Goal: Information Seeking & Learning: Learn about a topic

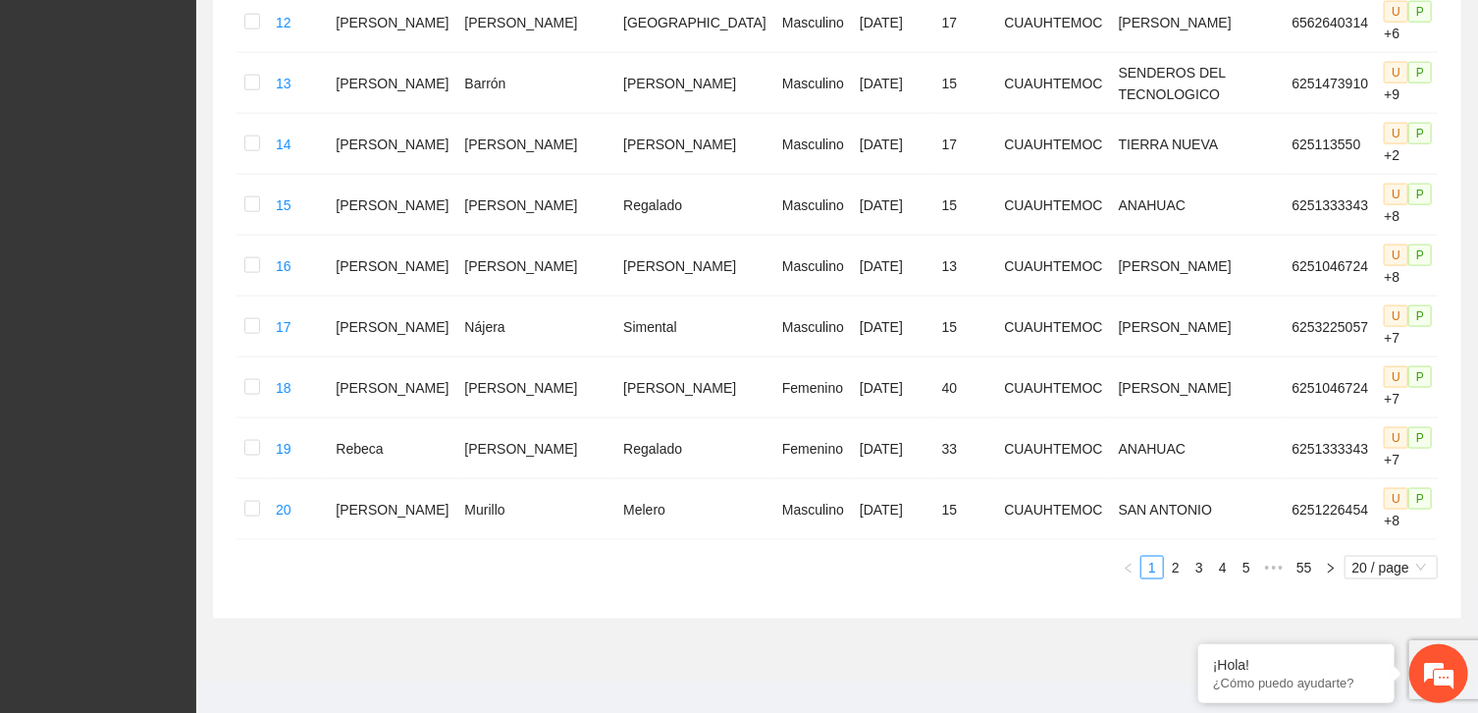
scroll to position [1165, 0]
click at [1180, 557] on link "2" at bounding box center [1176, 568] width 22 height 22
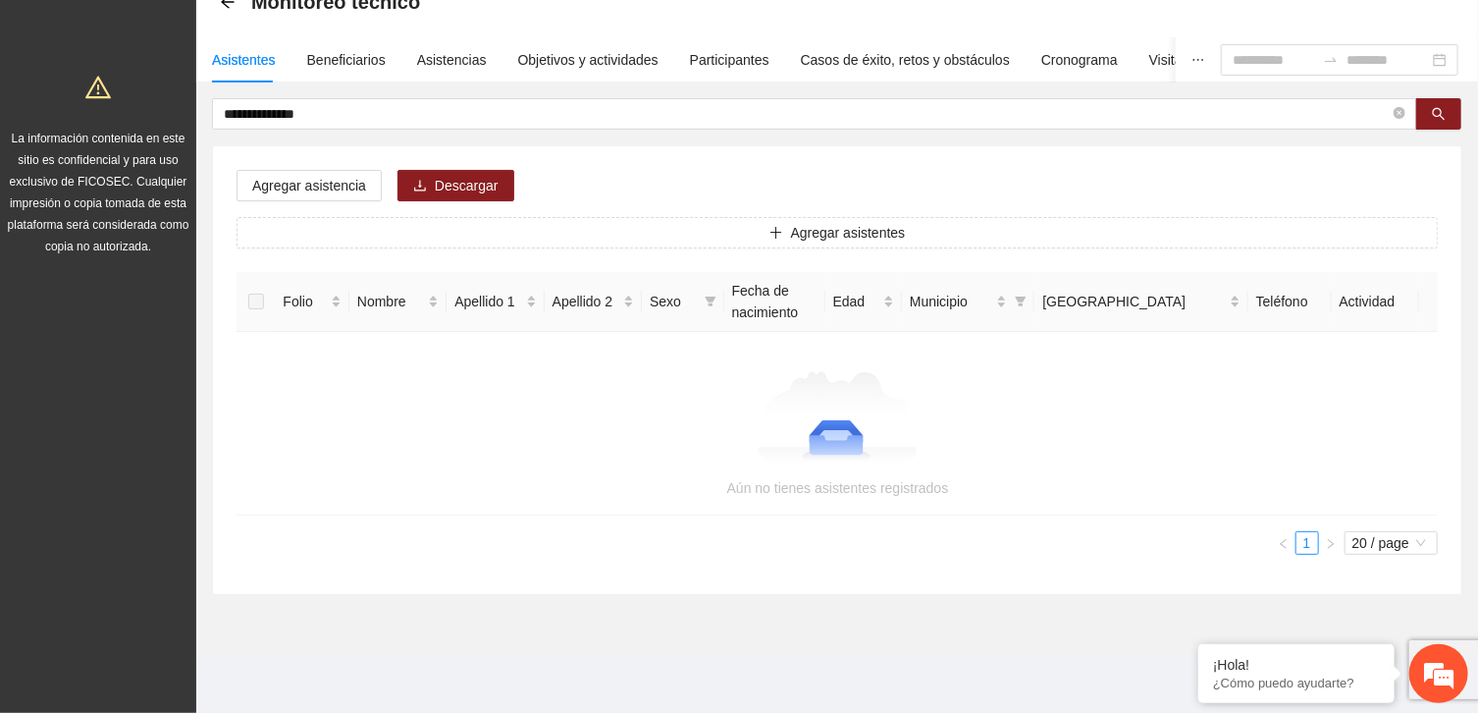
scroll to position [113, 0]
click at [355, 55] on div "Beneficiarios" at bounding box center [346, 62] width 79 height 22
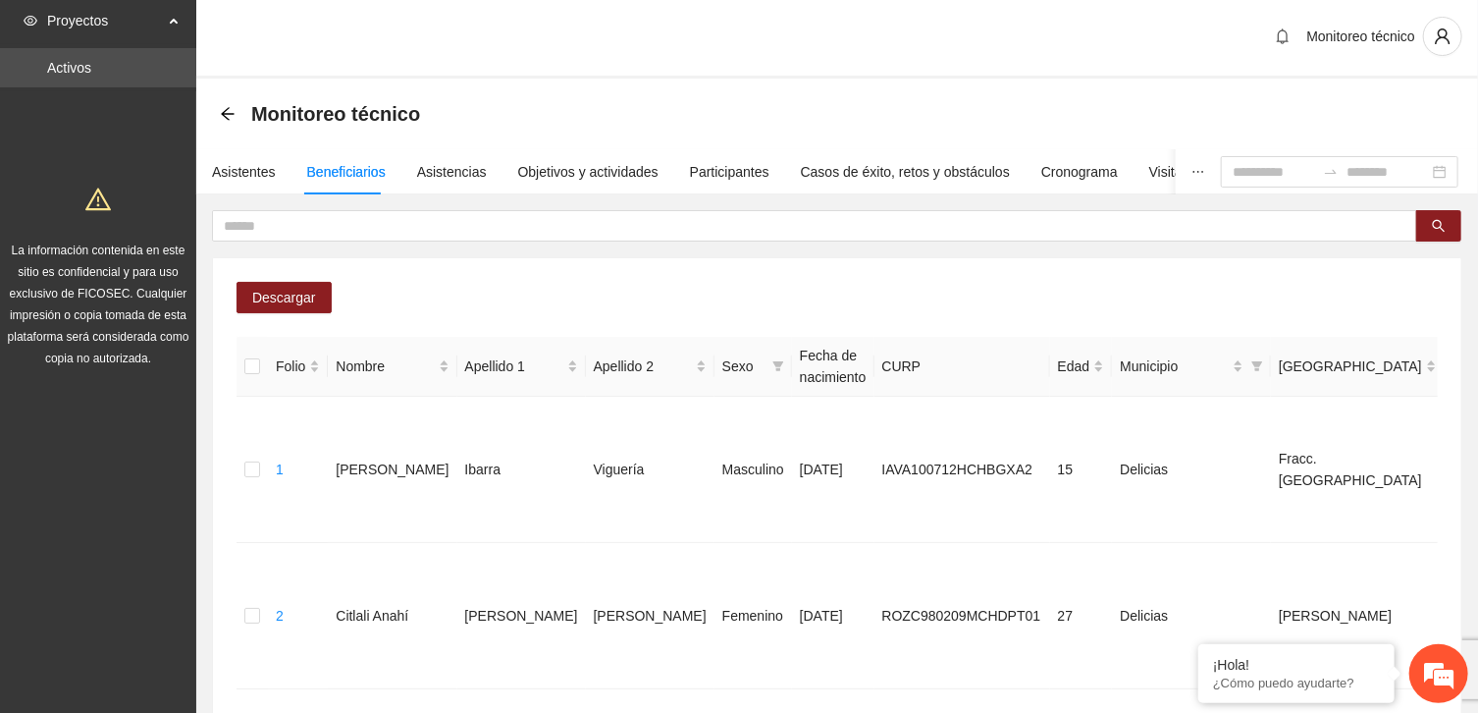
scroll to position [0, 0]
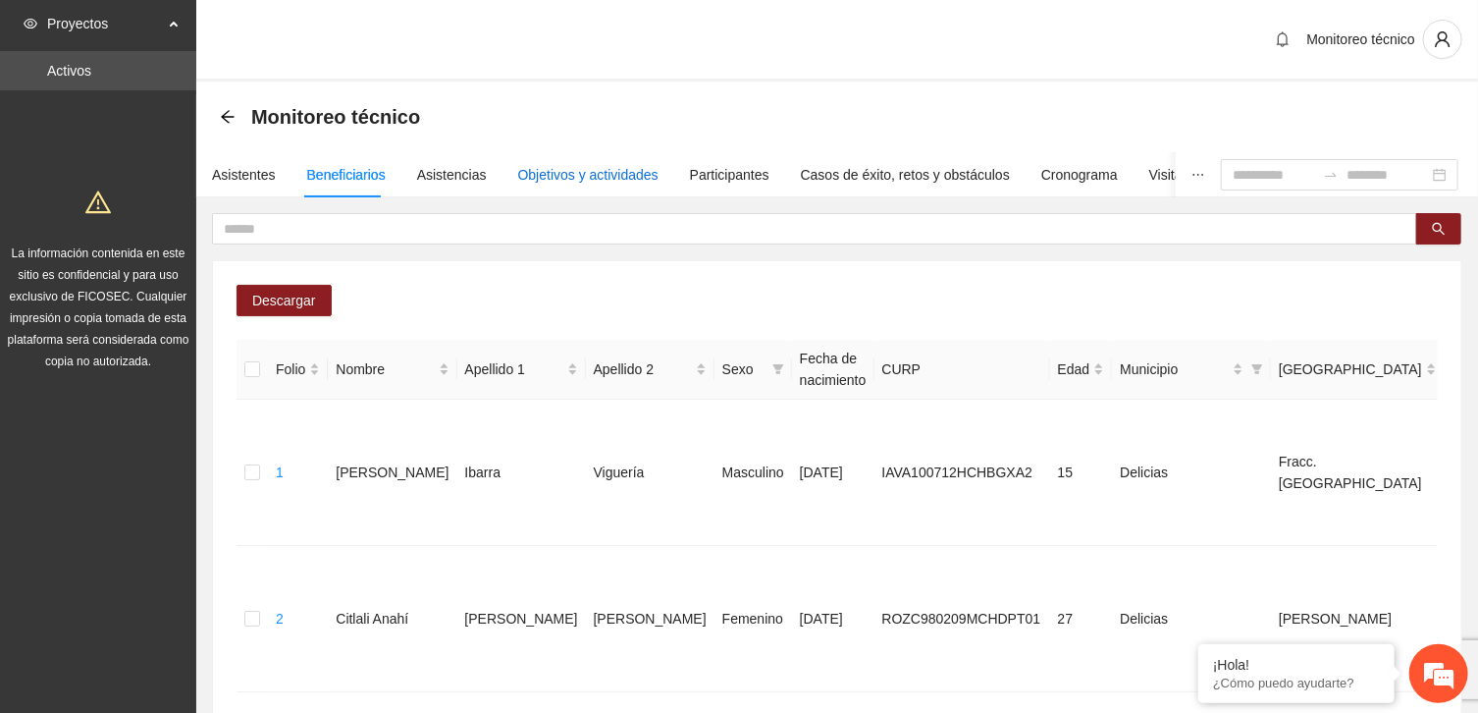
click at [577, 173] on div "Objetivos y actividades" at bounding box center [588, 175] width 140 height 22
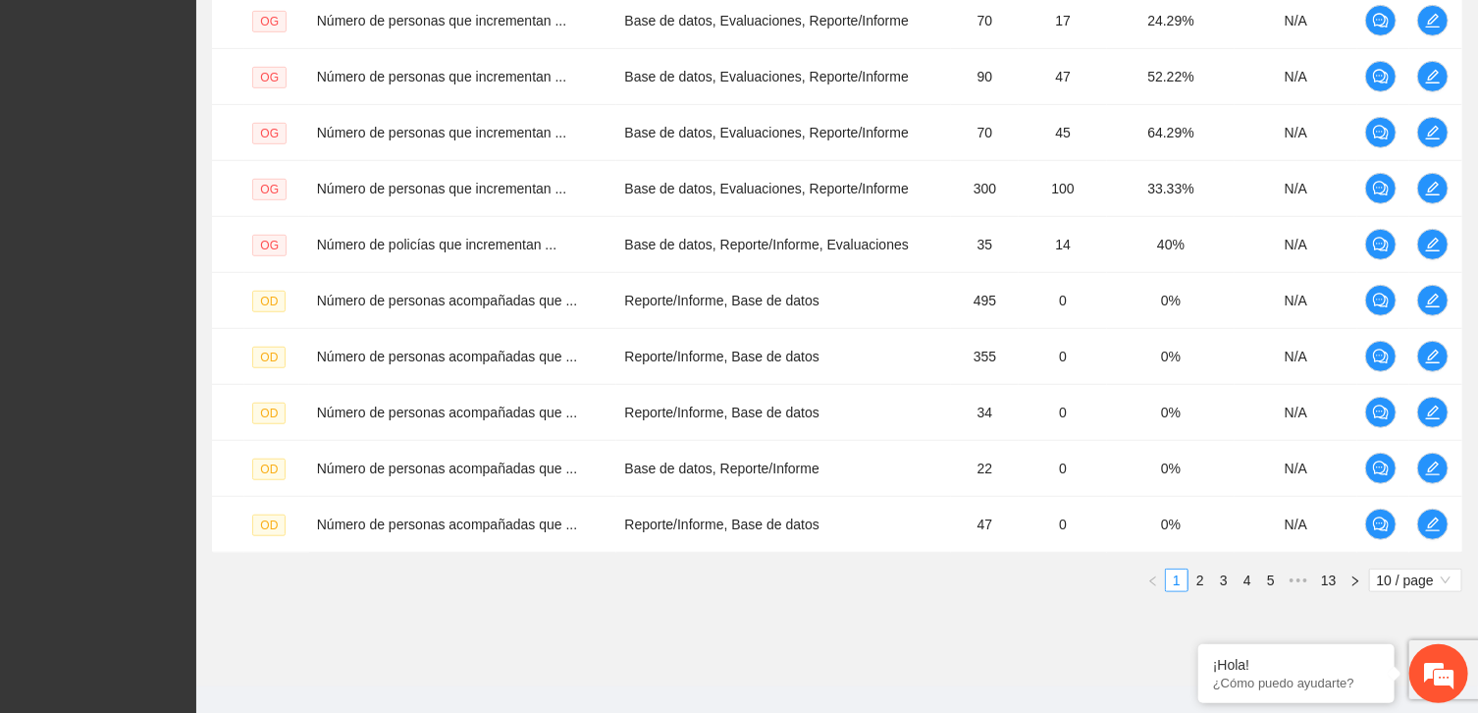
scroll to position [550, 0]
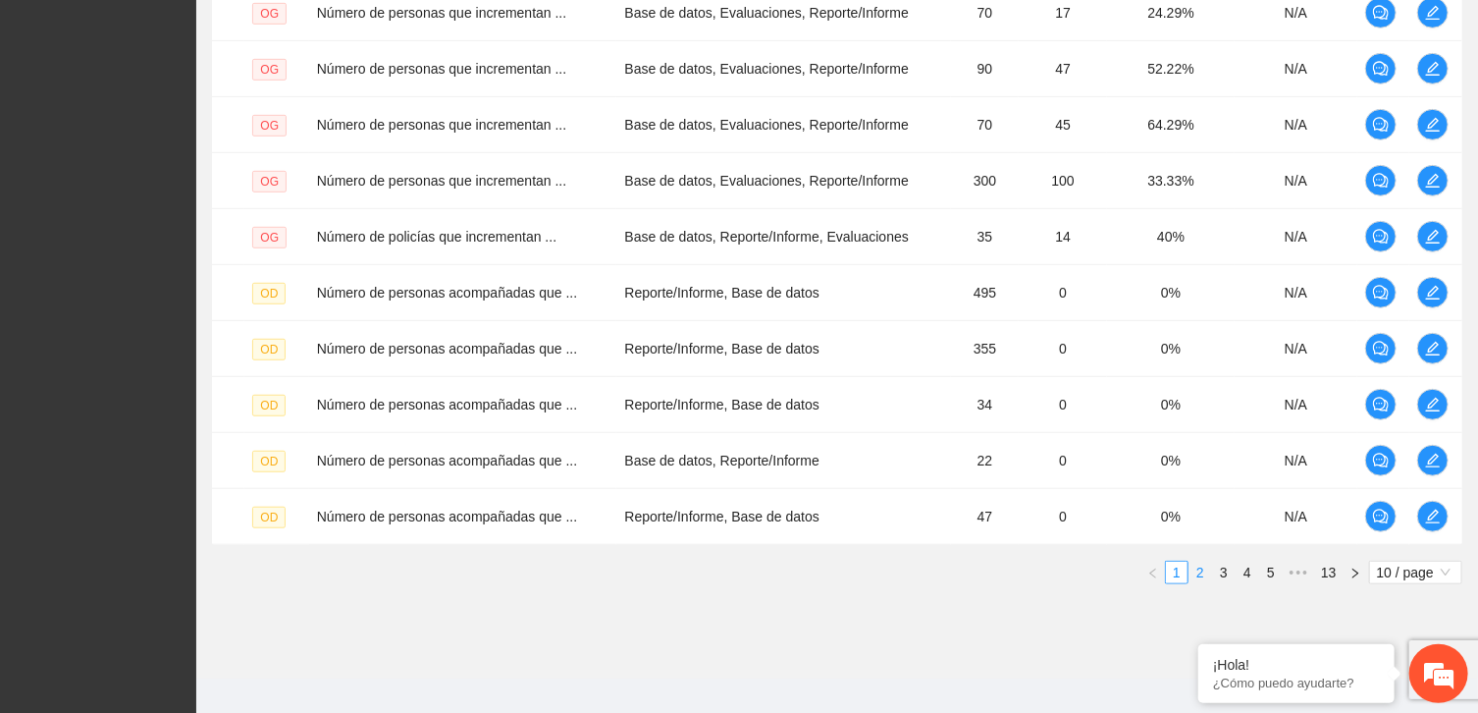
click at [1201, 568] on link "2" at bounding box center [1201, 572] width 22 height 22
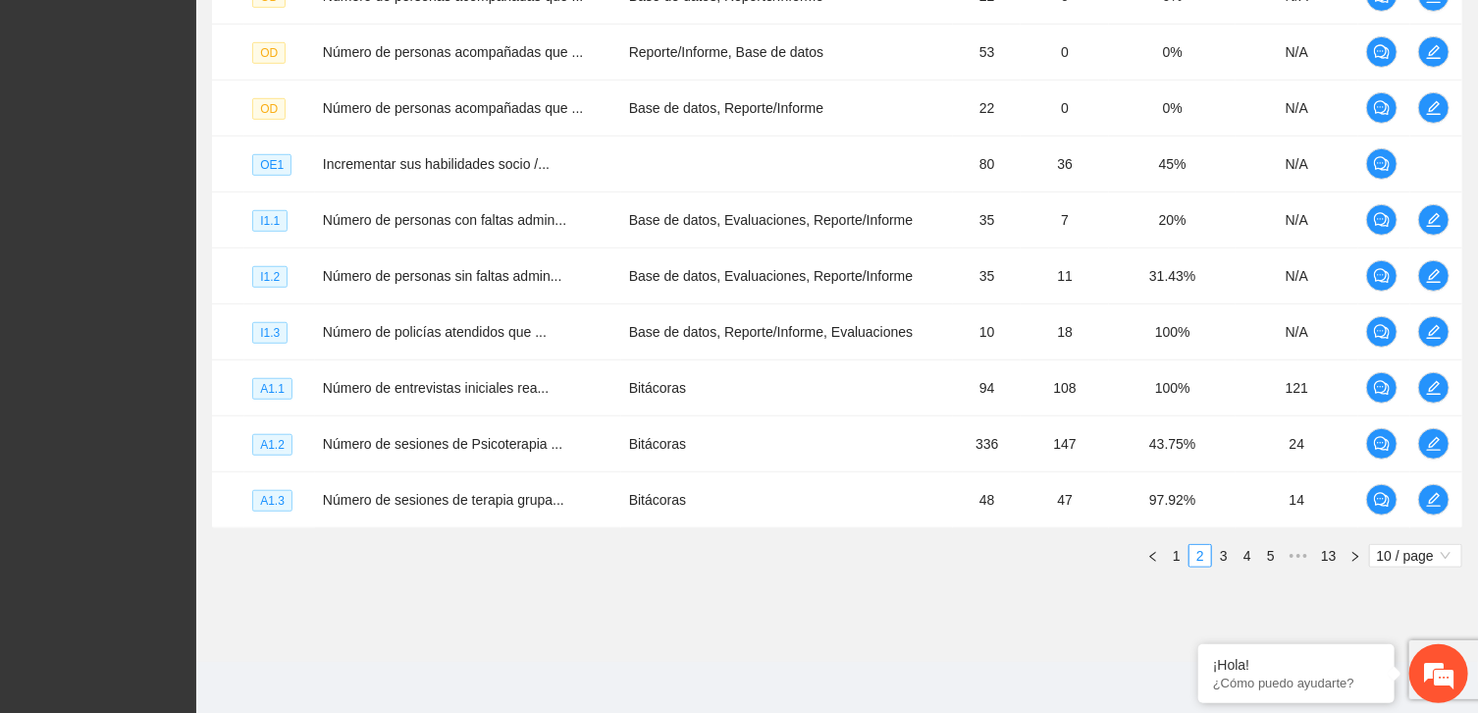
scroll to position [565, 0]
click at [1221, 555] on link "3" at bounding box center [1224, 557] width 22 height 22
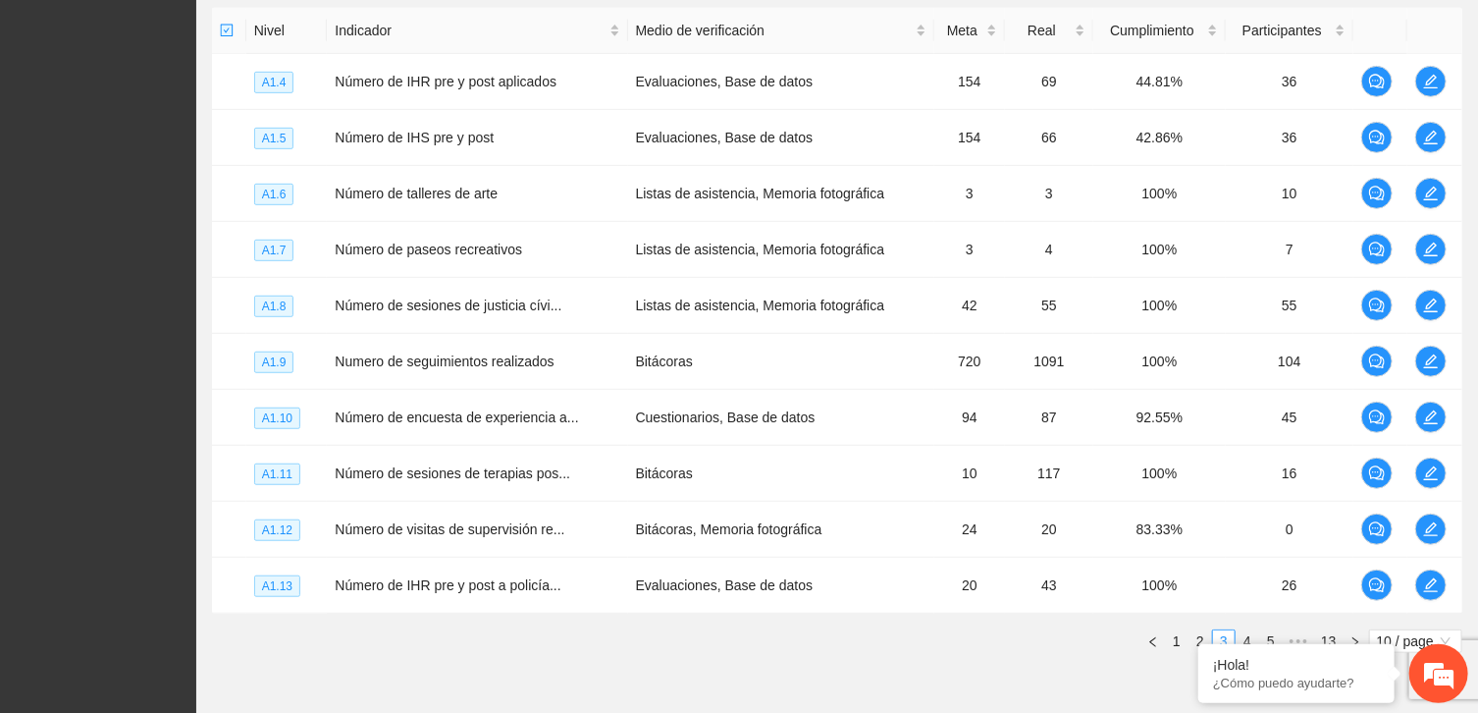
scroll to position [510, 0]
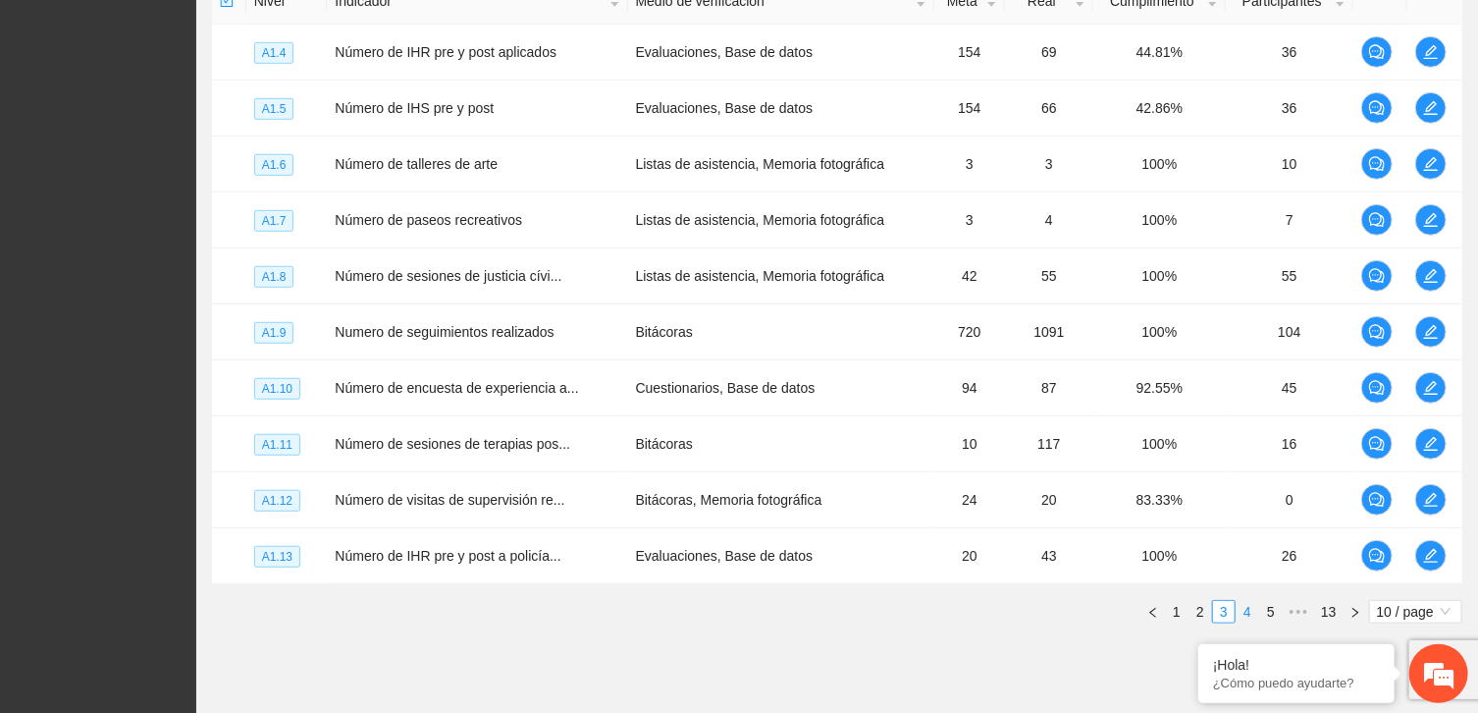
click at [1245, 609] on link "4" at bounding box center [1248, 612] width 22 height 22
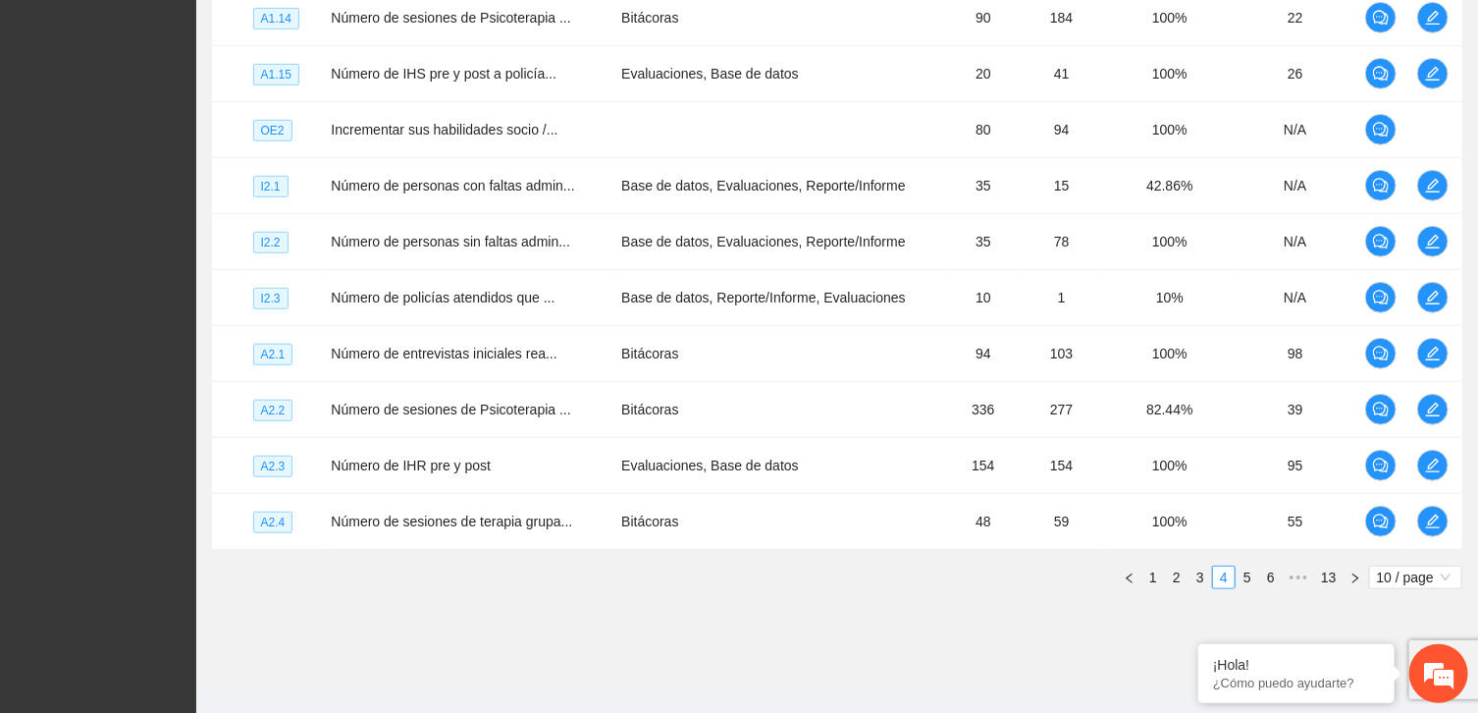
scroll to position [550, 0]
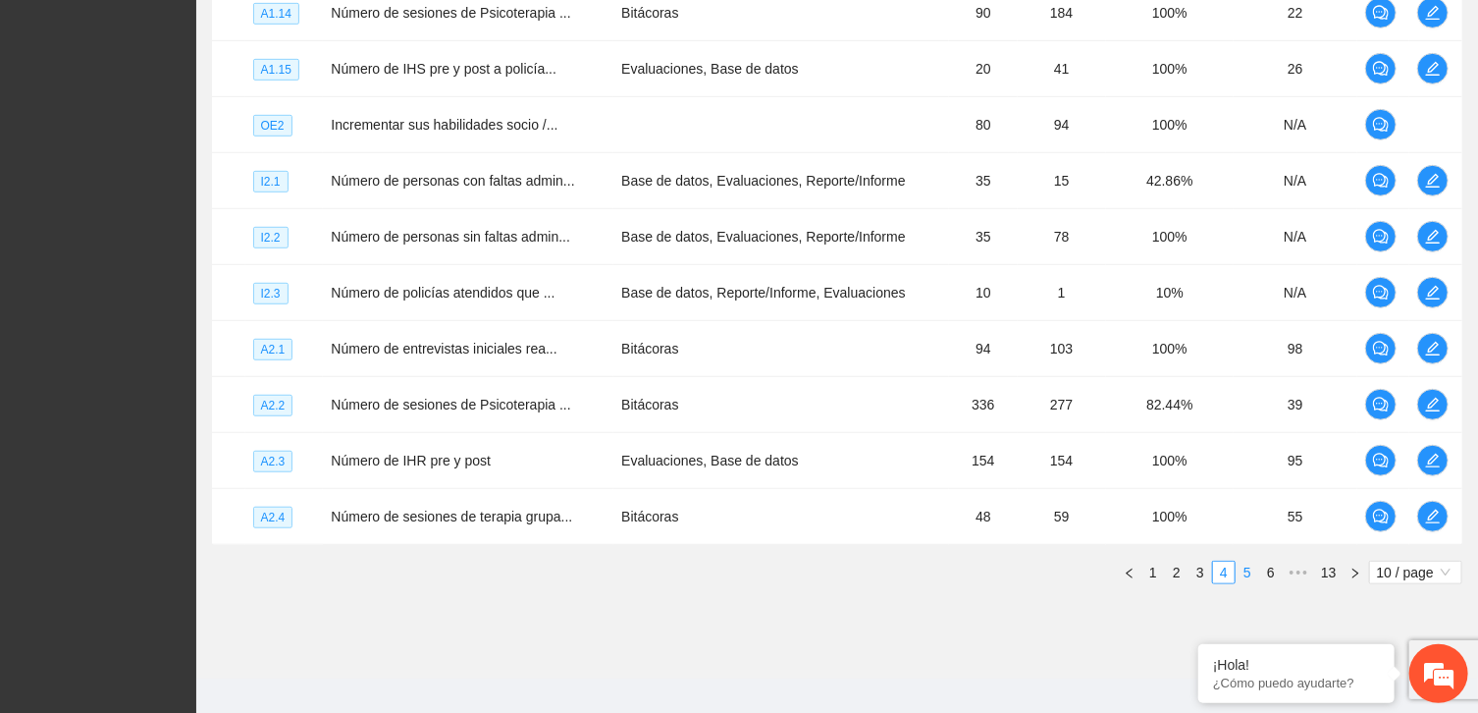
click at [1244, 571] on link "5" at bounding box center [1248, 572] width 22 height 22
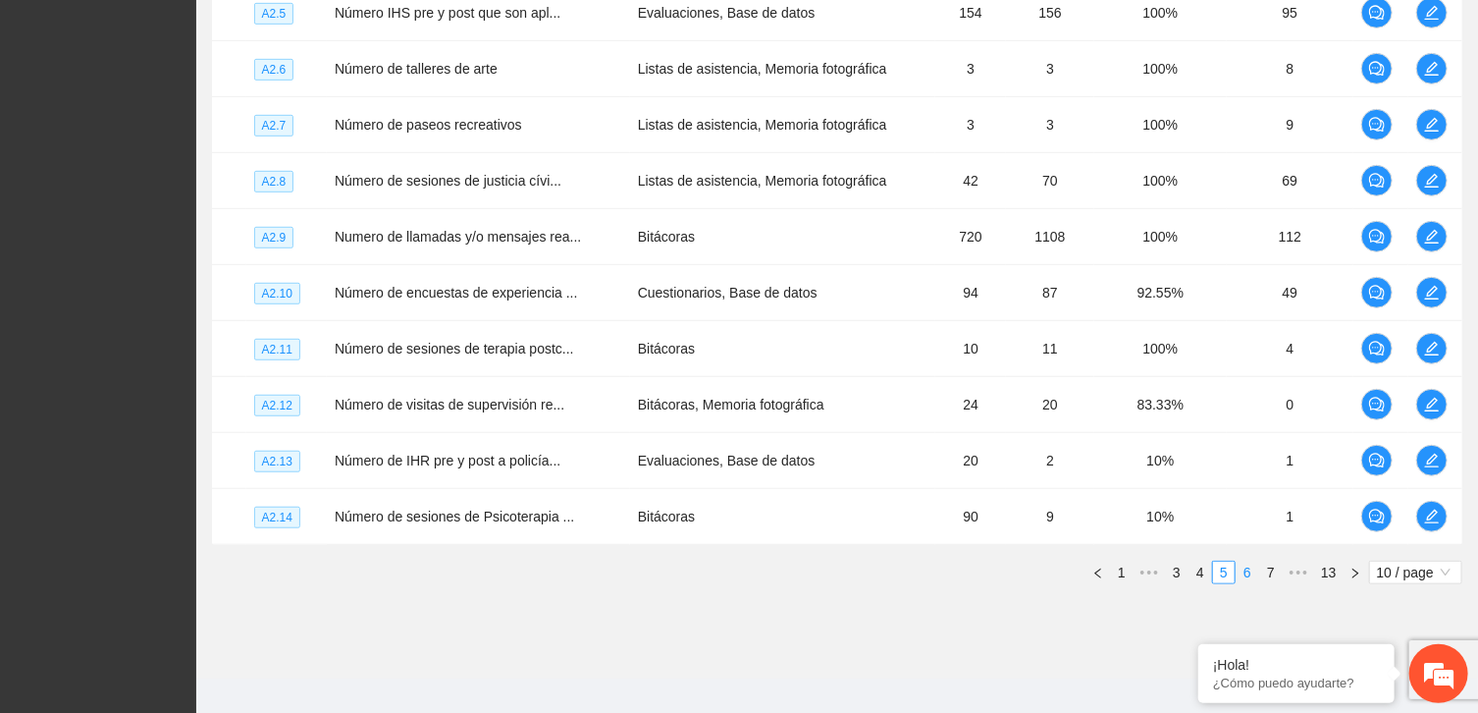
click at [1246, 570] on link "6" at bounding box center [1248, 572] width 22 height 22
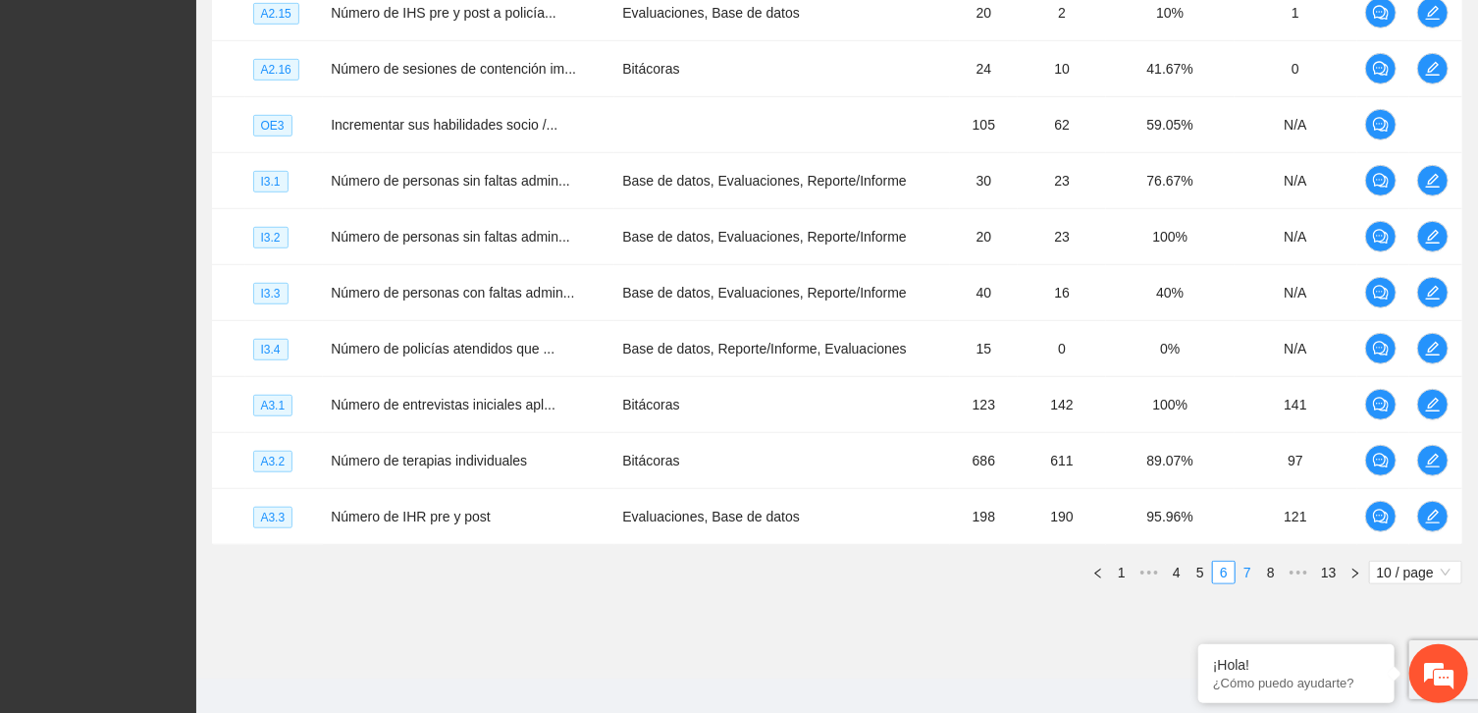
click at [1252, 571] on link "7" at bounding box center [1248, 572] width 22 height 22
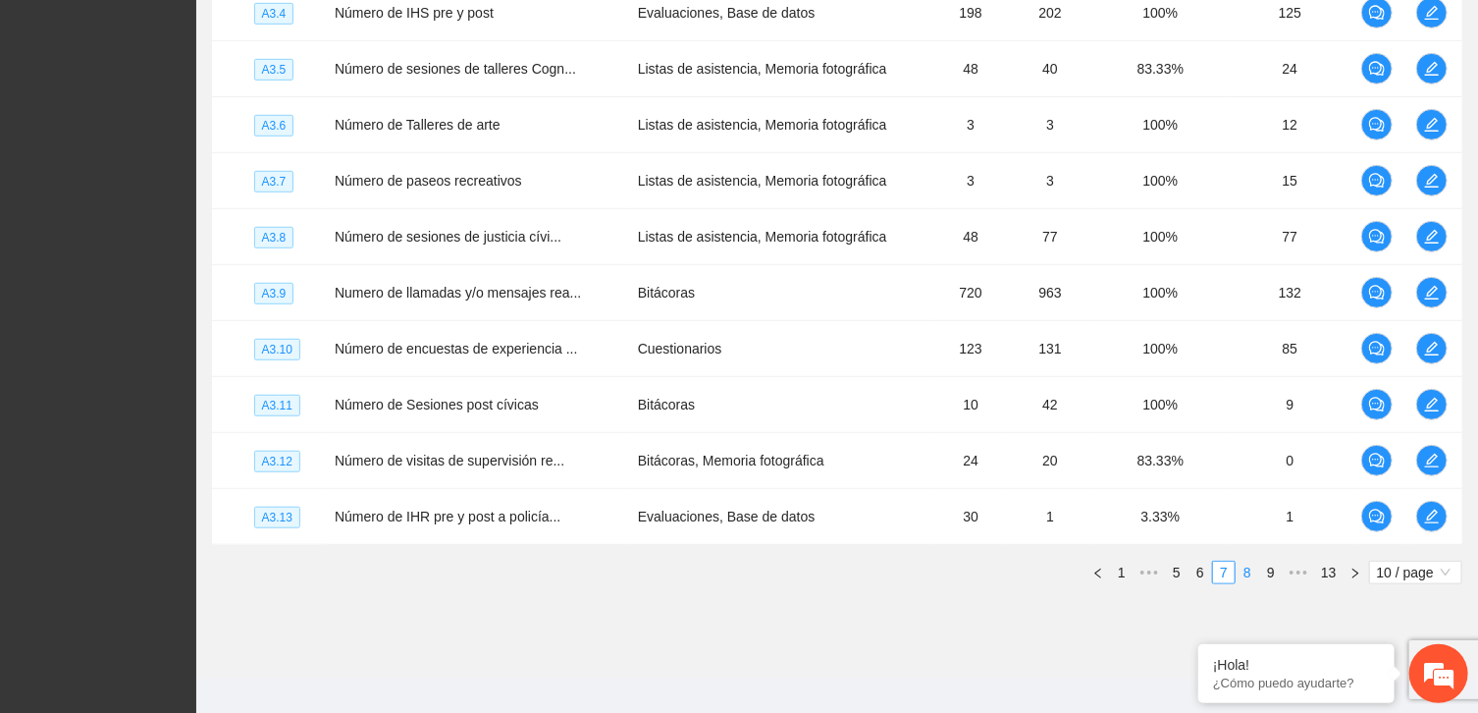
click at [1248, 567] on link "8" at bounding box center [1248, 572] width 22 height 22
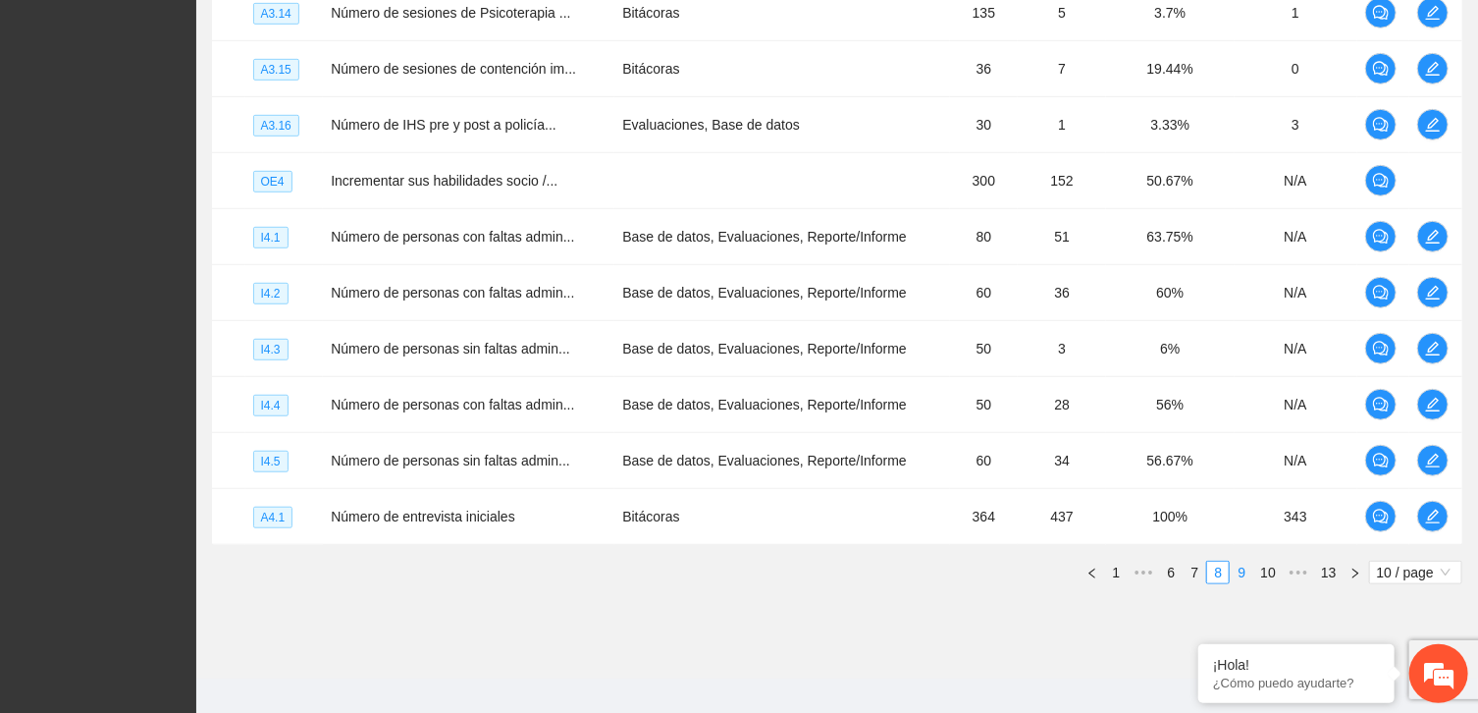
click at [1246, 570] on link "9" at bounding box center [1242, 572] width 22 height 22
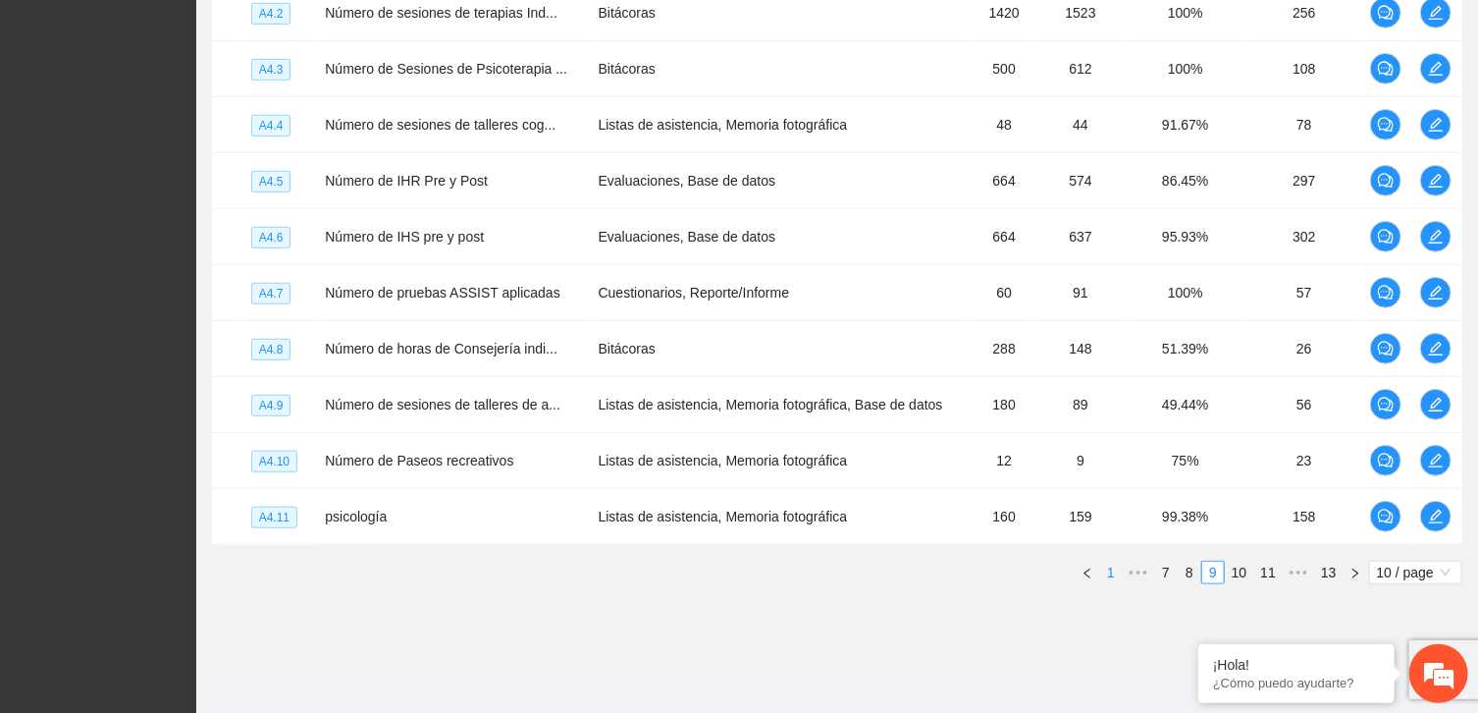
click at [1119, 571] on link "1" at bounding box center [1111, 572] width 22 height 22
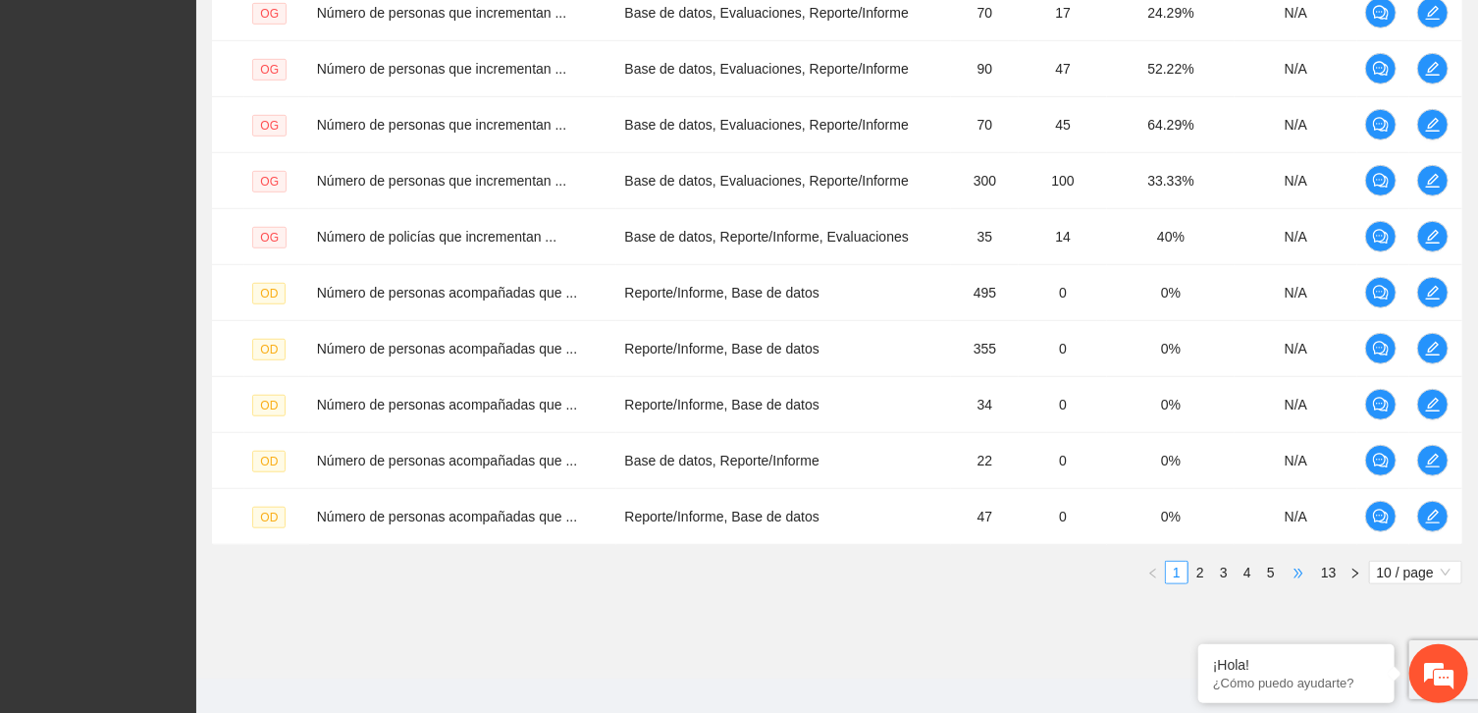
click at [1296, 566] on span "•••" at bounding box center [1298, 572] width 31 height 24
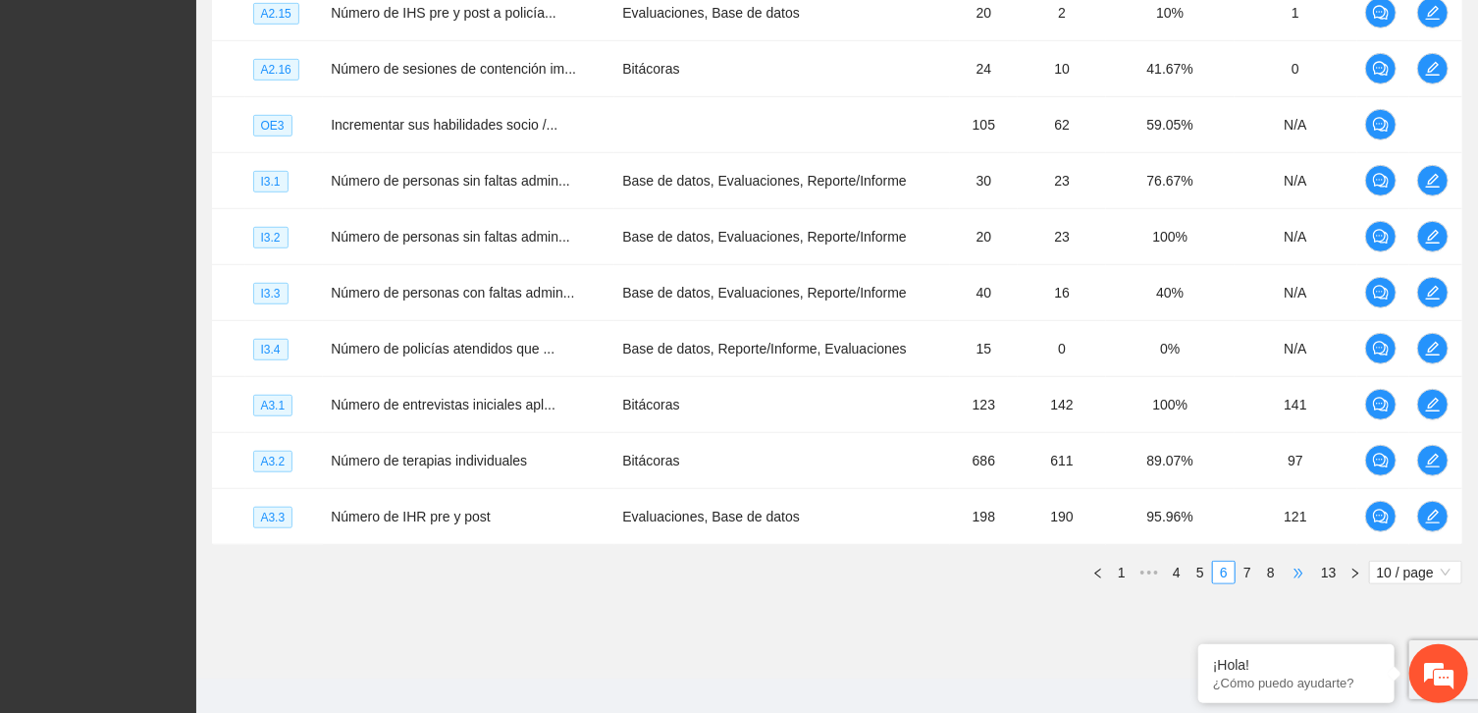
click at [1296, 566] on span "•••" at bounding box center [1298, 572] width 31 height 24
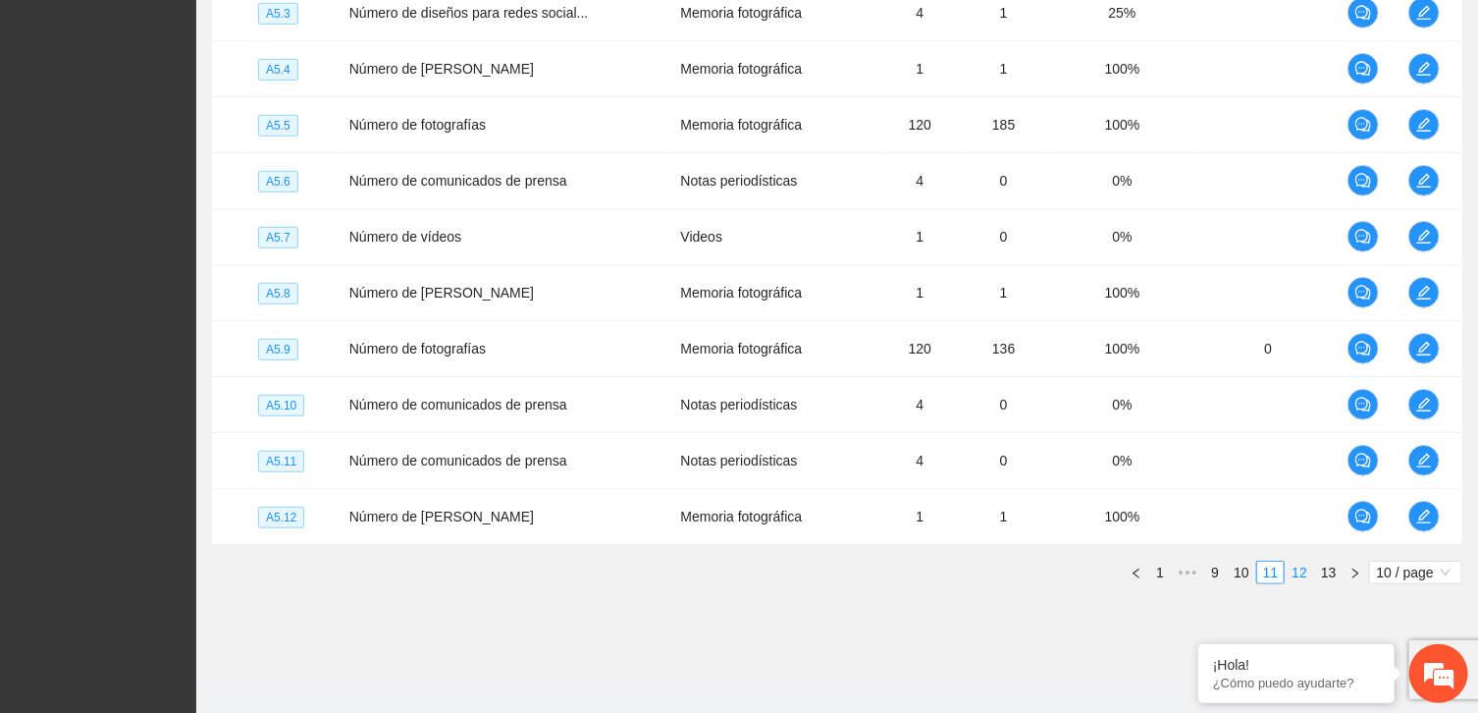
click at [1296, 566] on link "12" at bounding box center [1299, 572] width 27 height 22
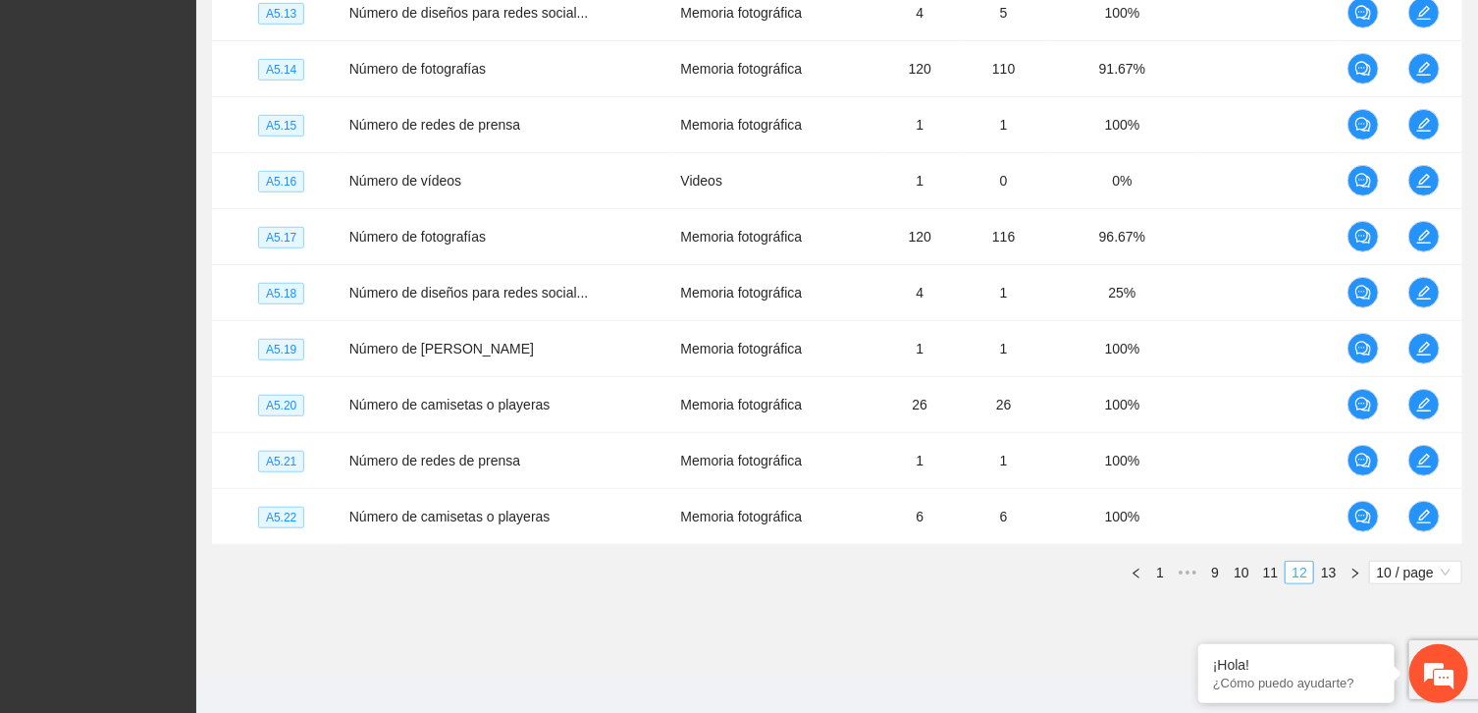
click at [1296, 566] on link "12" at bounding box center [1299, 572] width 27 height 22
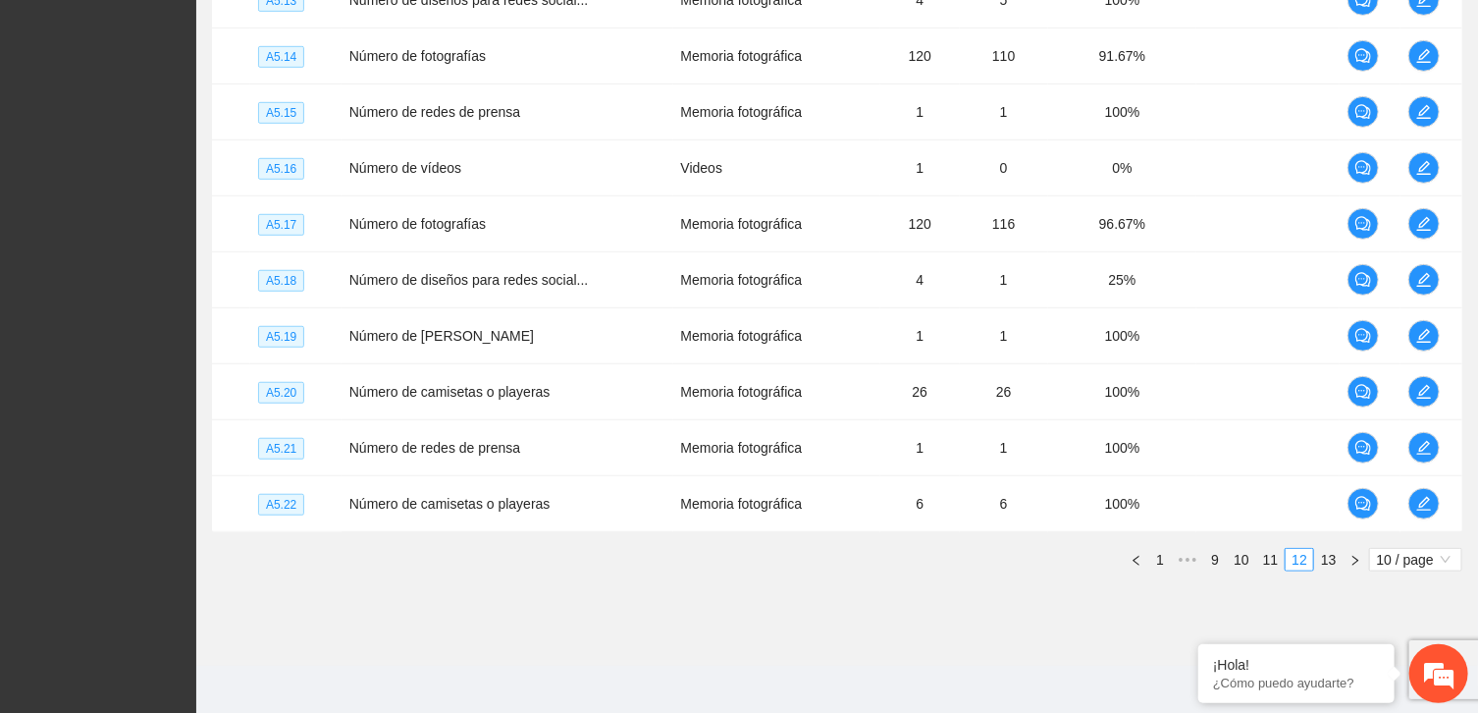
scroll to position [566, 0]
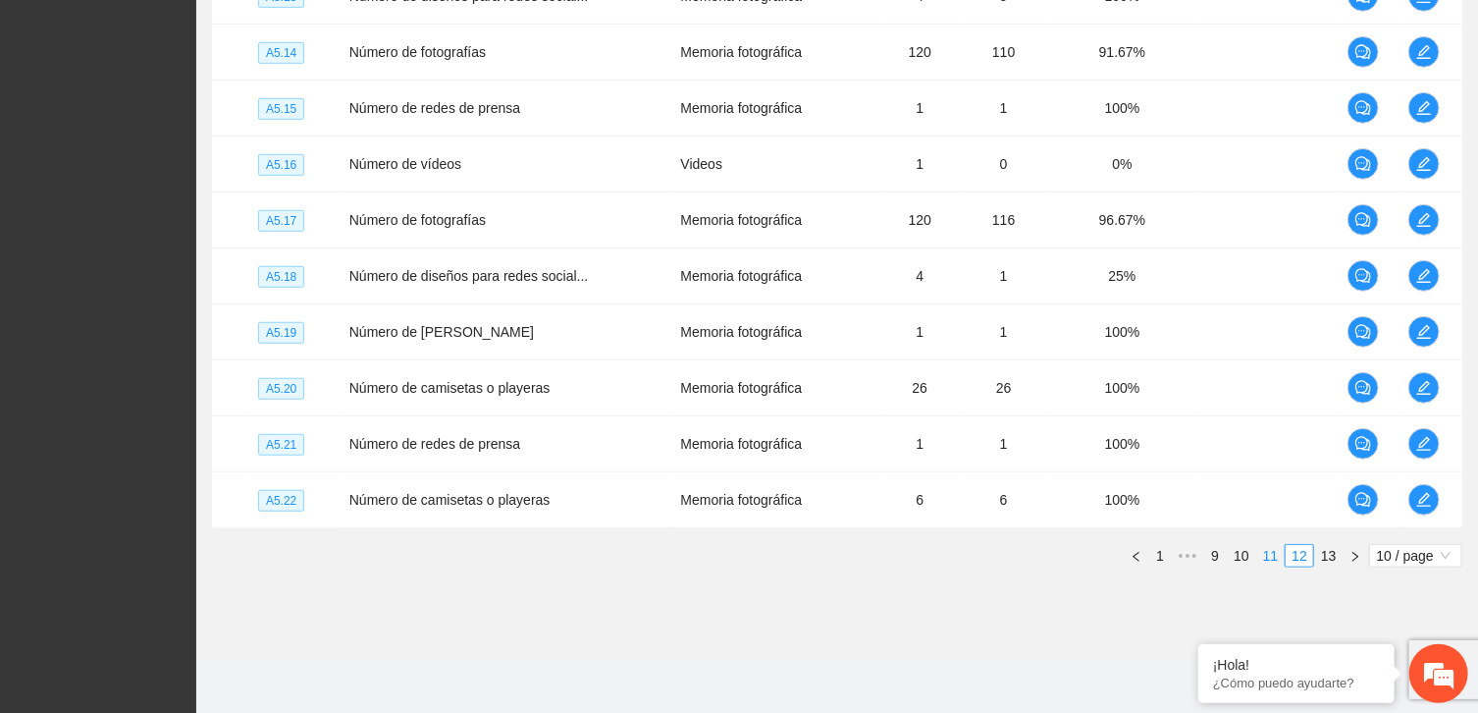
click at [1268, 550] on link "11" at bounding box center [1270, 556] width 27 height 22
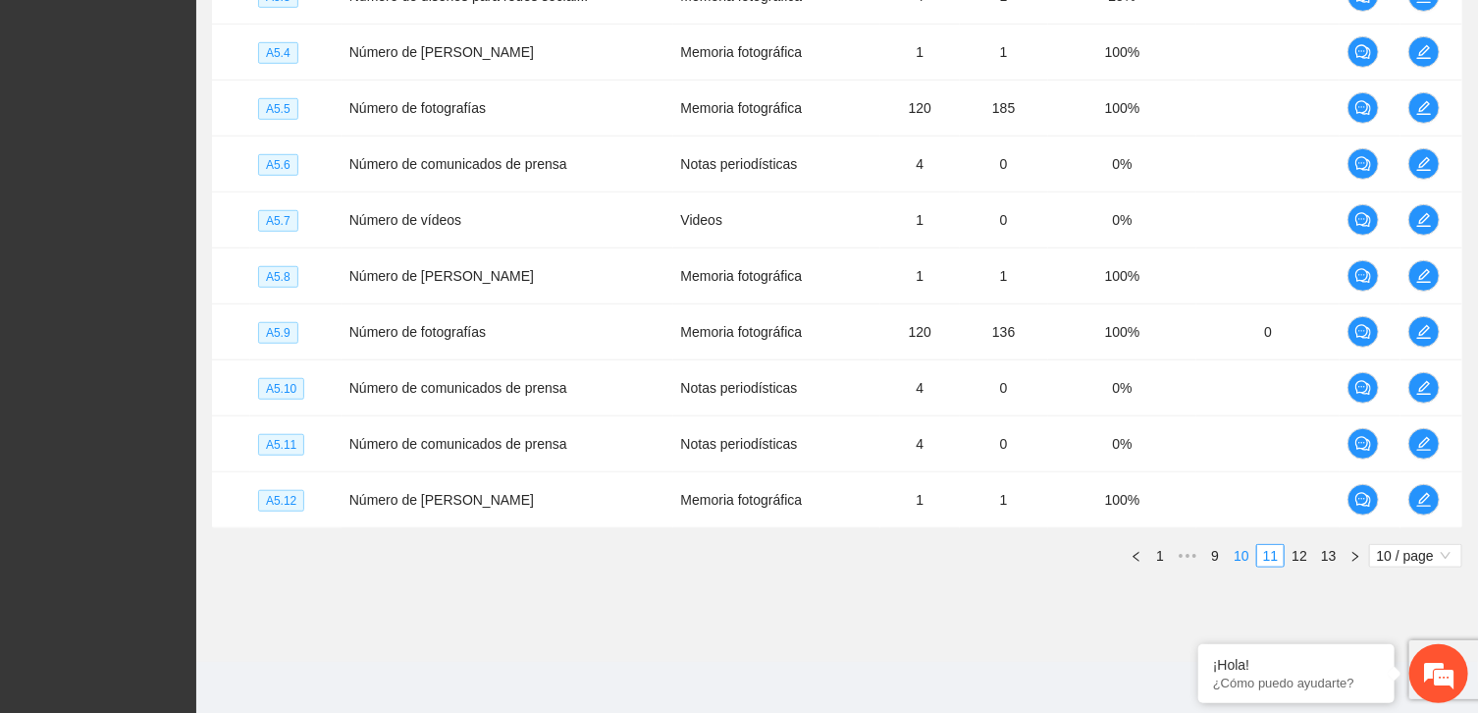
click at [1249, 551] on link "10" at bounding box center [1241, 556] width 27 height 22
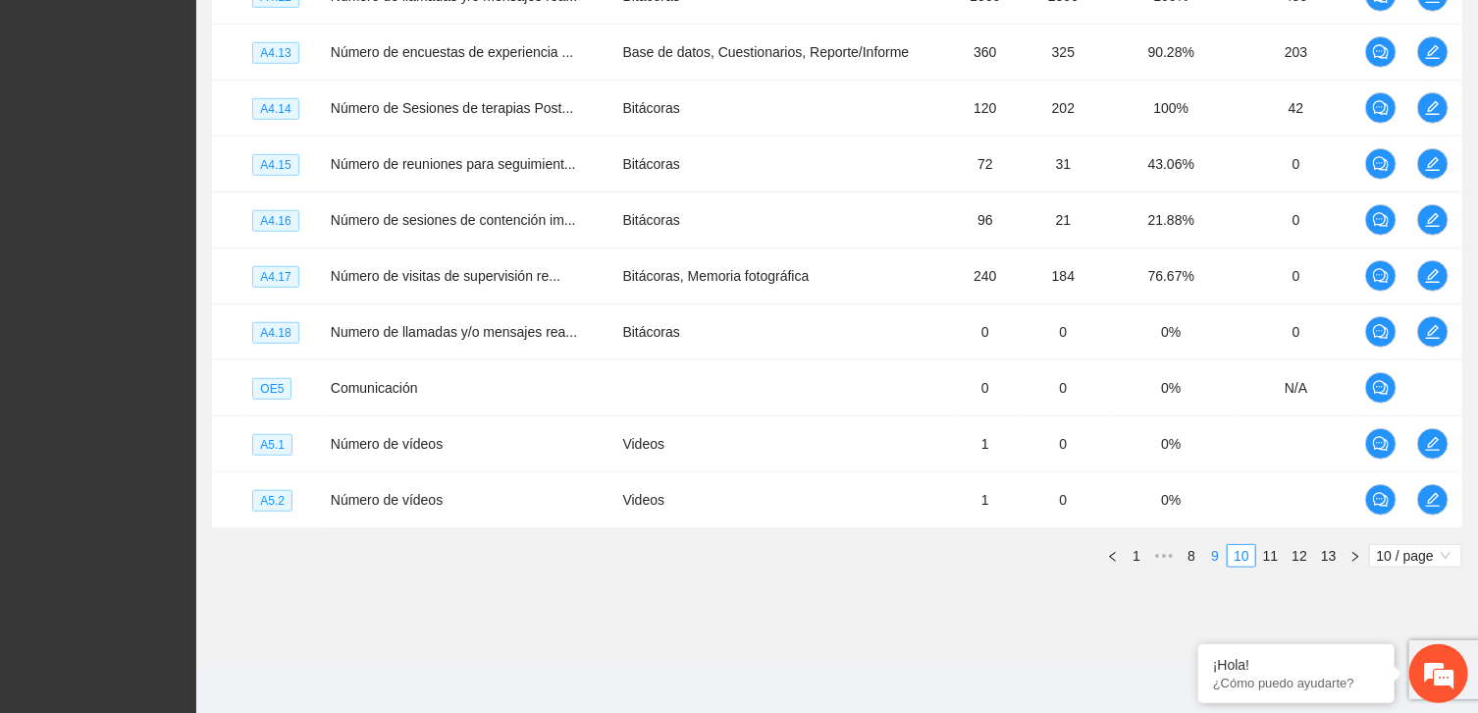
click at [1221, 554] on link "9" at bounding box center [1215, 556] width 22 height 22
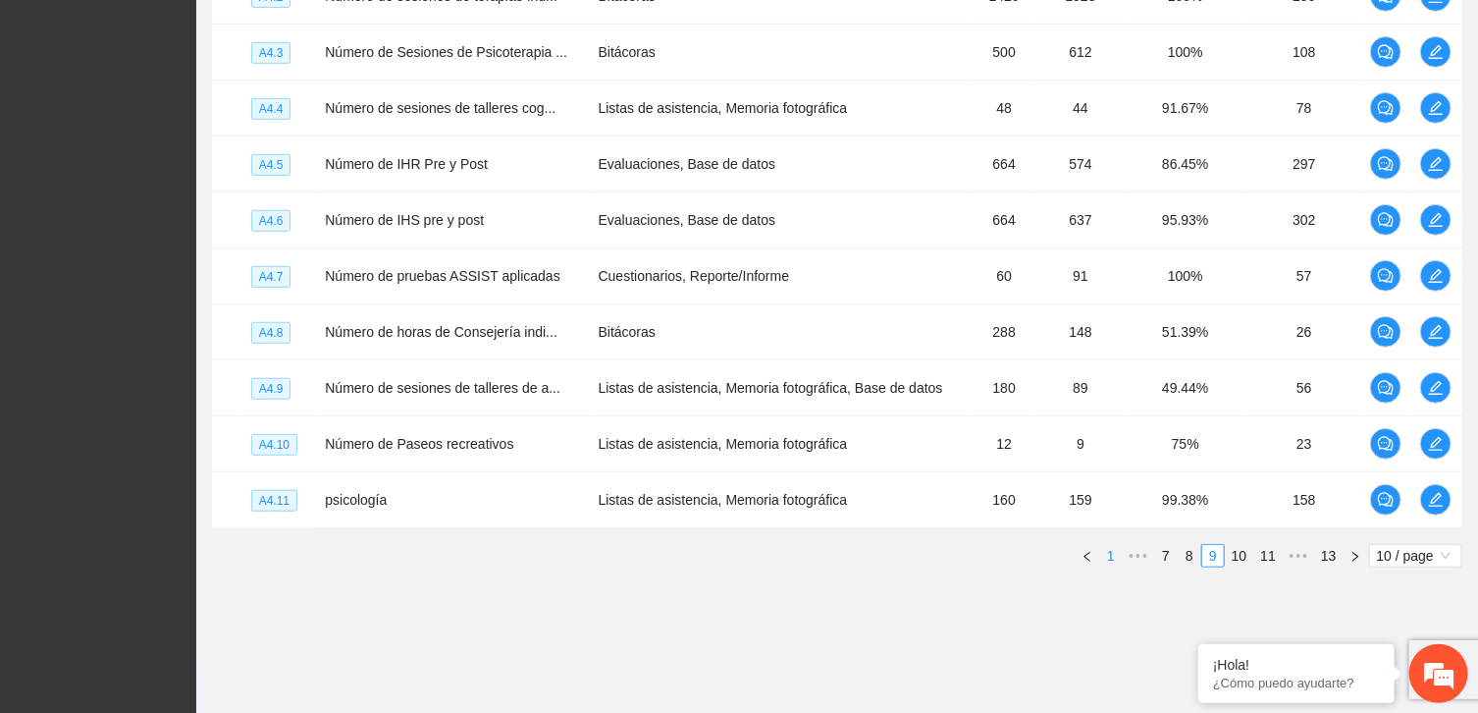
click at [1113, 548] on link "1" at bounding box center [1111, 556] width 22 height 22
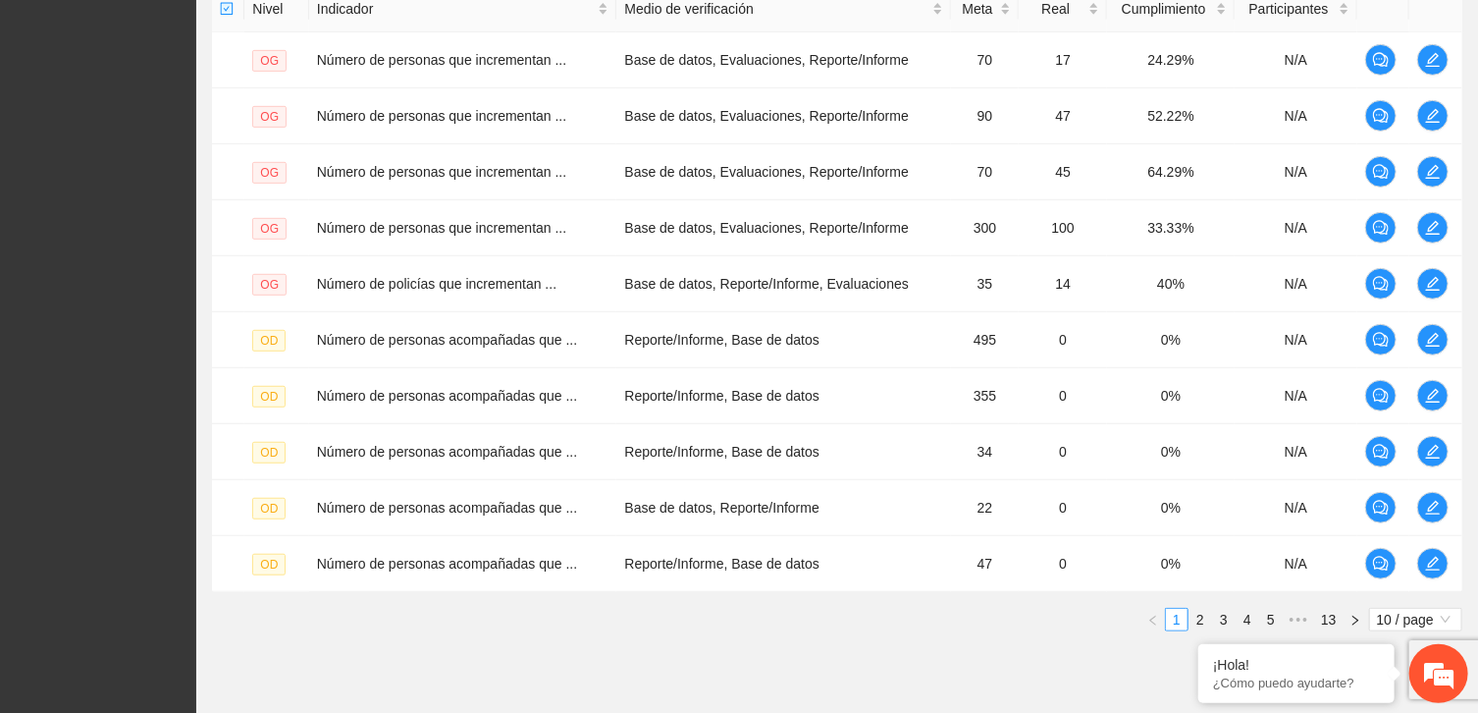
scroll to position [550, 0]
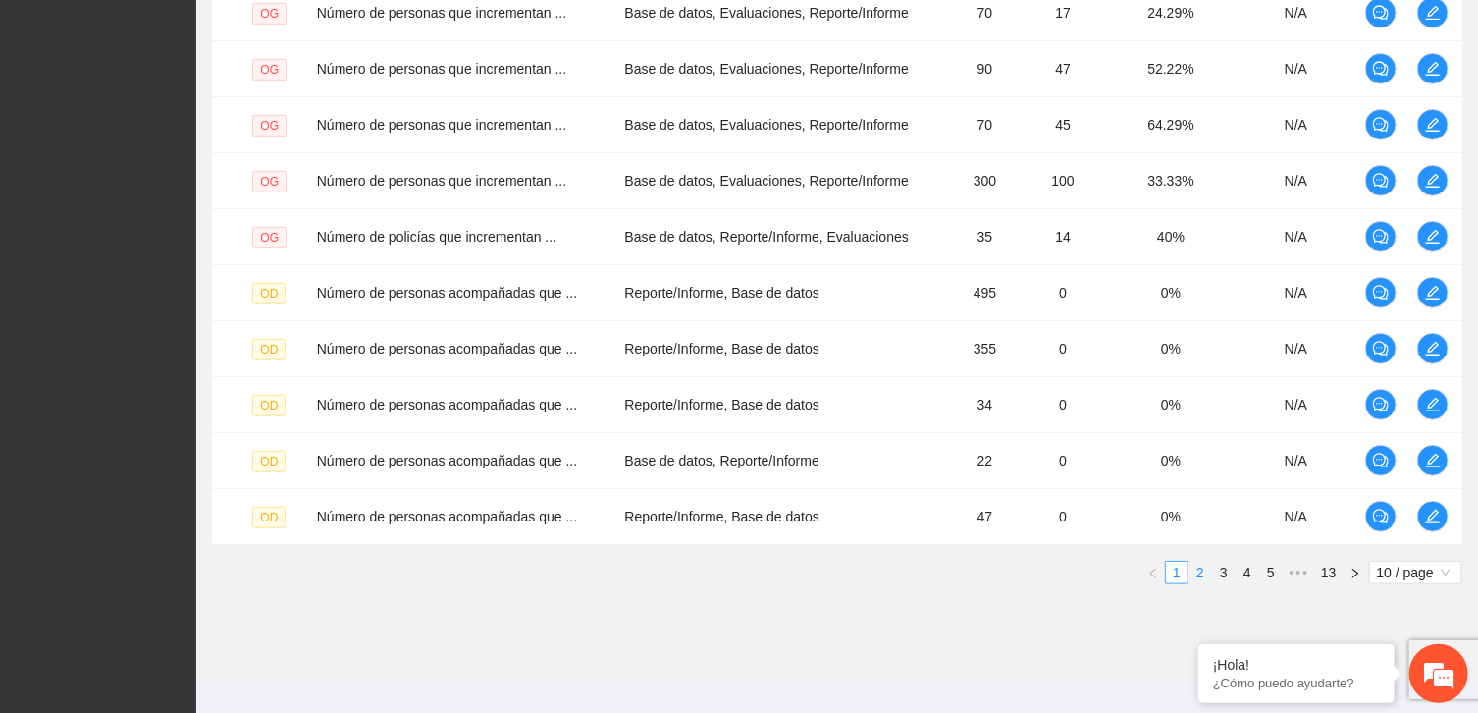
click at [1197, 567] on link "2" at bounding box center [1201, 572] width 22 height 22
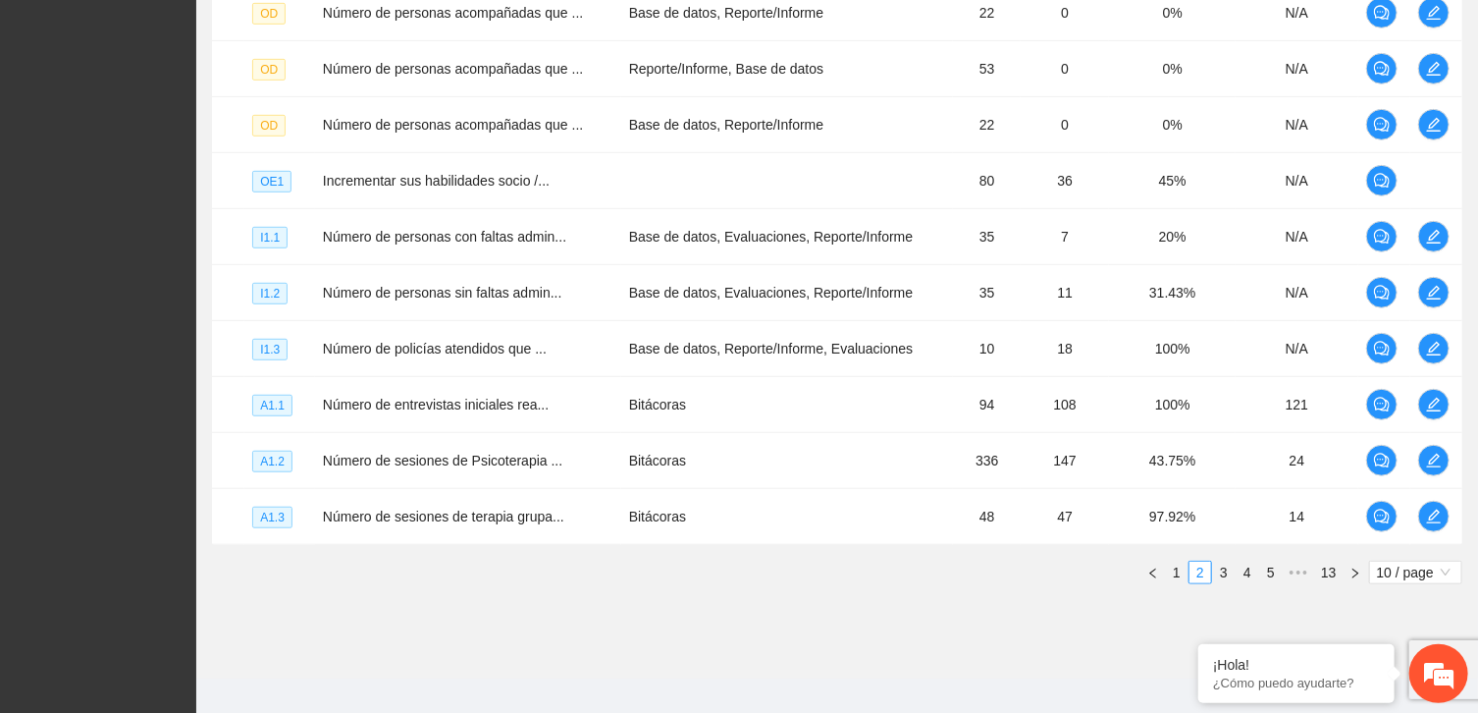
scroll to position [566, 0]
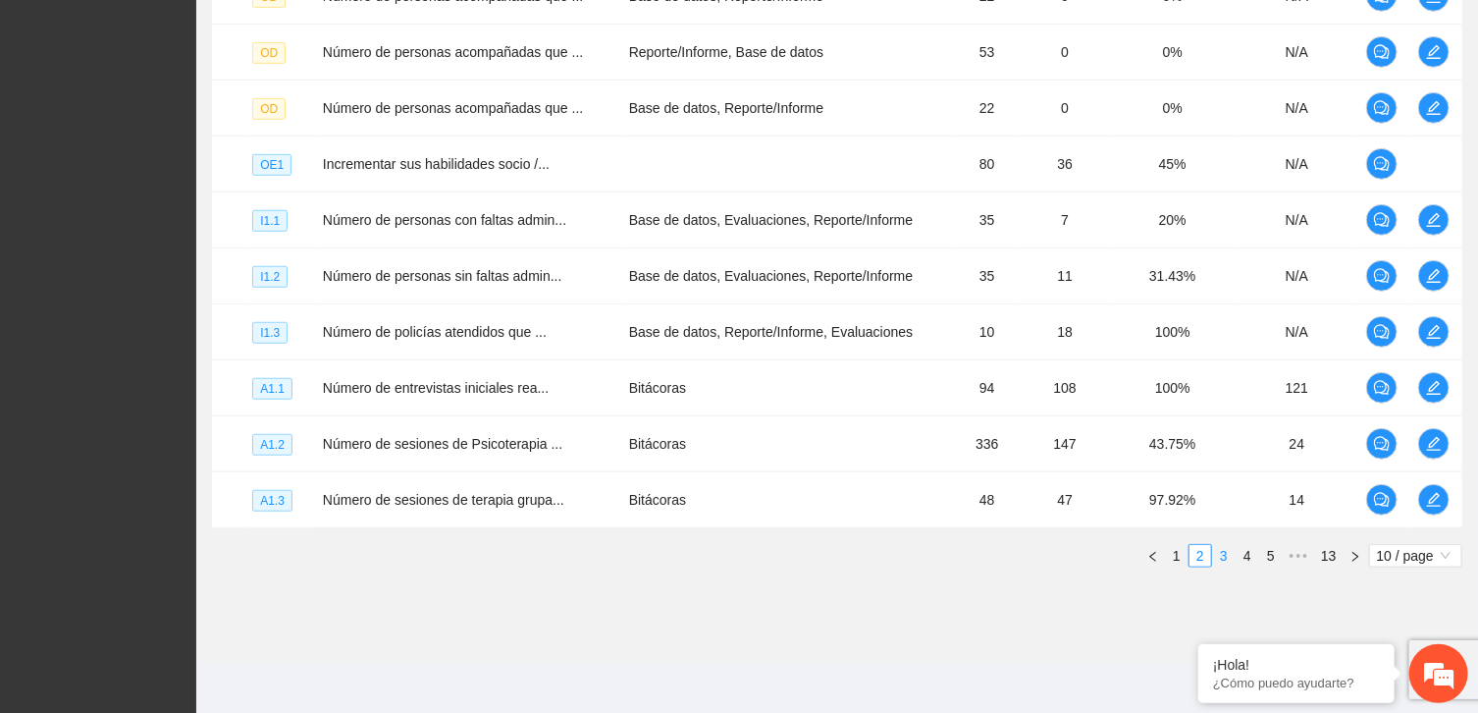
click at [1225, 556] on link "3" at bounding box center [1224, 556] width 22 height 22
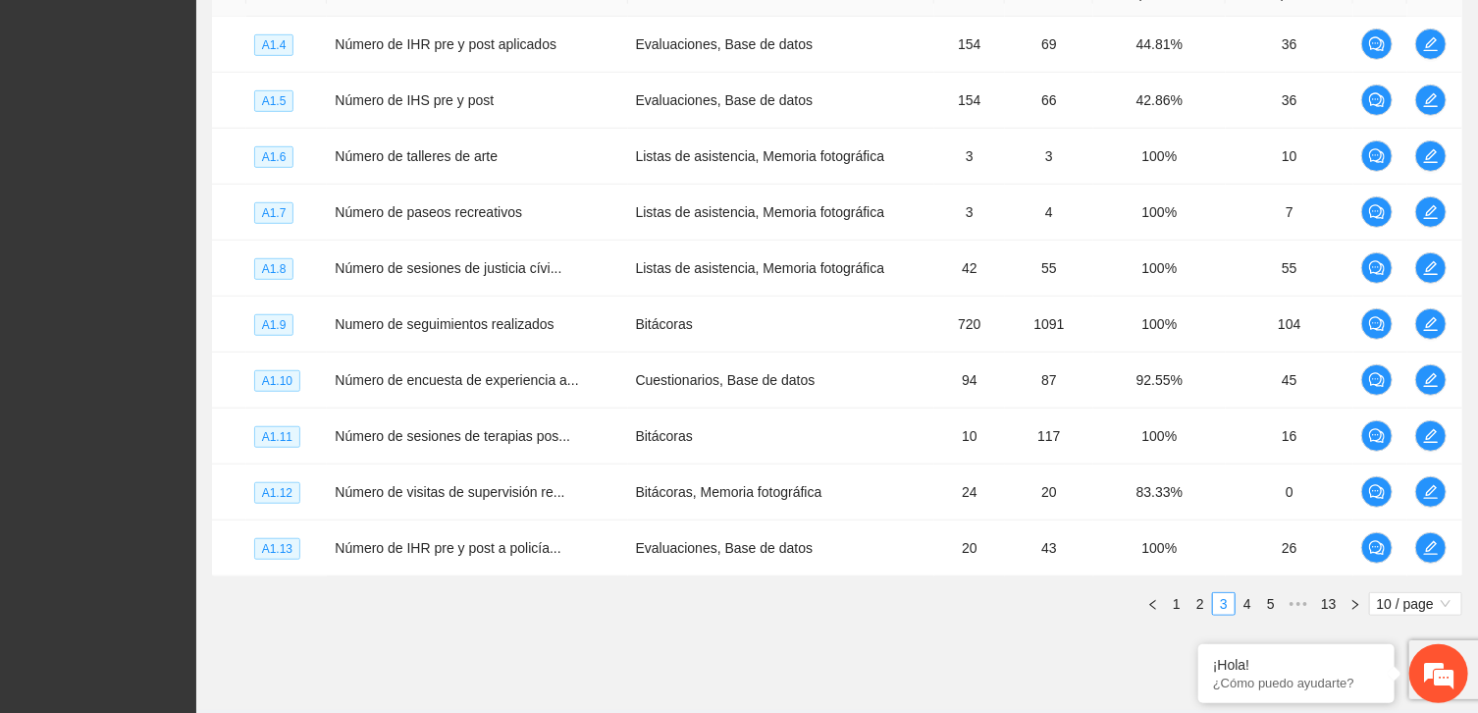
scroll to position [550, 0]
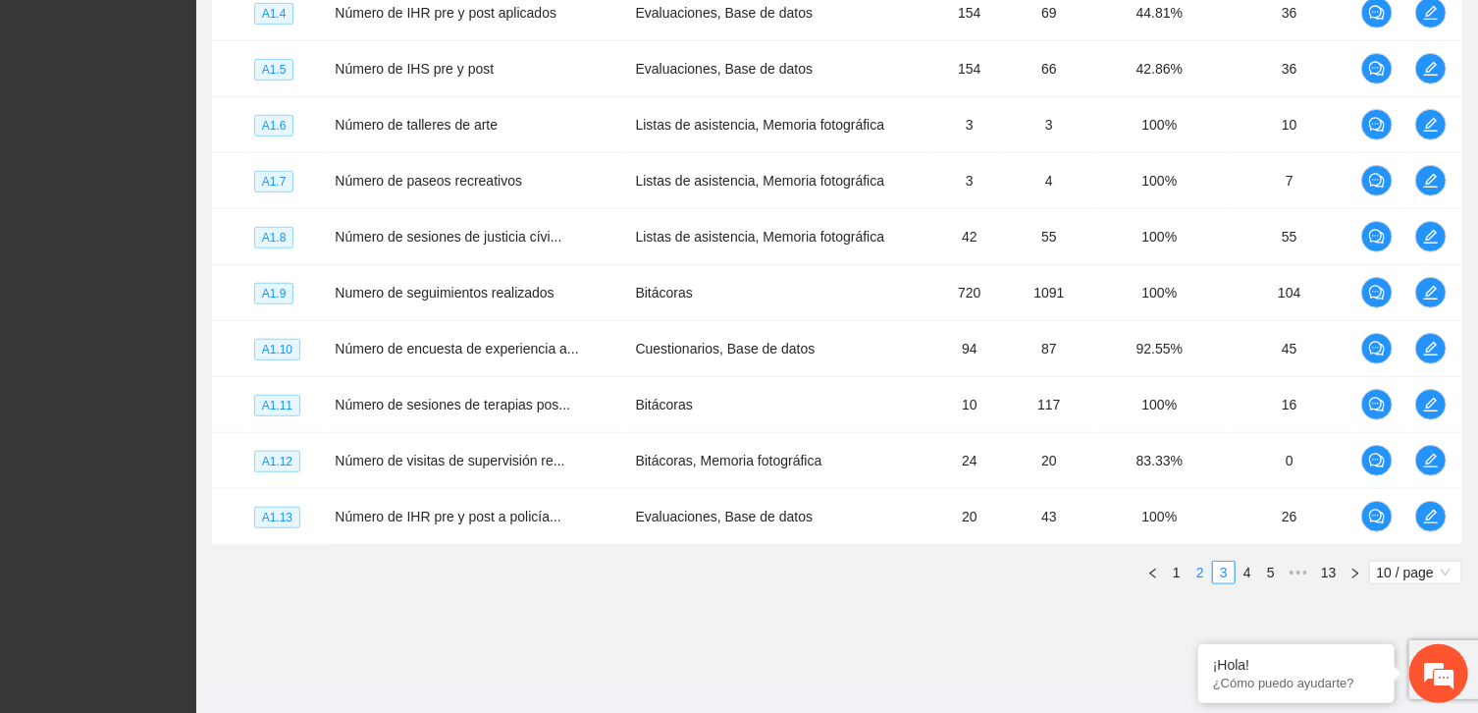
click at [1200, 567] on link "2" at bounding box center [1201, 572] width 22 height 22
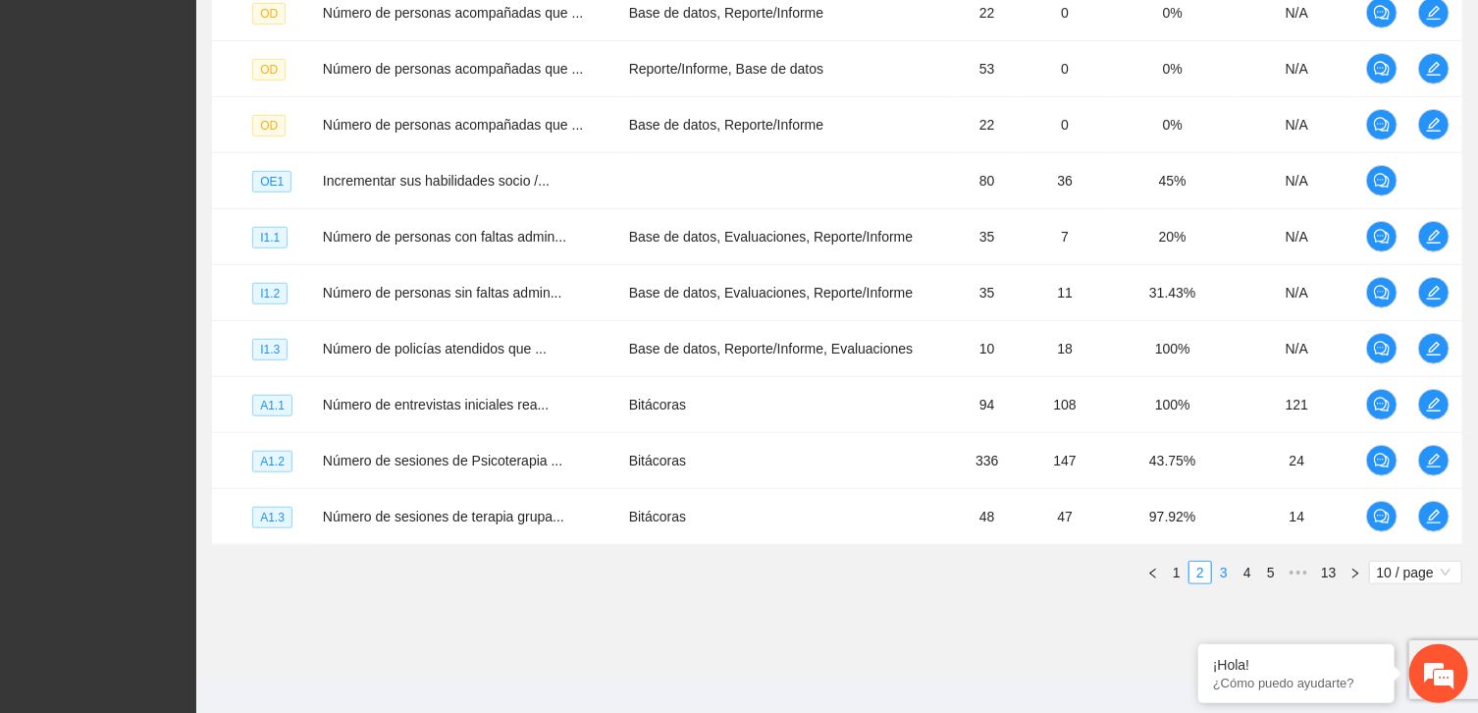
click at [1222, 568] on link "3" at bounding box center [1224, 572] width 22 height 22
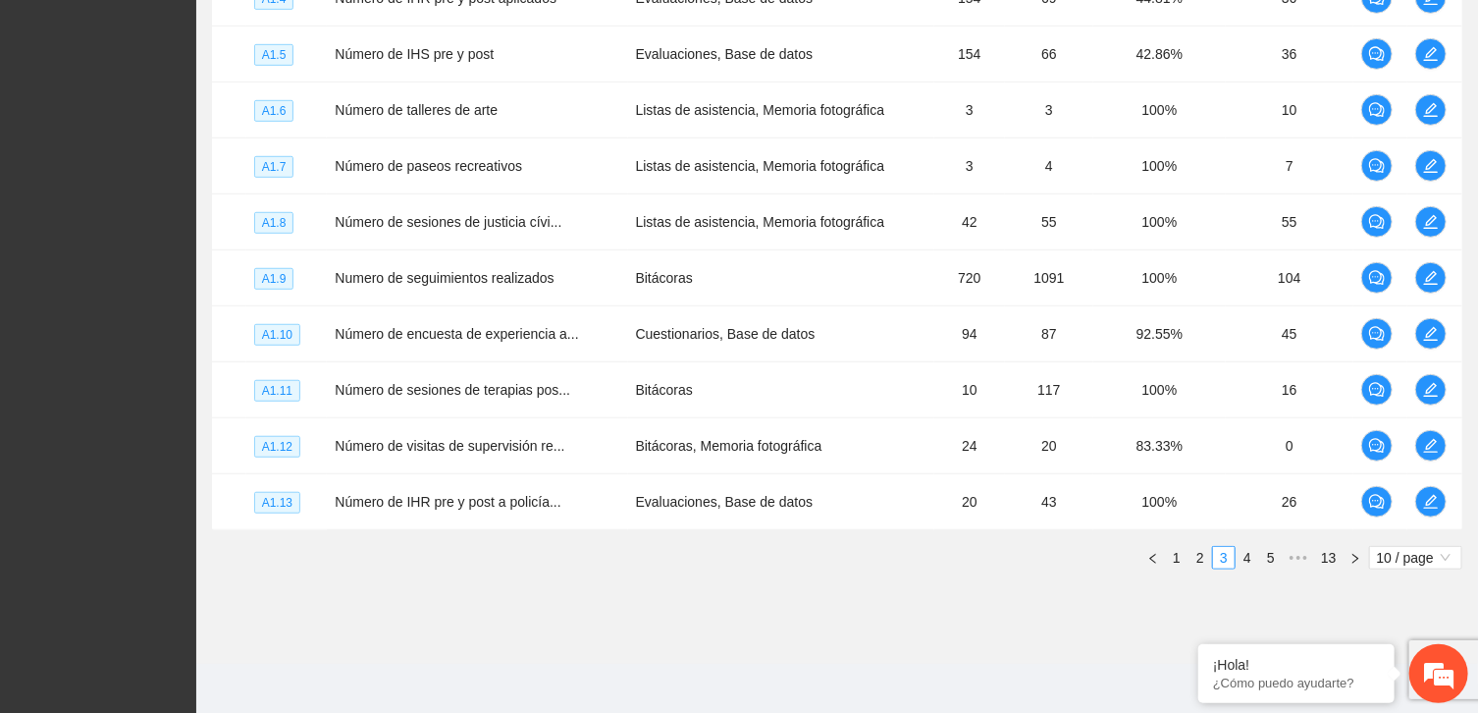
scroll to position [566, 0]
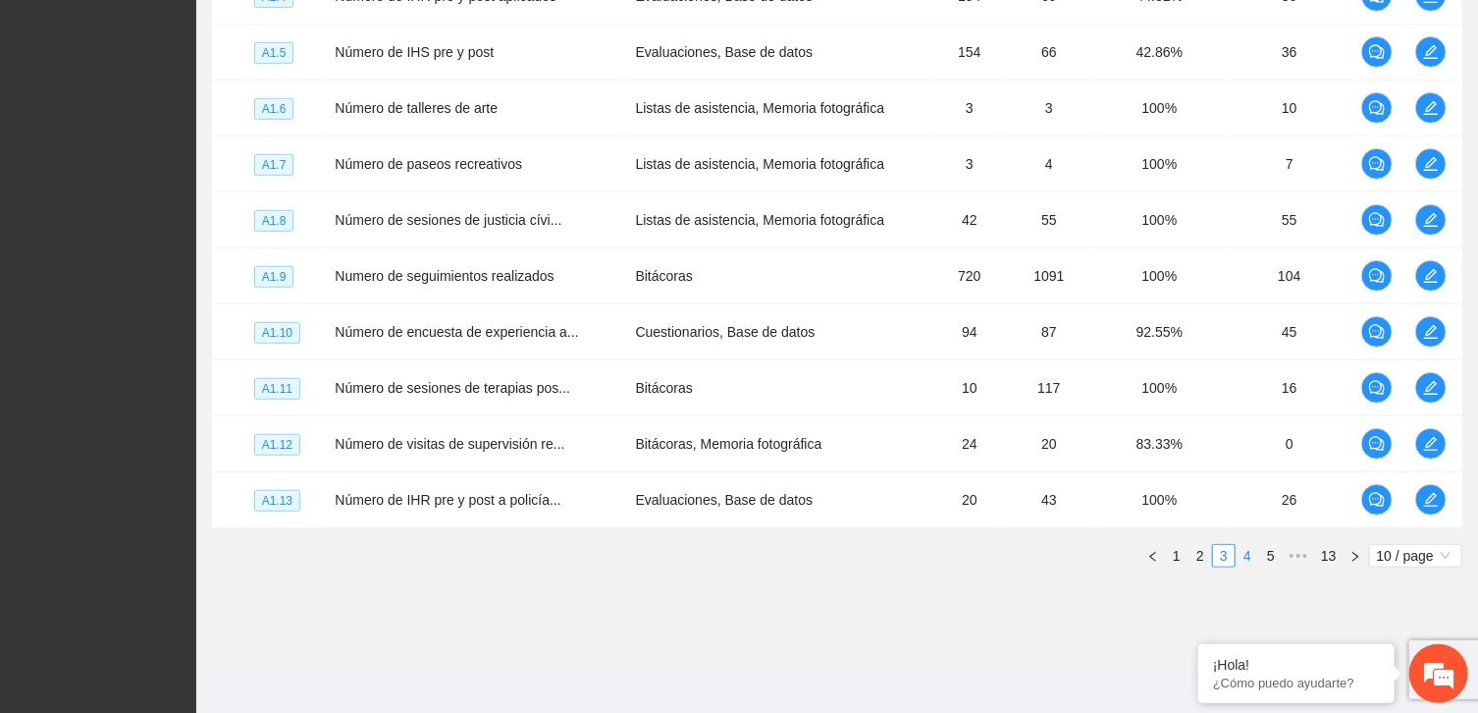
click at [1247, 552] on link "4" at bounding box center [1248, 556] width 22 height 22
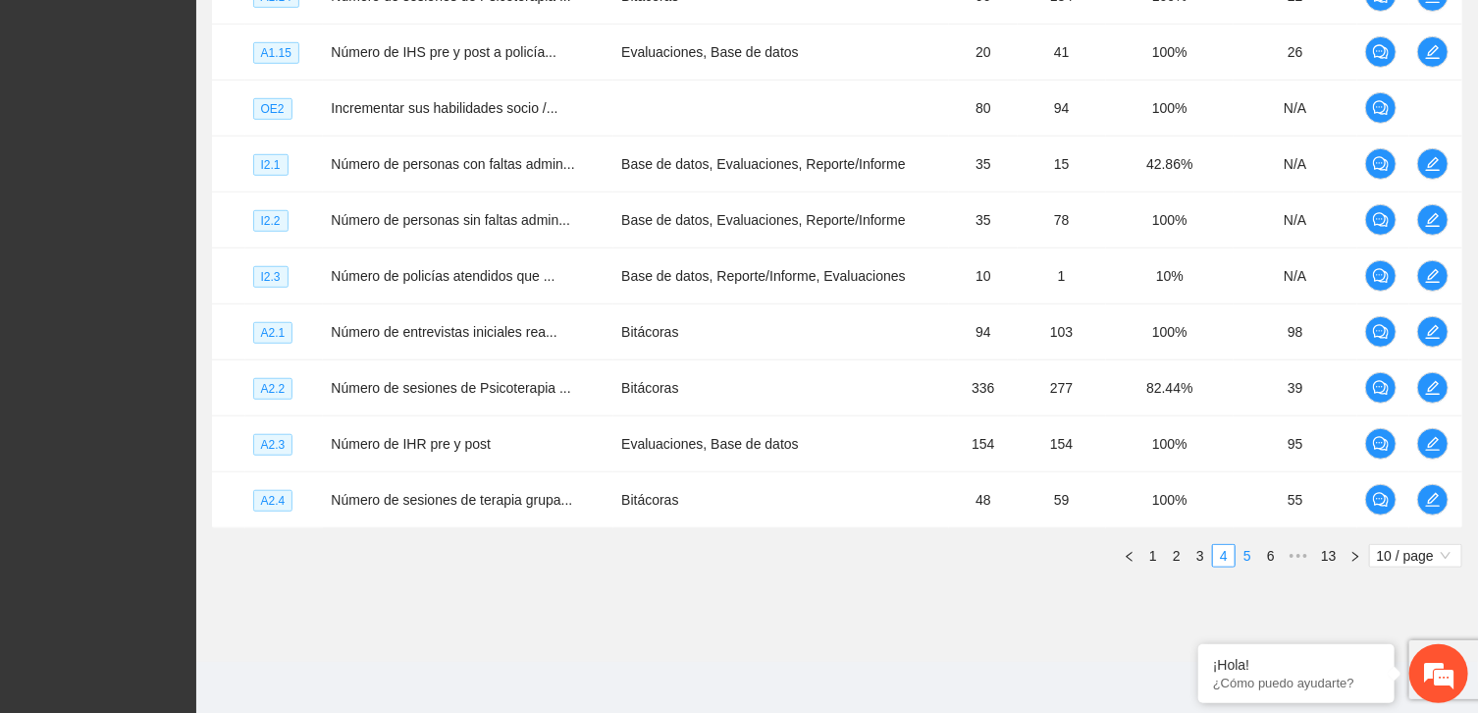
click at [1248, 556] on link "5" at bounding box center [1248, 556] width 22 height 22
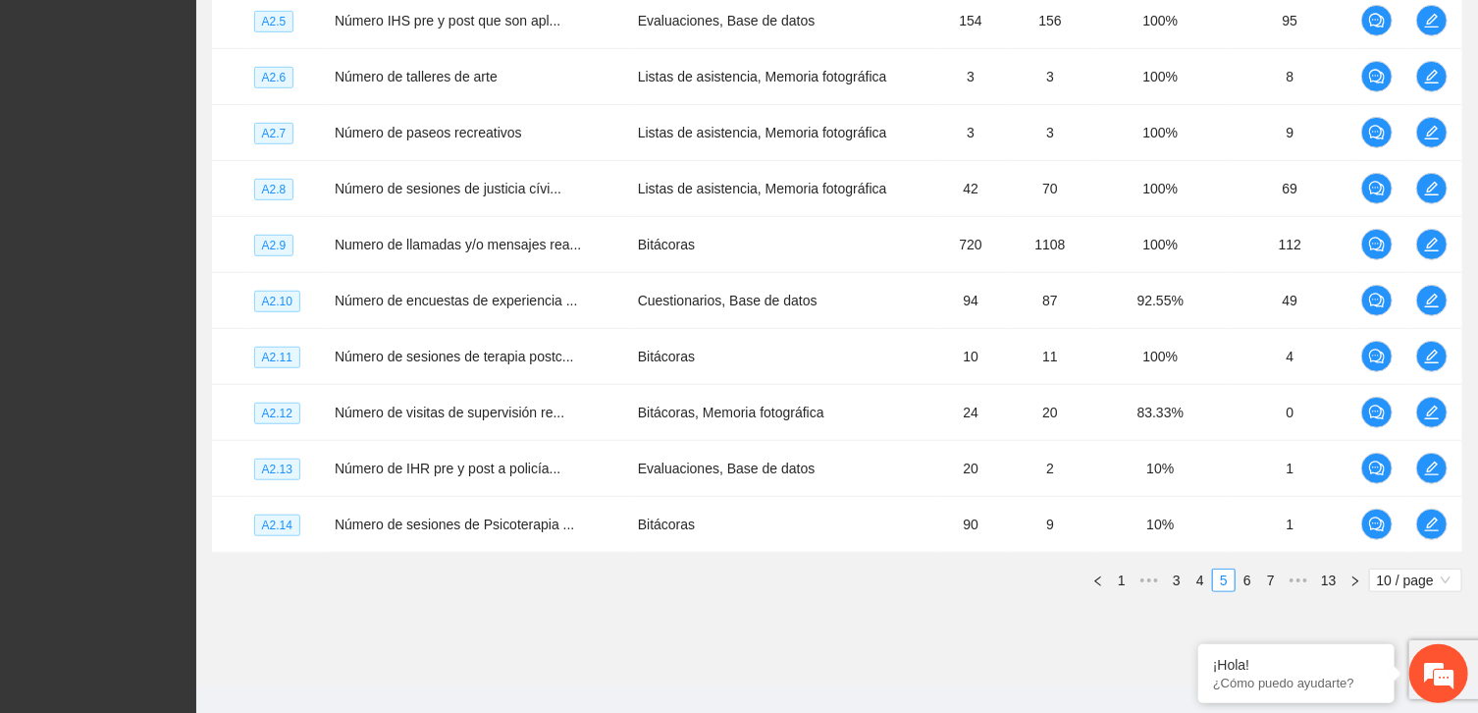
scroll to position [550, 0]
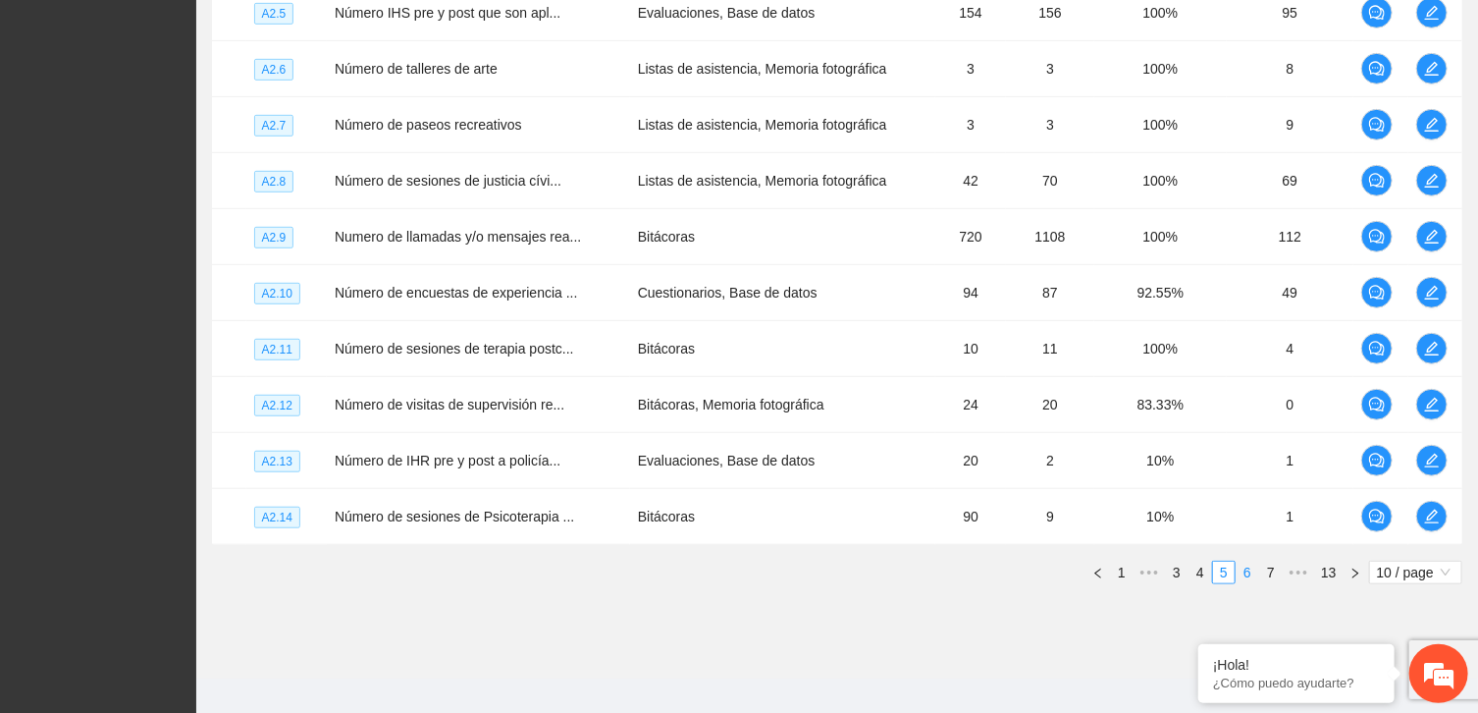
click at [1246, 564] on link "6" at bounding box center [1248, 572] width 22 height 22
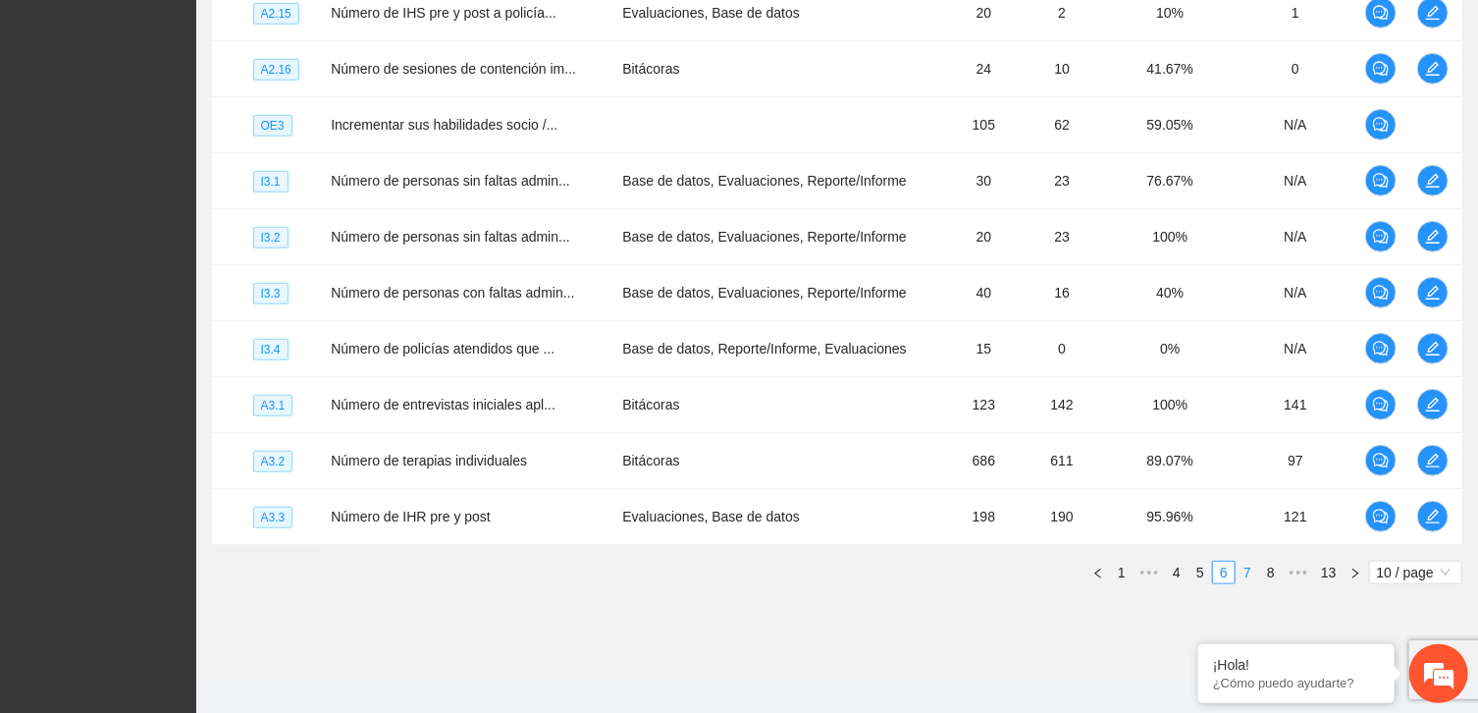
click at [1246, 570] on link "7" at bounding box center [1248, 572] width 22 height 22
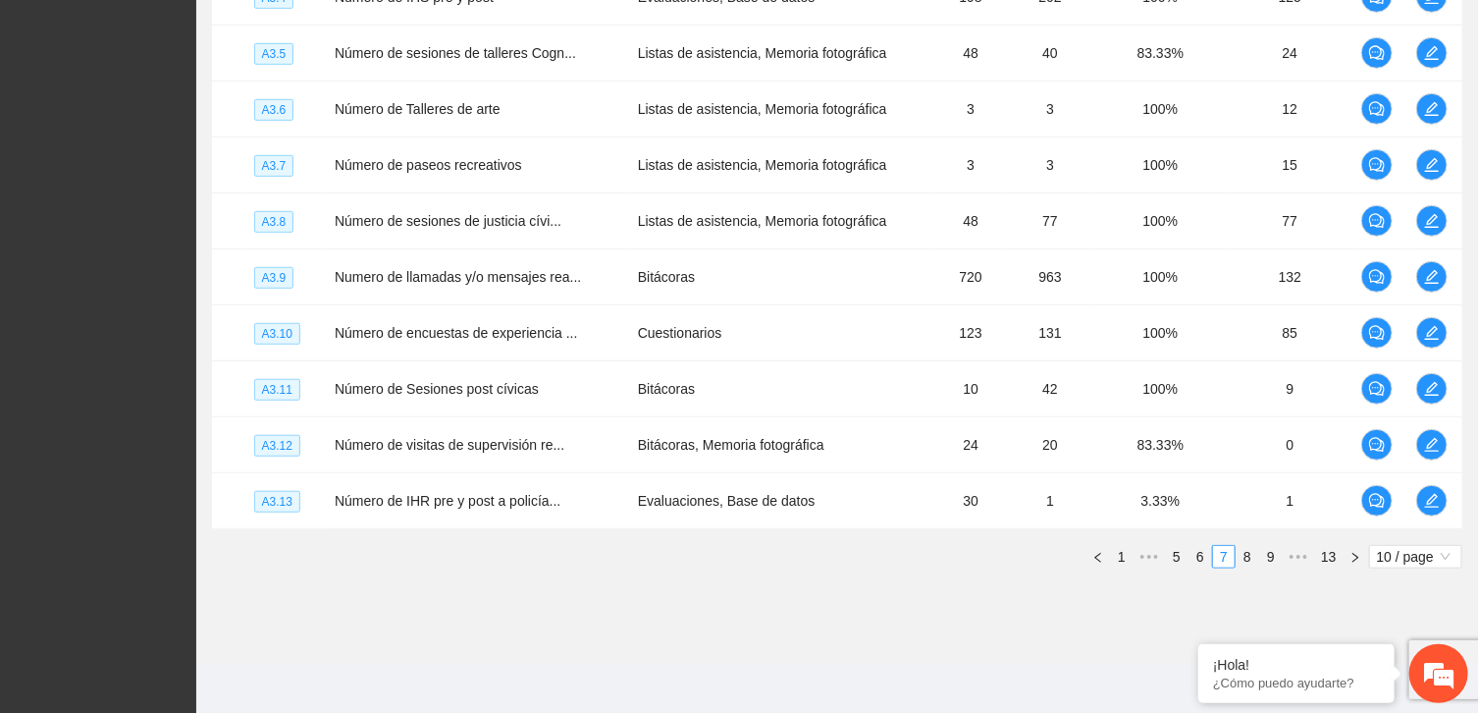
scroll to position [566, 0]
click at [1198, 552] on link "6" at bounding box center [1201, 556] width 22 height 22
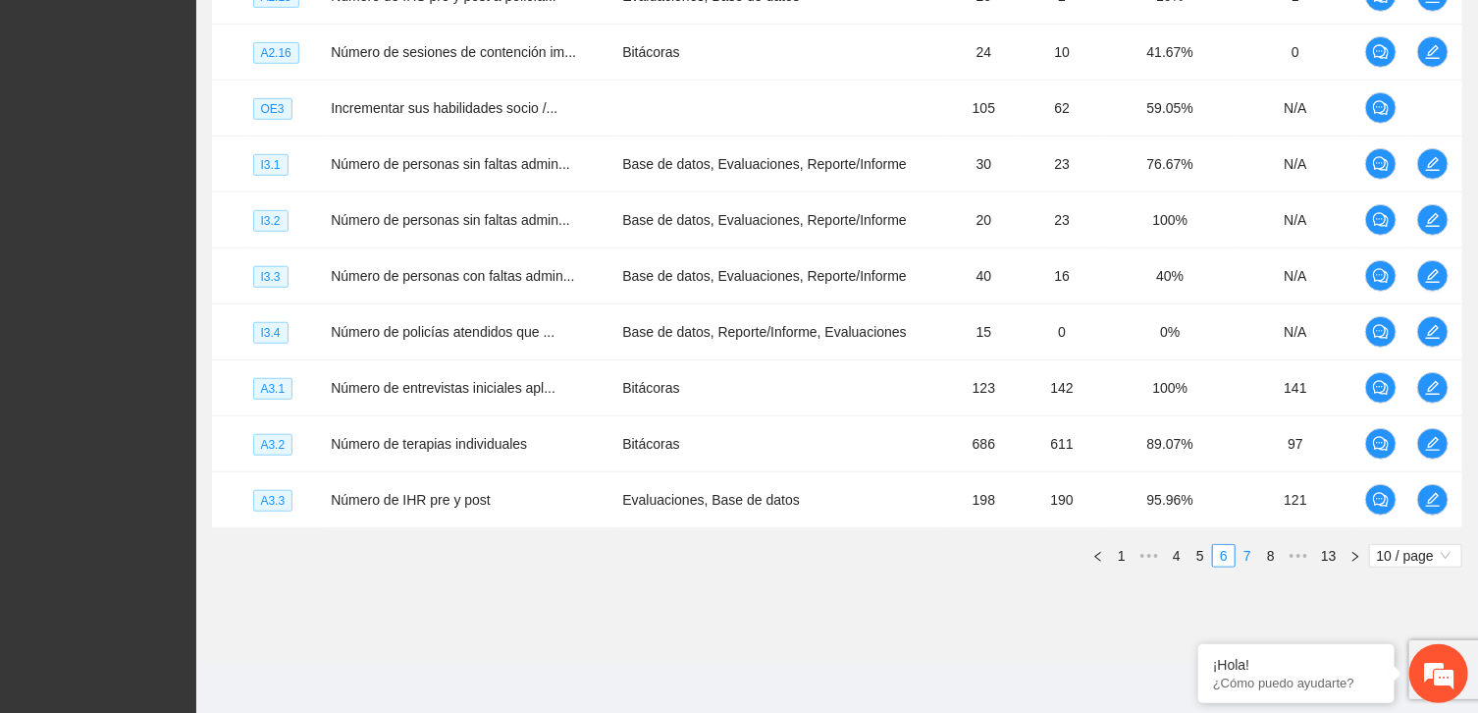
click at [1249, 552] on link "7" at bounding box center [1248, 556] width 22 height 22
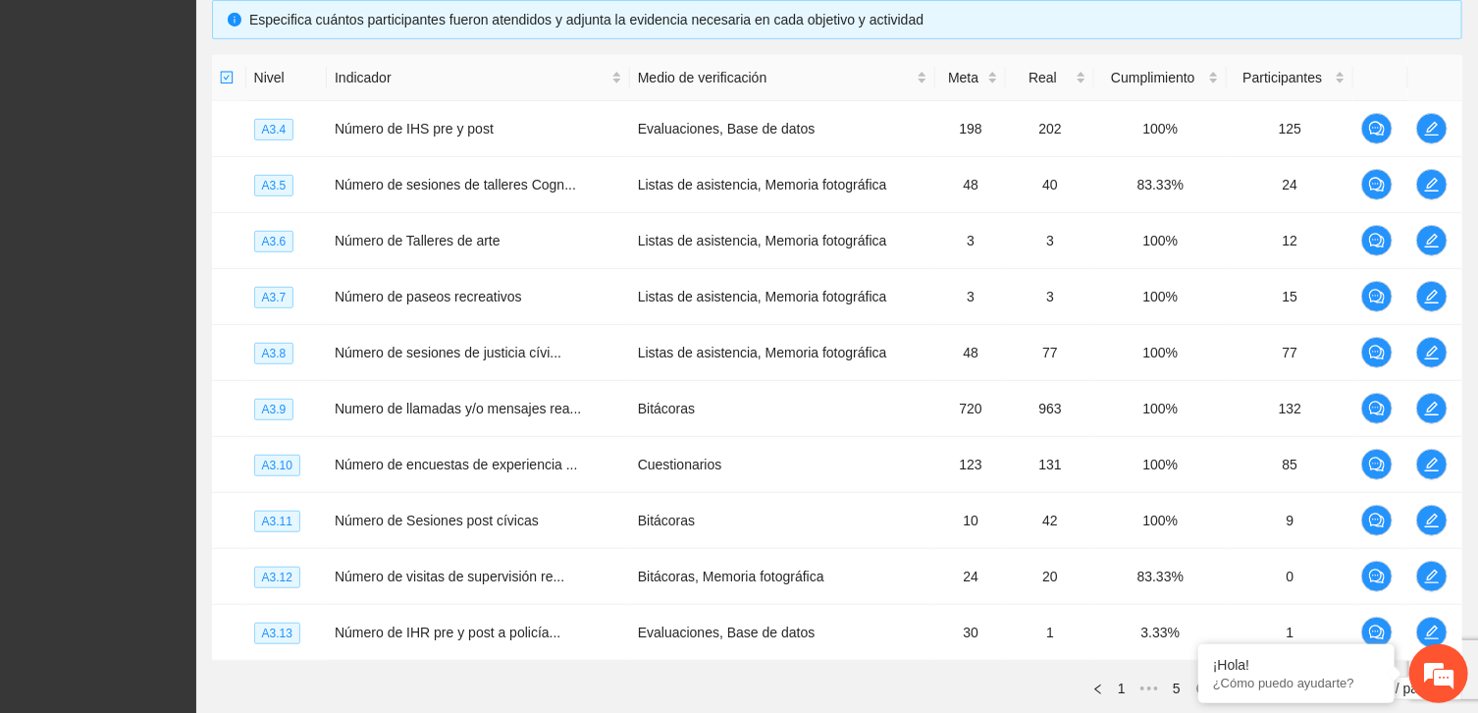
scroll to position [471, 0]
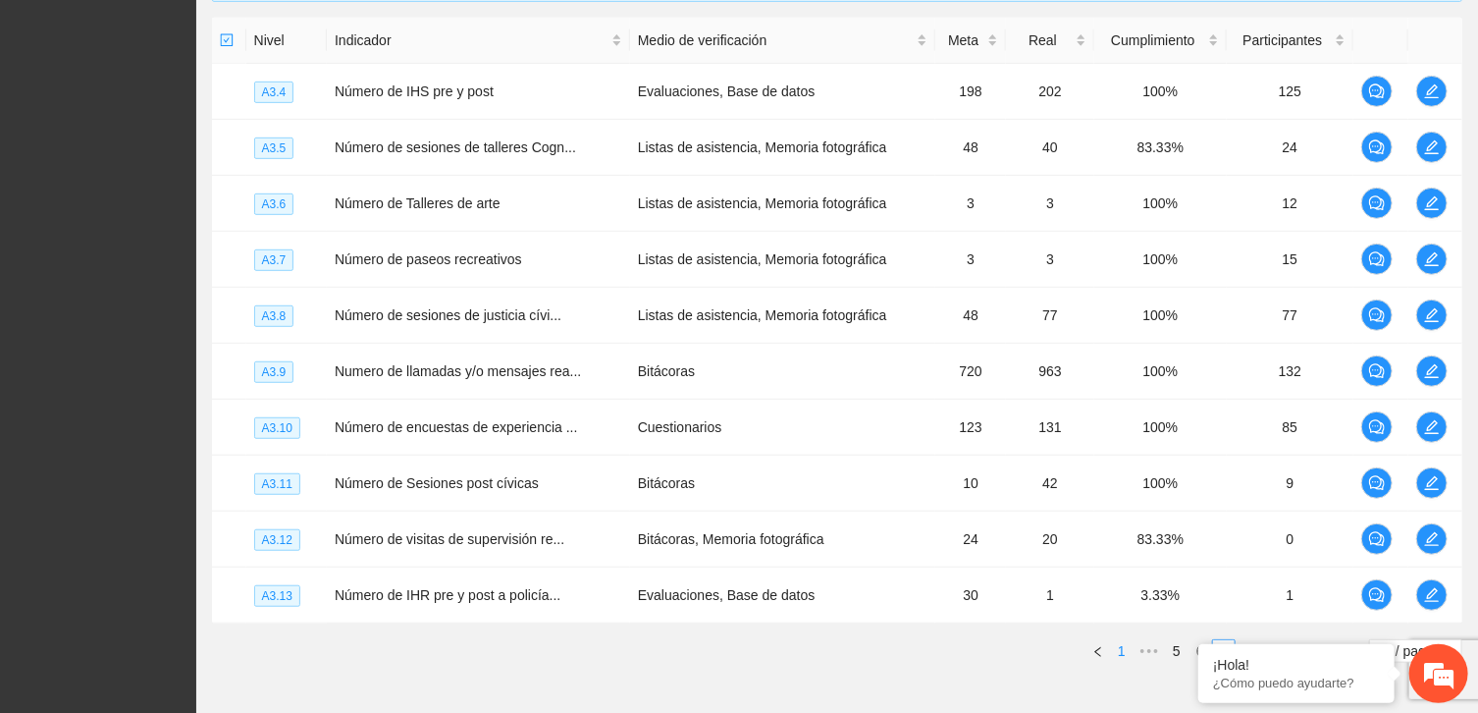
click at [1125, 648] on link "1" at bounding box center [1122, 651] width 22 height 22
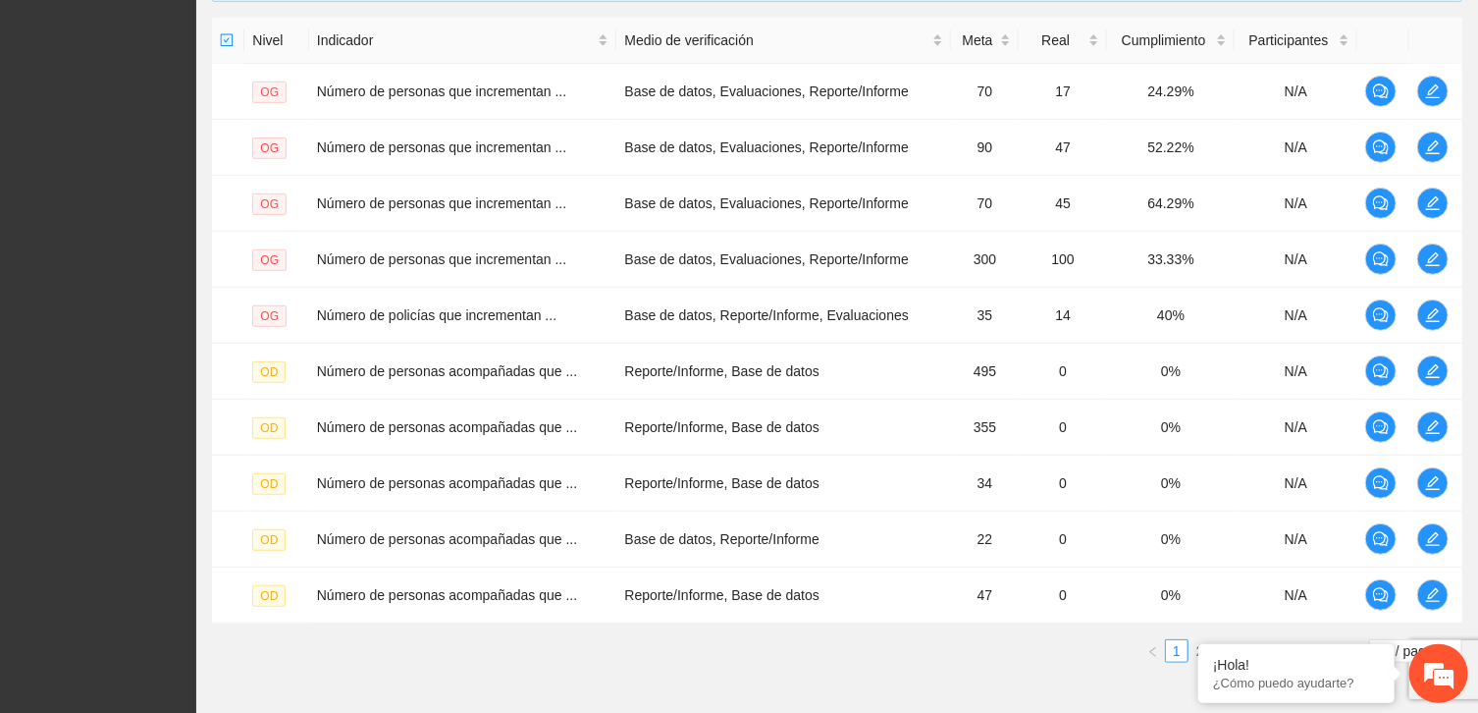
click at [1065, 658] on ul "1 2 3 4 5 ••• 13 10 / page" at bounding box center [837, 651] width 1250 height 24
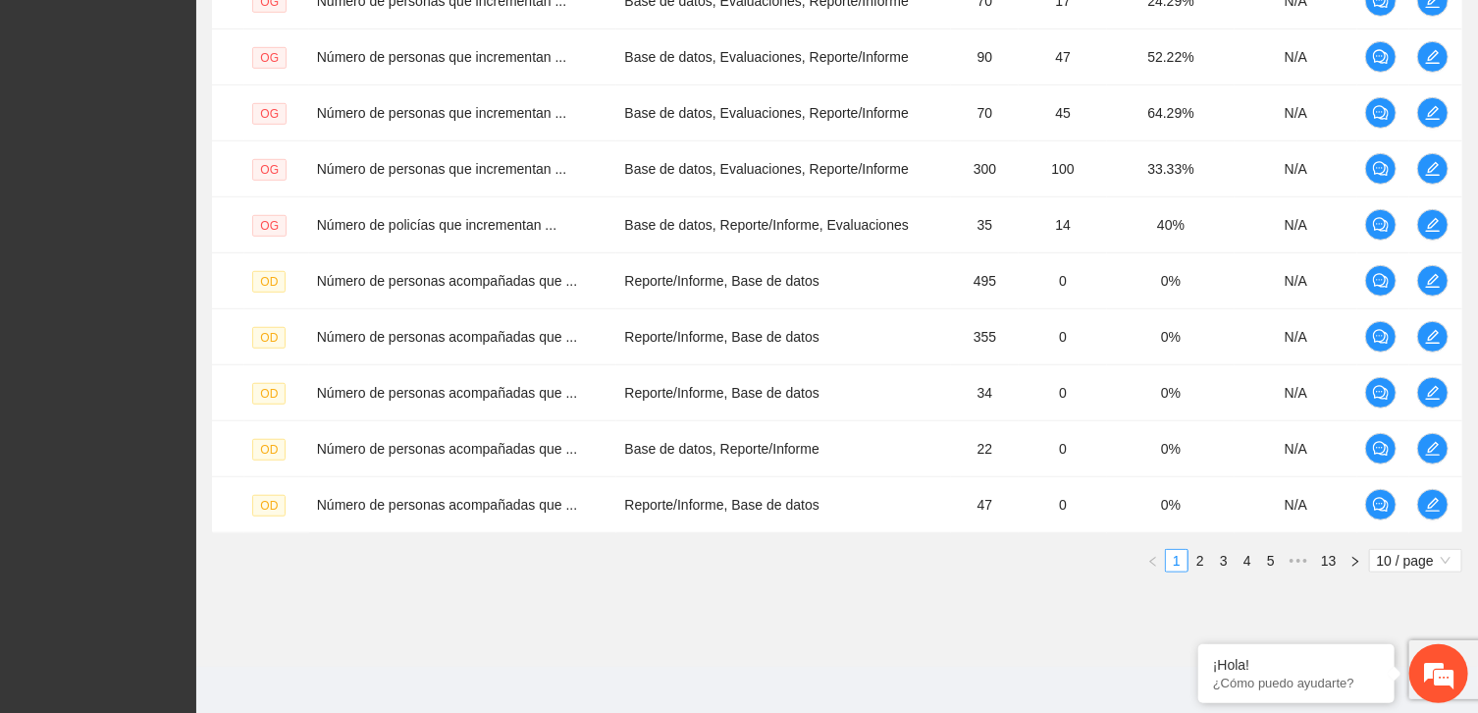
scroll to position [566, 0]
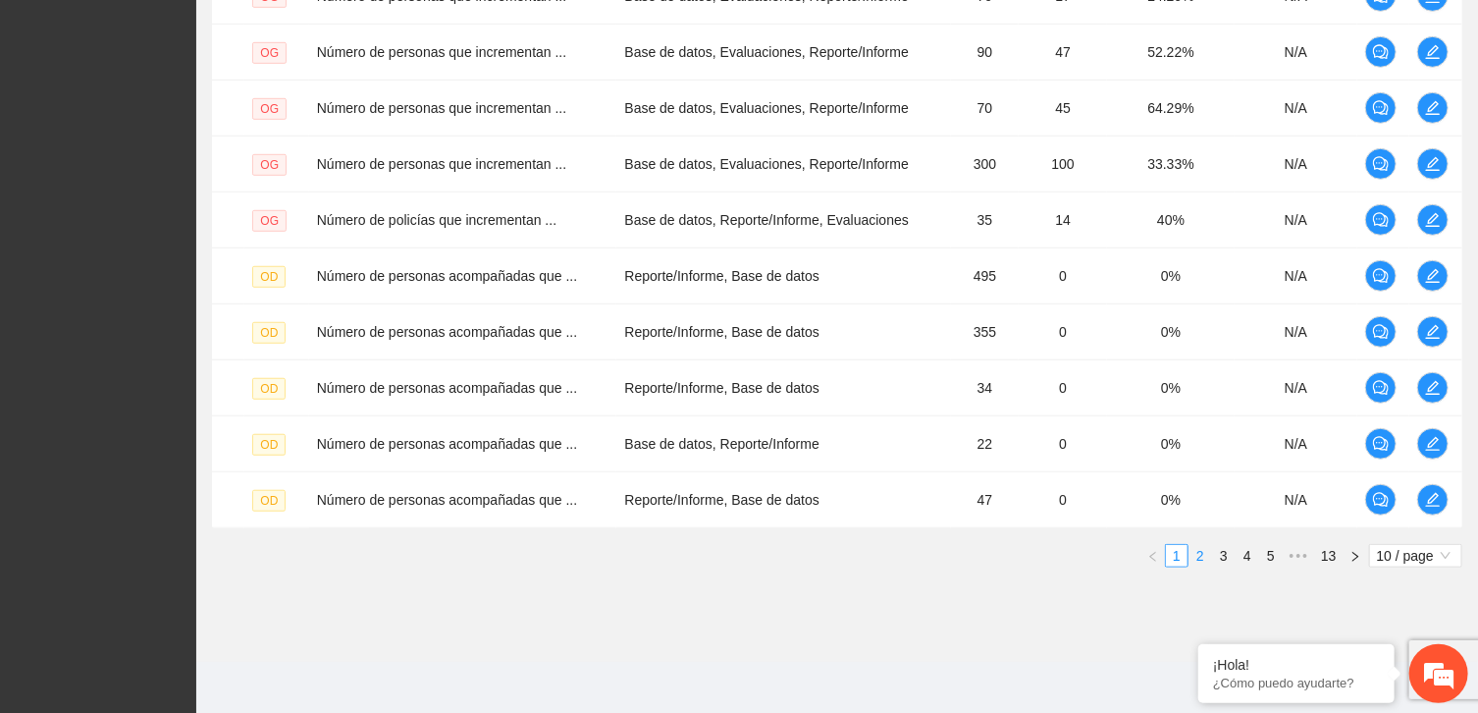
click at [1197, 556] on link "2" at bounding box center [1201, 556] width 22 height 22
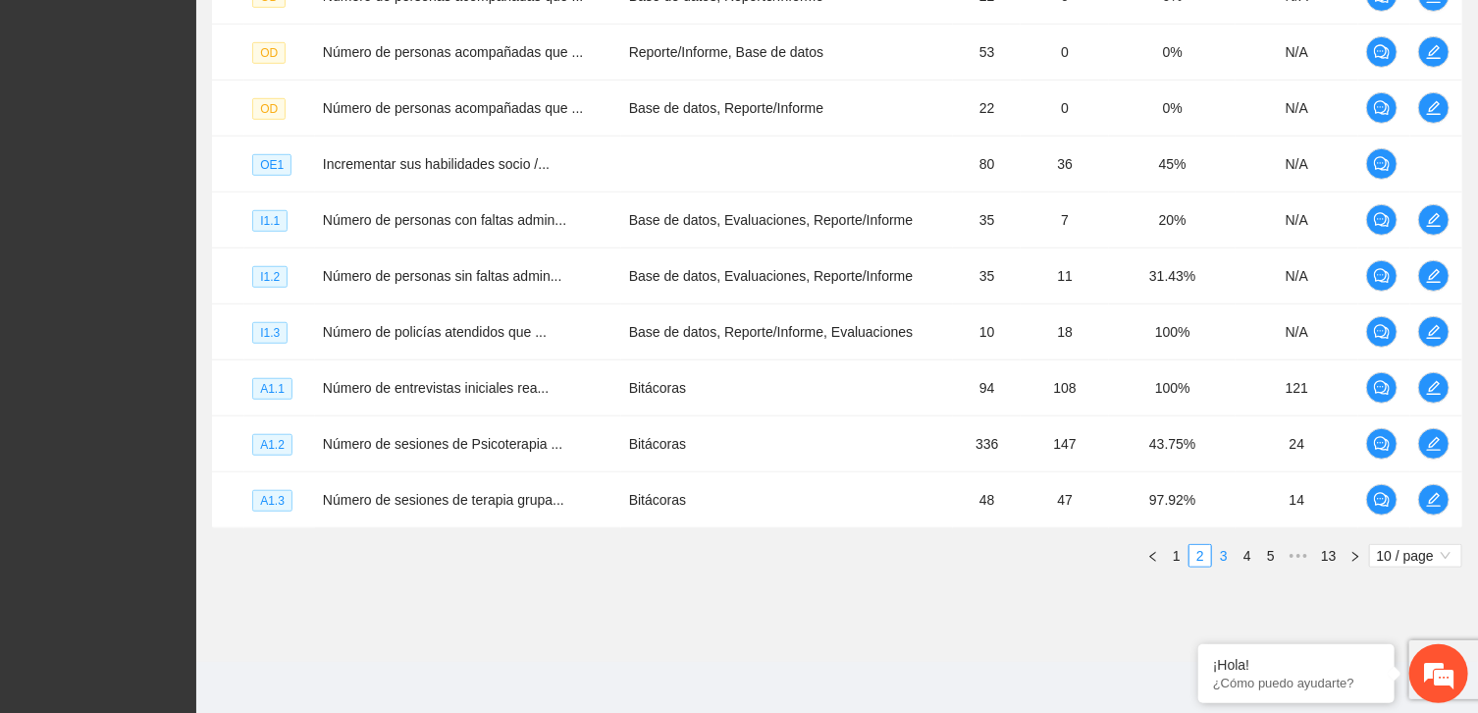
click at [1220, 554] on link "3" at bounding box center [1224, 556] width 22 height 22
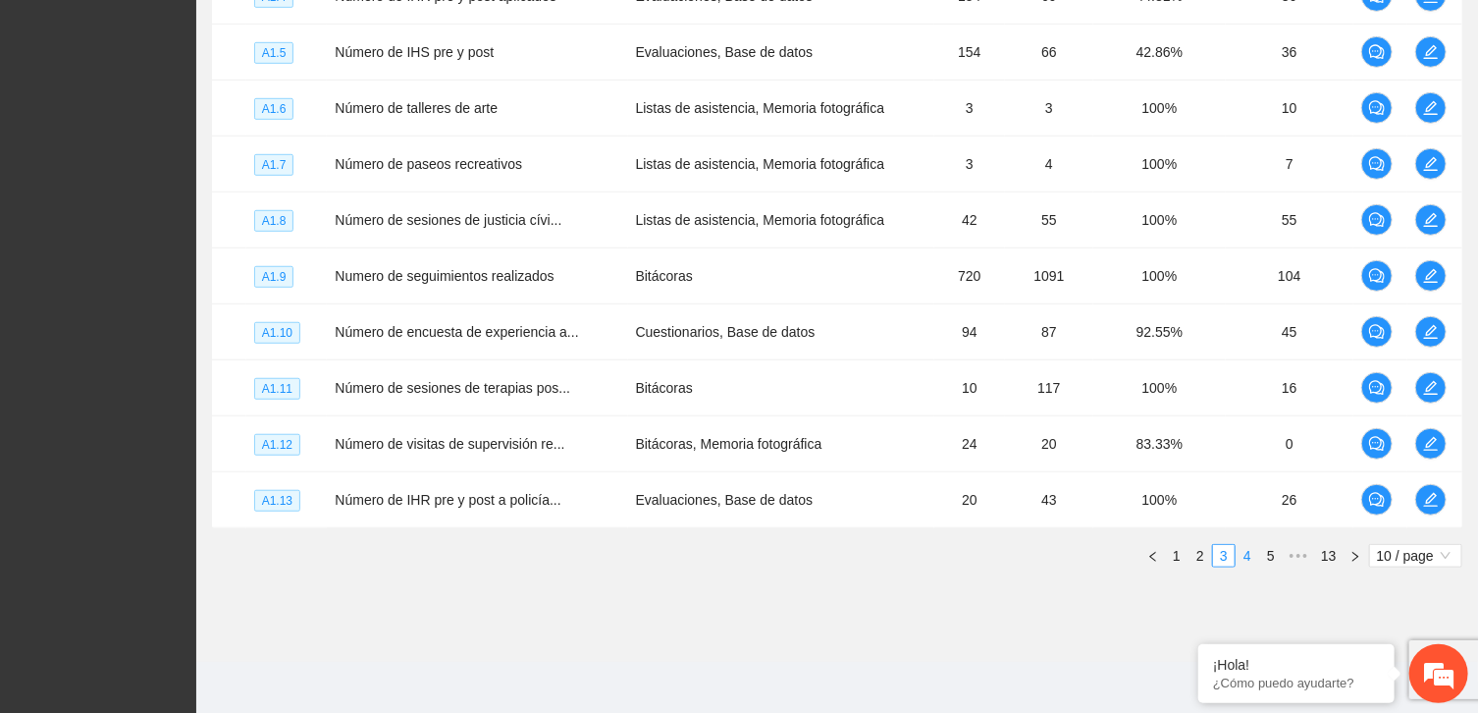
click at [1245, 548] on link "4" at bounding box center [1248, 556] width 22 height 22
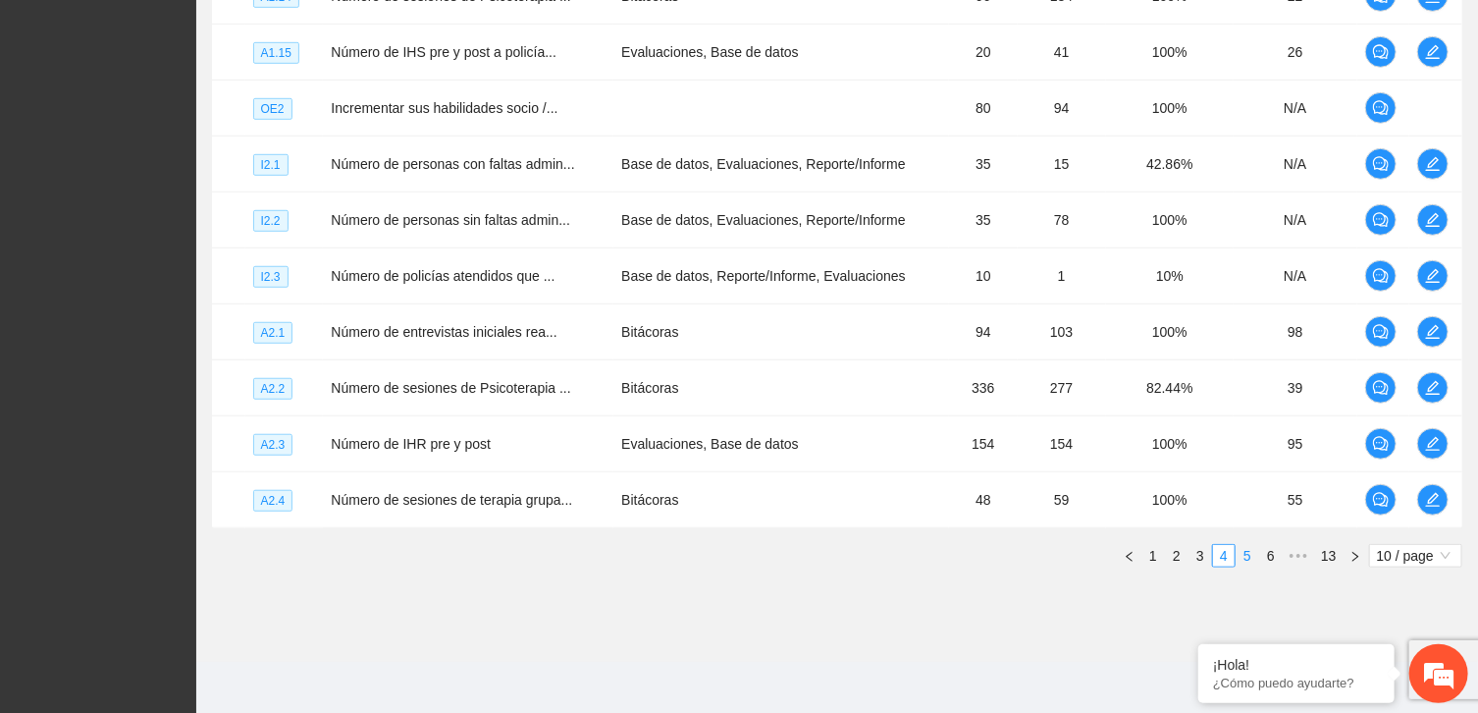
click at [1250, 553] on link "5" at bounding box center [1248, 556] width 22 height 22
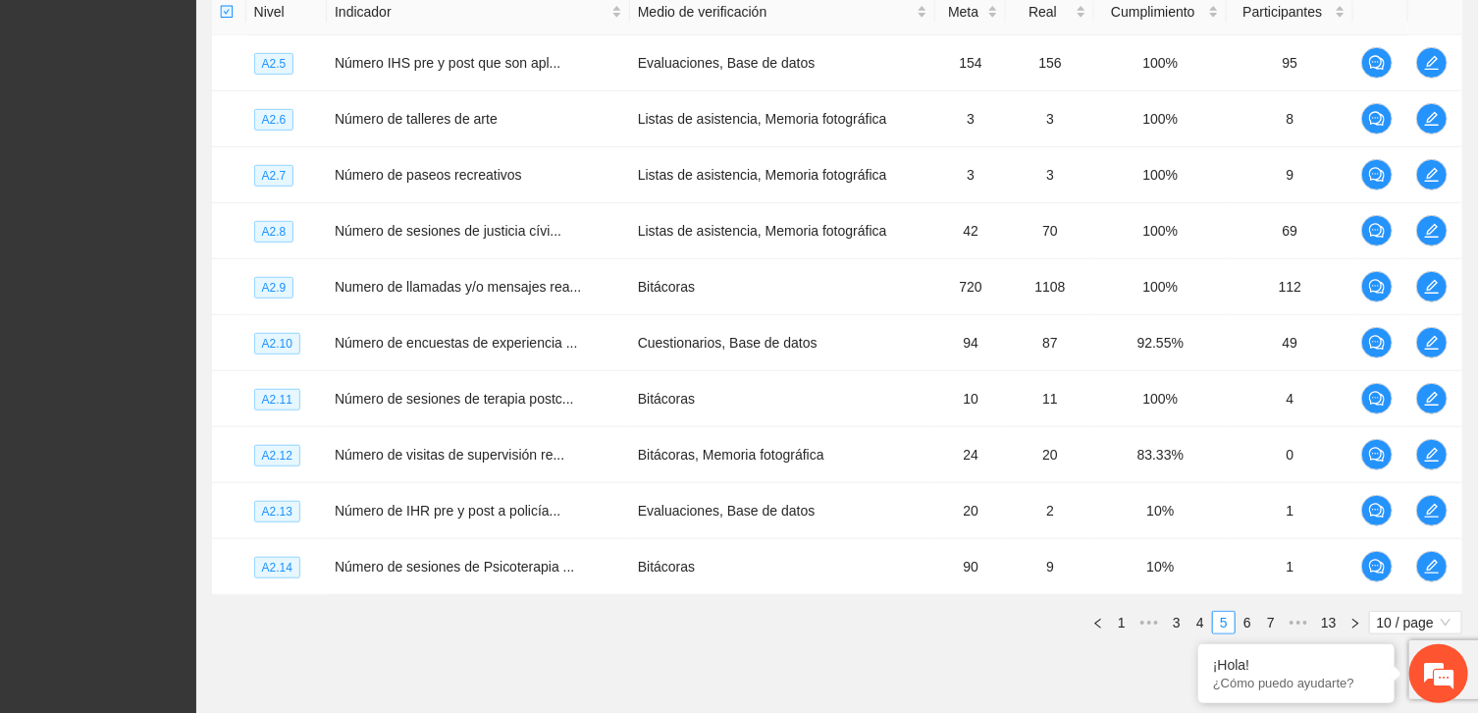
scroll to position [550, 0]
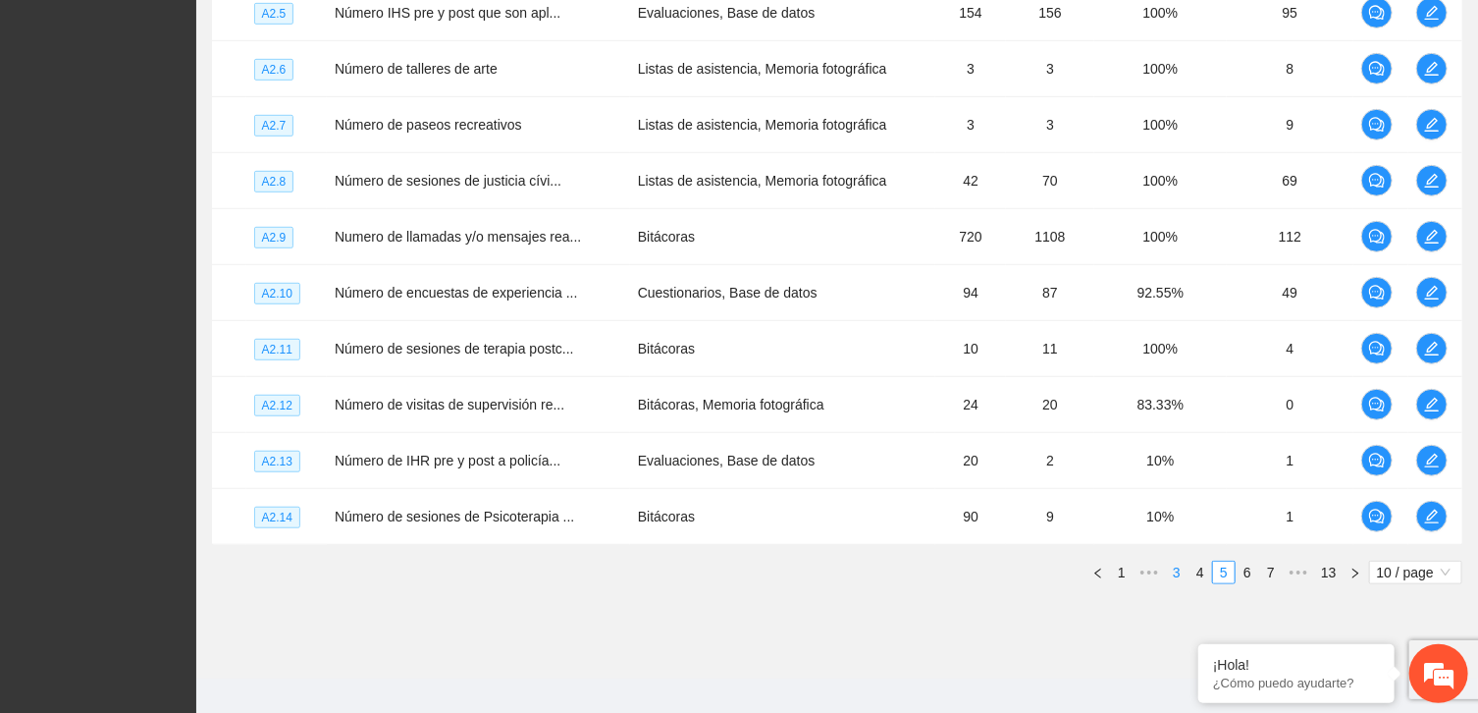
click at [1170, 573] on link "3" at bounding box center [1177, 572] width 22 height 22
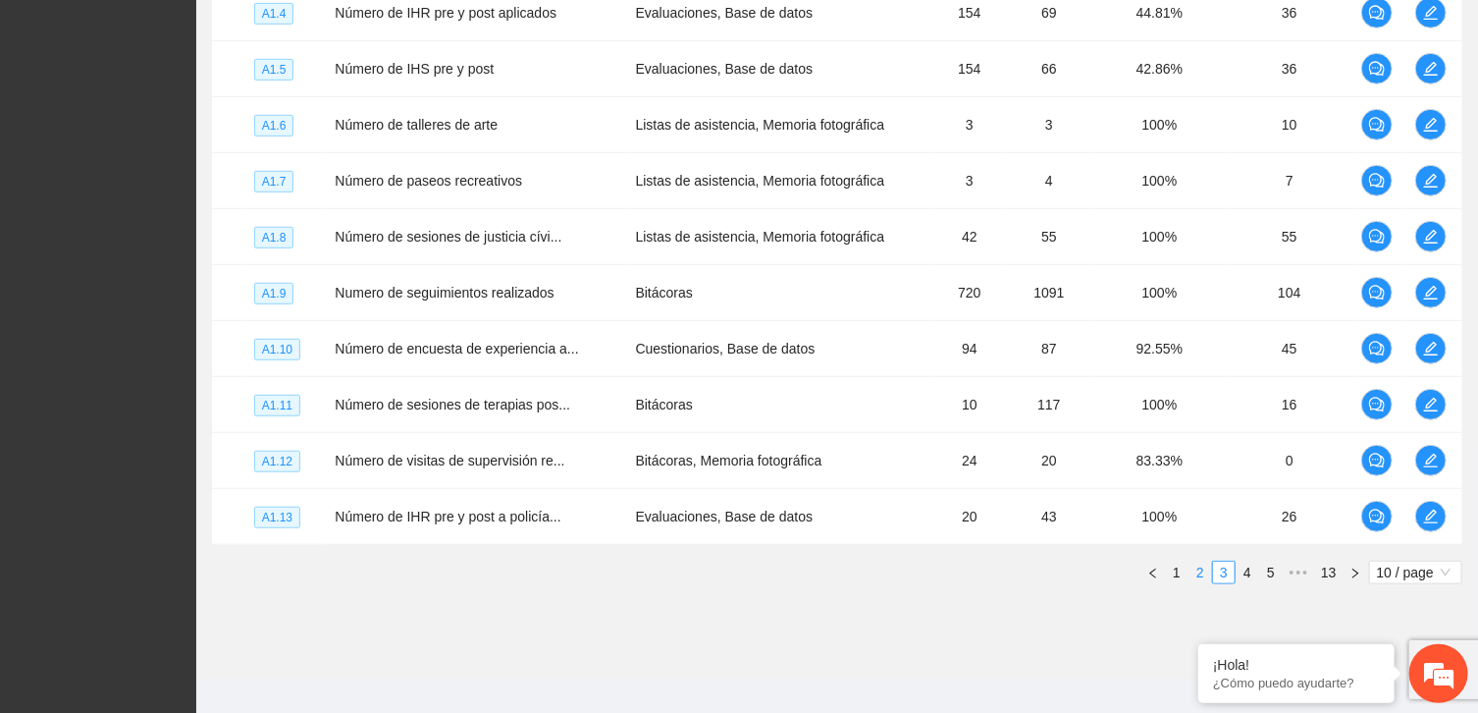
click at [1205, 571] on link "2" at bounding box center [1201, 572] width 22 height 22
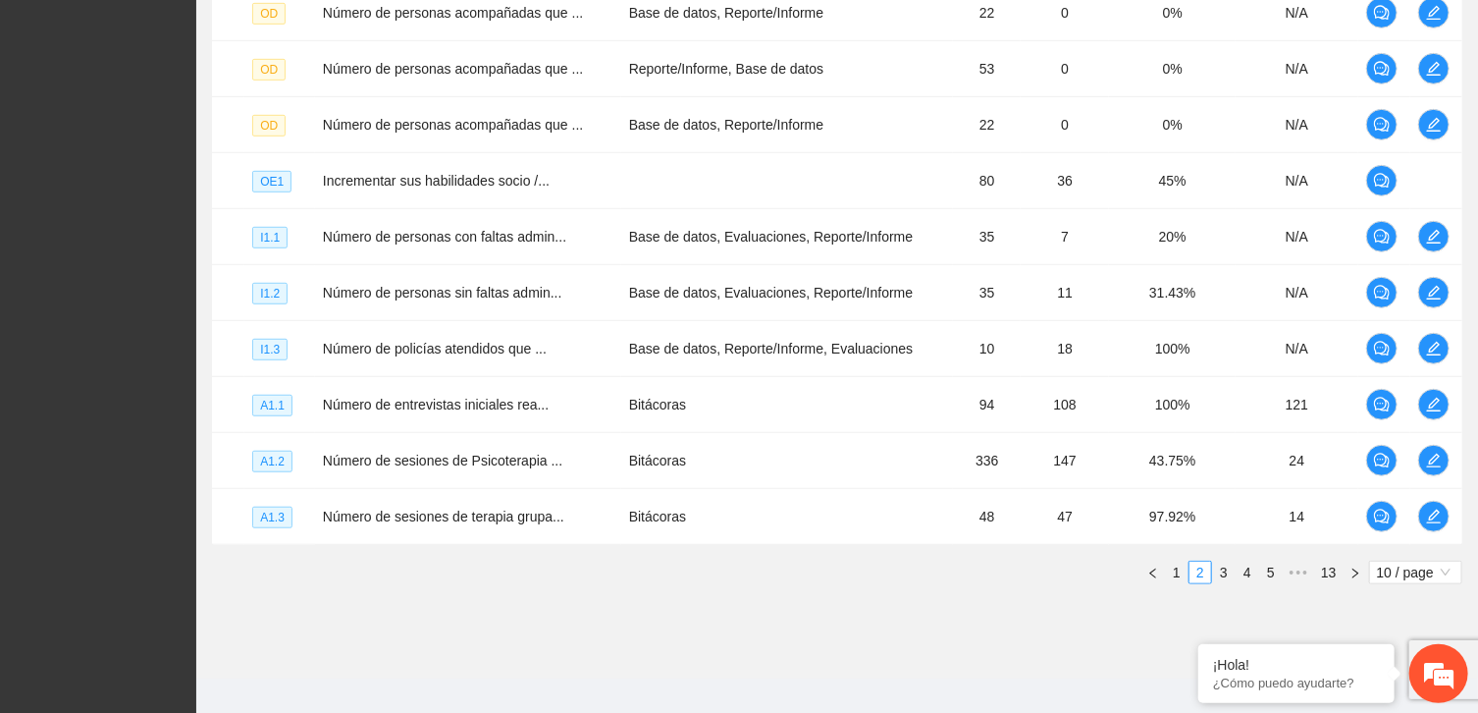
scroll to position [0, 0]
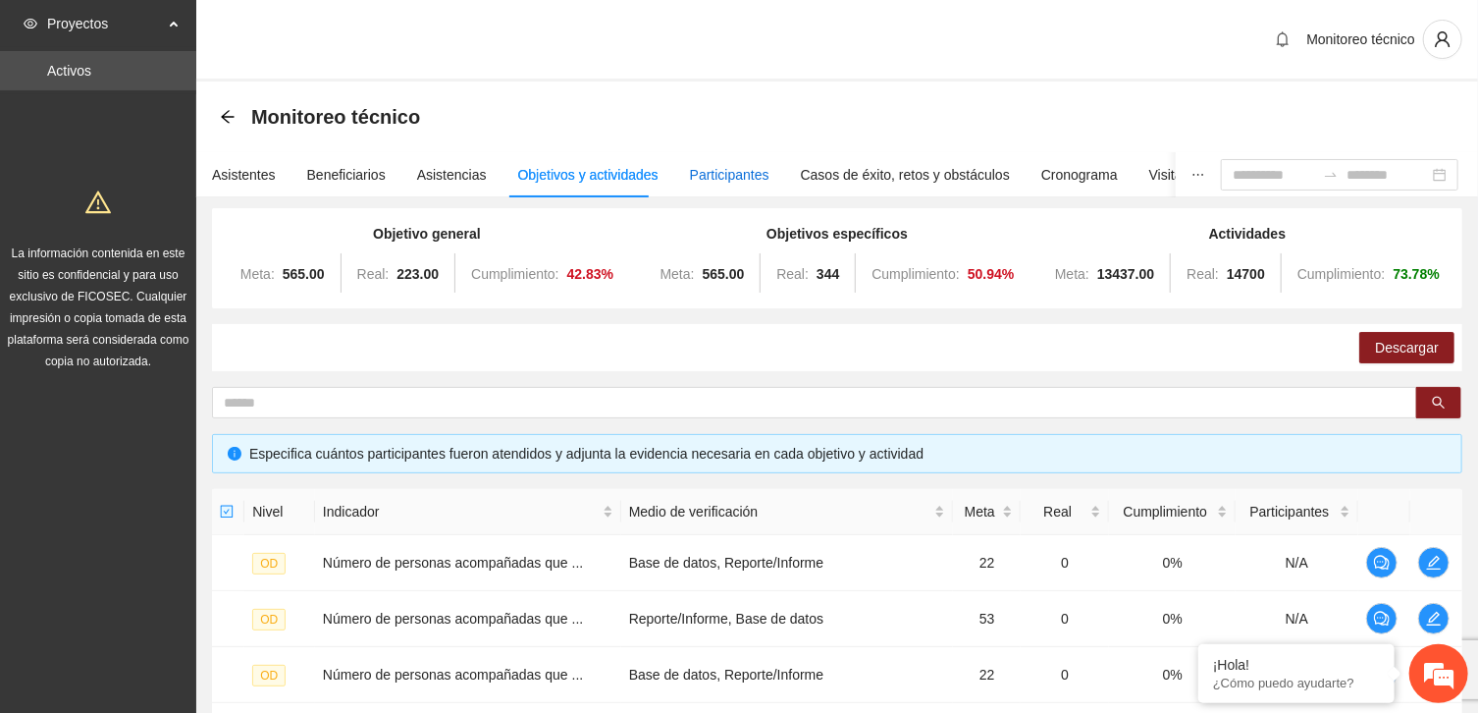
click at [714, 174] on div "Participantes" at bounding box center [729, 175] width 79 height 22
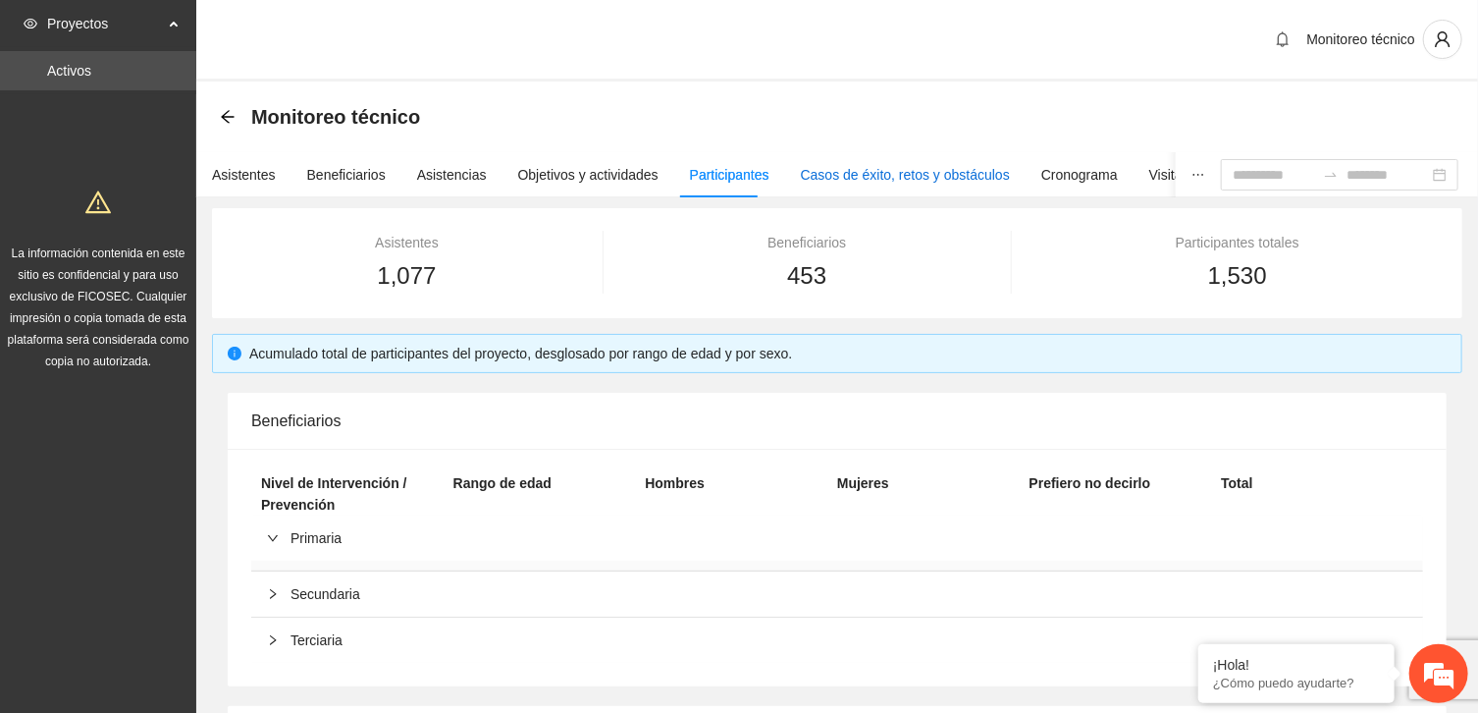
click at [932, 171] on div "Casos de éxito, retos y obstáculos" at bounding box center [905, 175] width 209 height 22
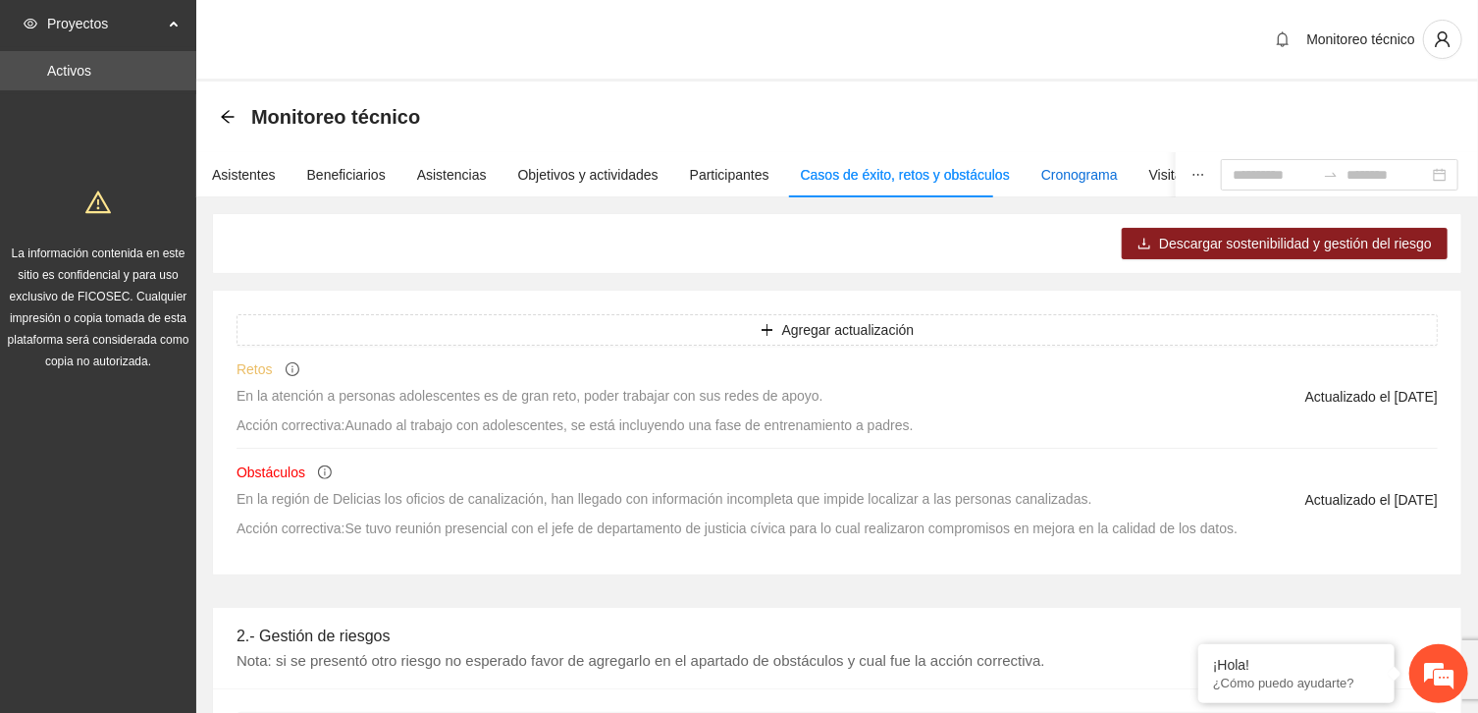
click at [1050, 174] on div "Cronograma" at bounding box center [1079, 175] width 77 height 22
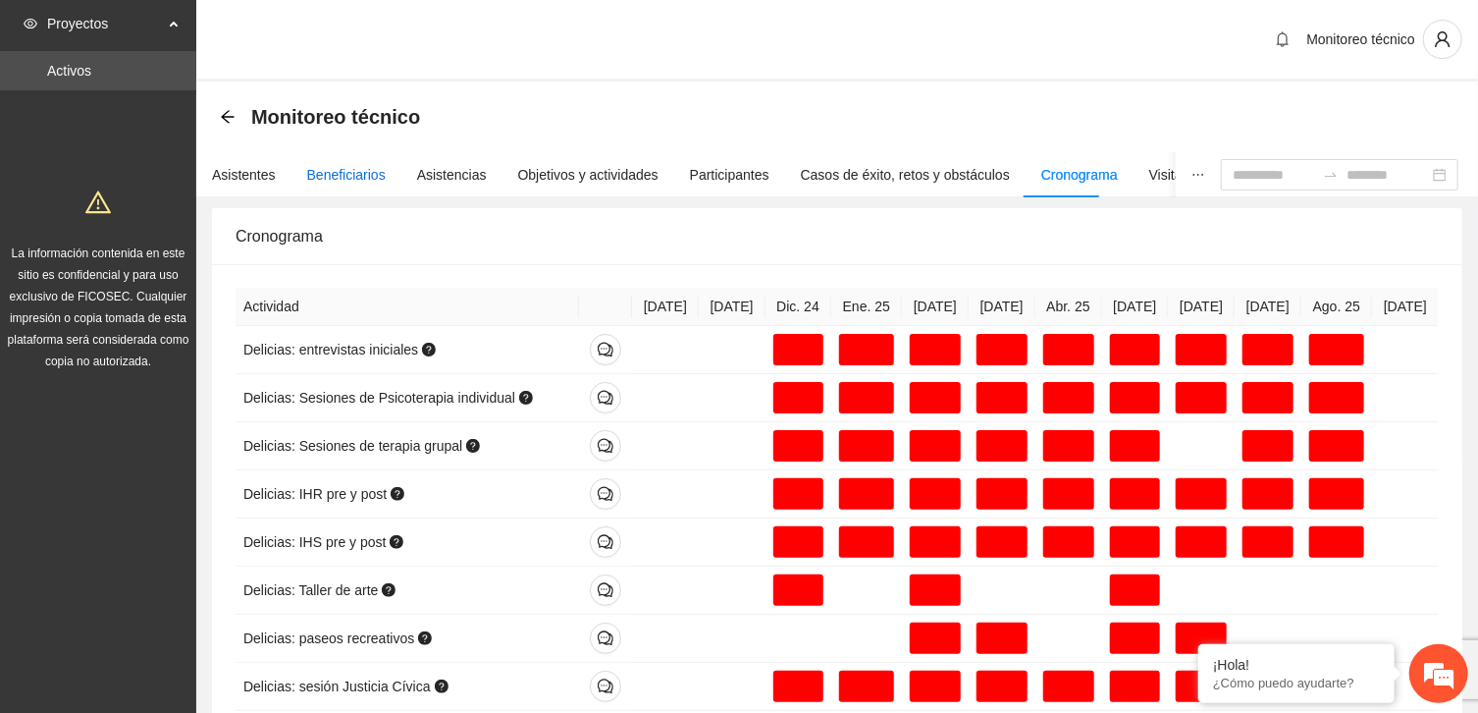
click at [334, 176] on div "Beneficiarios" at bounding box center [346, 175] width 79 height 22
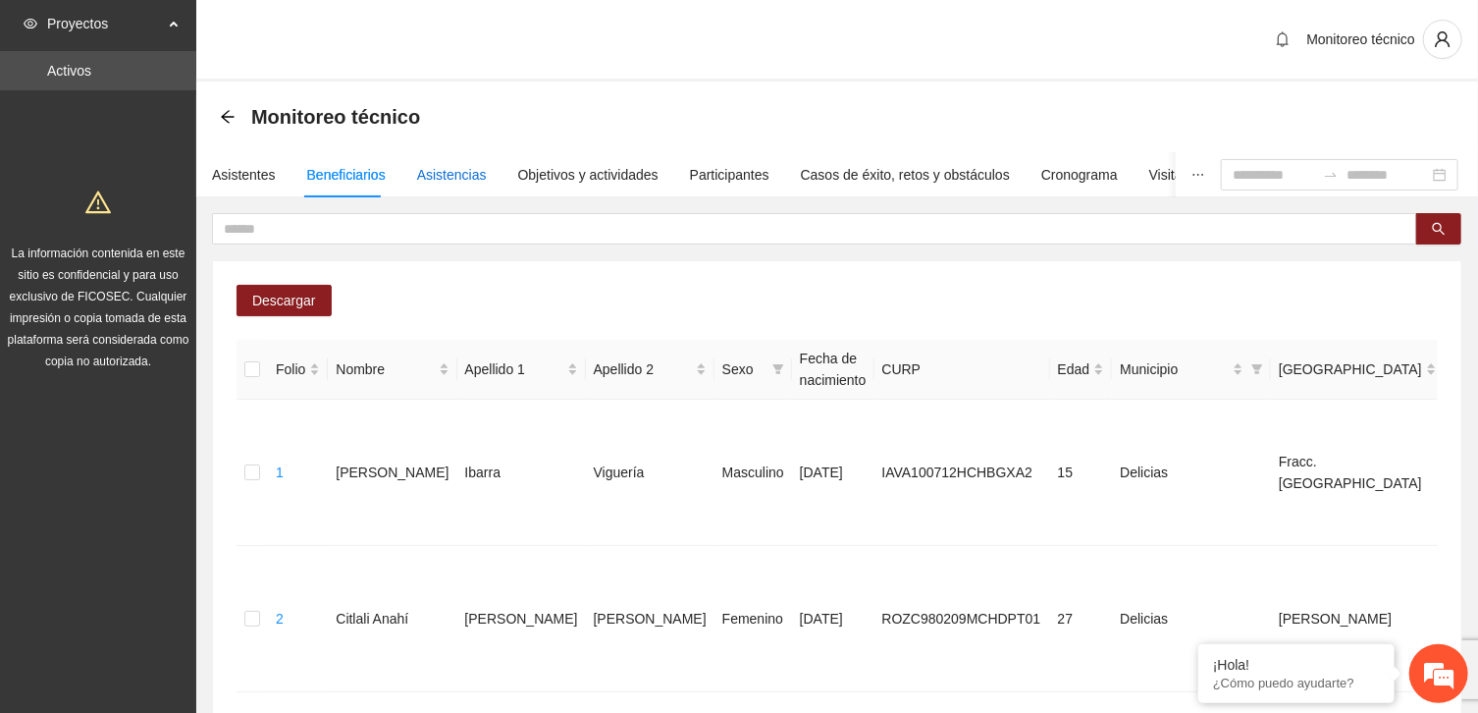
click at [445, 173] on div "Asistencias" at bounding box center [452, 175] width 70 height 22
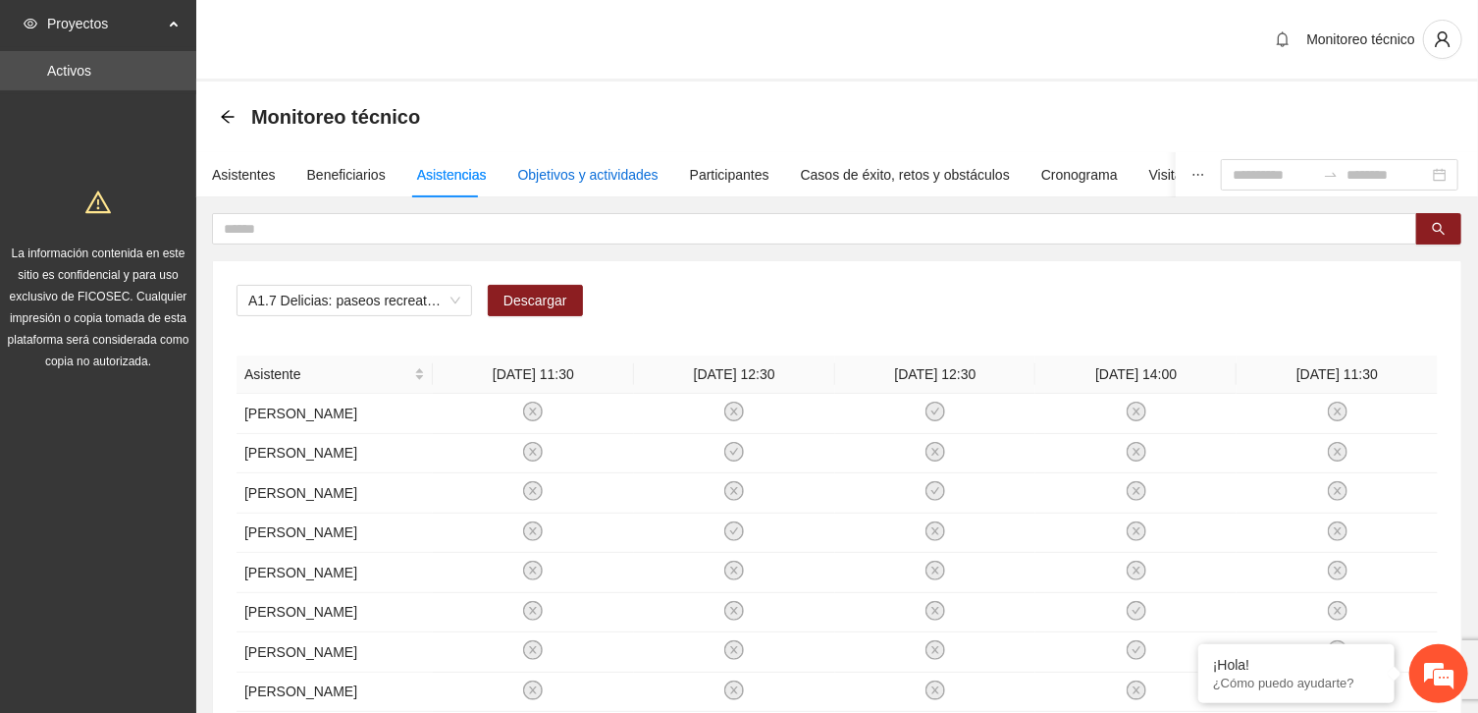
click at [596, 173] on div "Objetivos y actividades" at bounding box center [588, 175] width 140 height 22
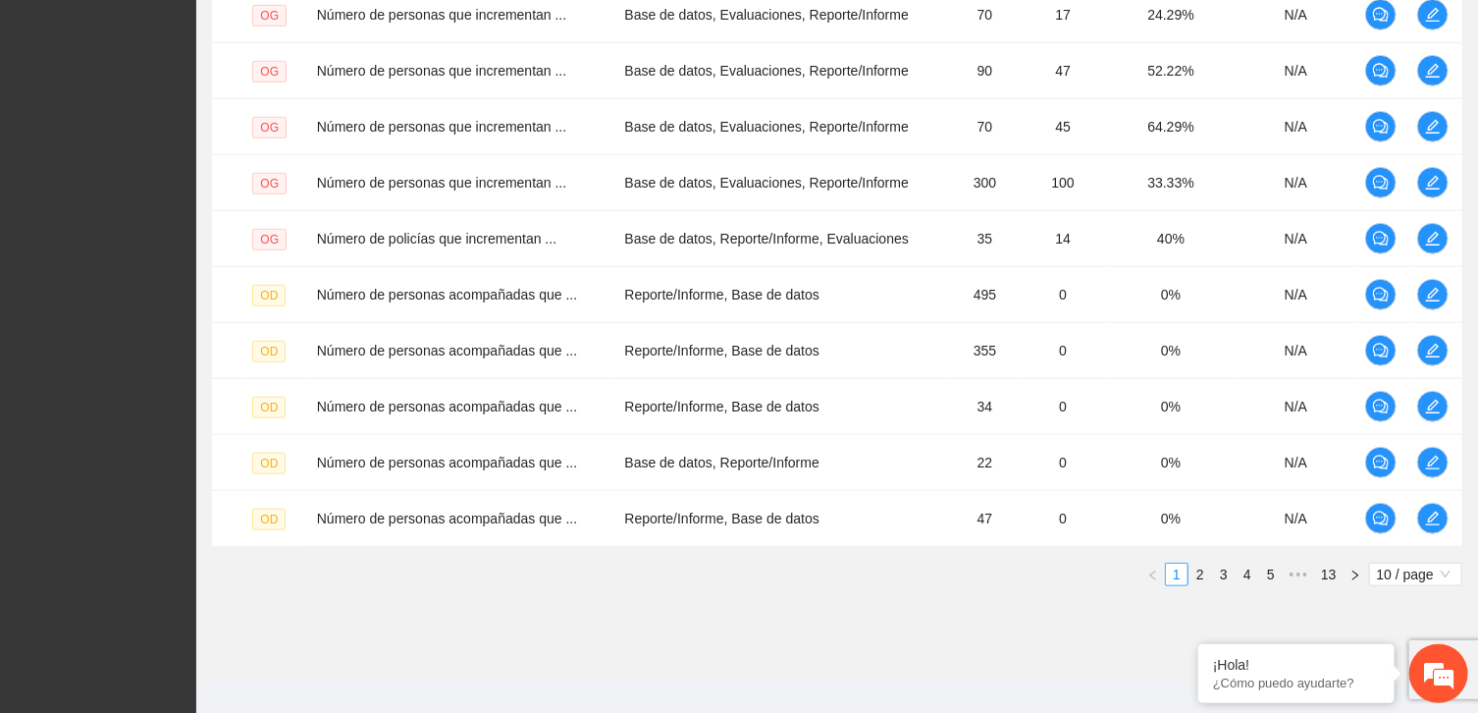
scroll to position [550, 0]
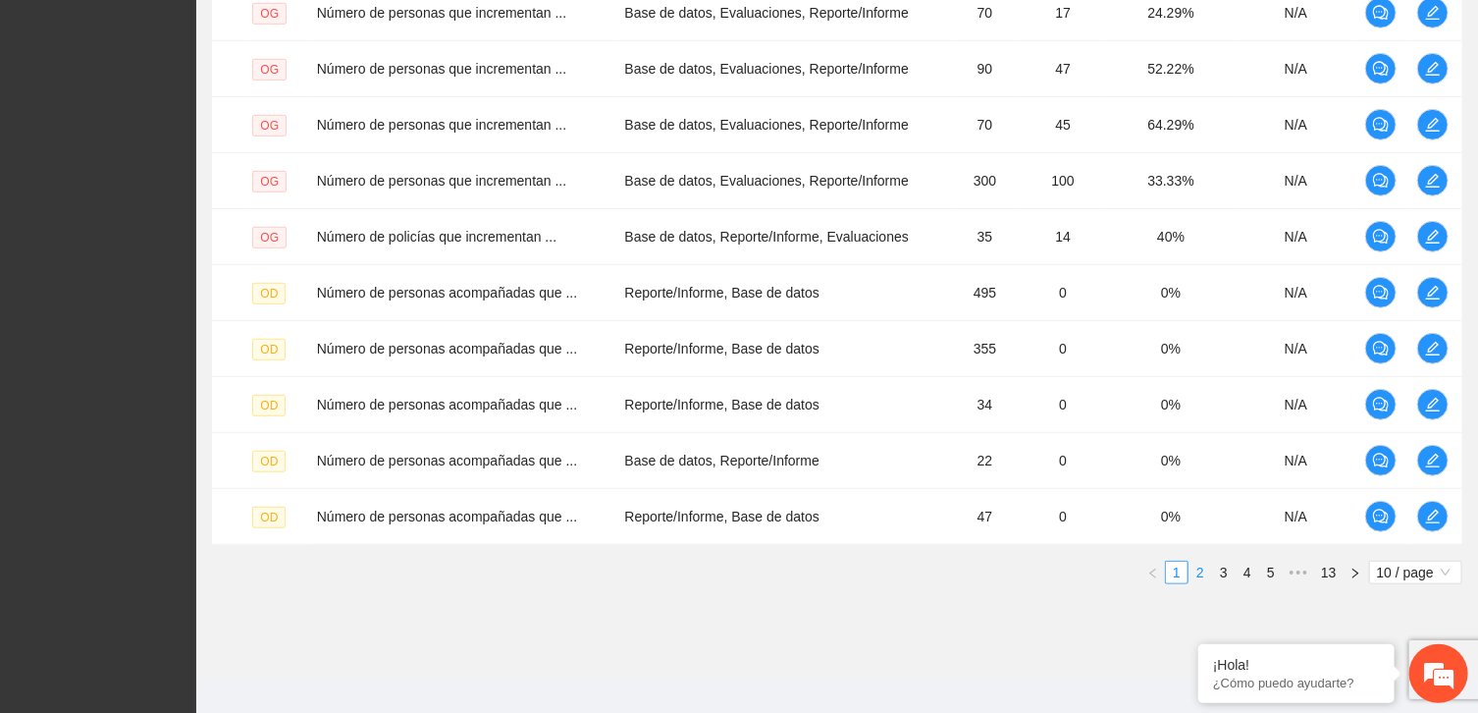
click at [1202, 575] on link "2" at bounding box center [1201, 572] width 22 height 22
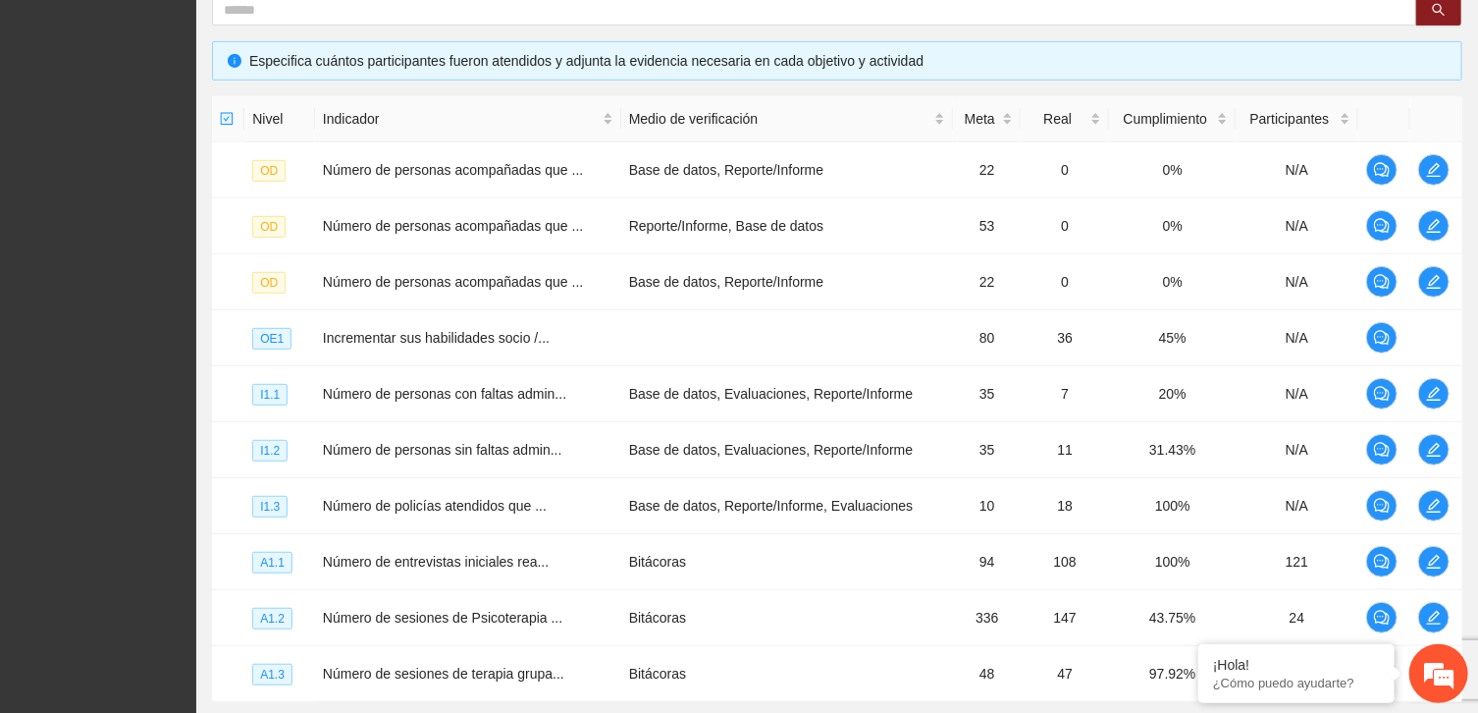
scroll to position [566, 0]
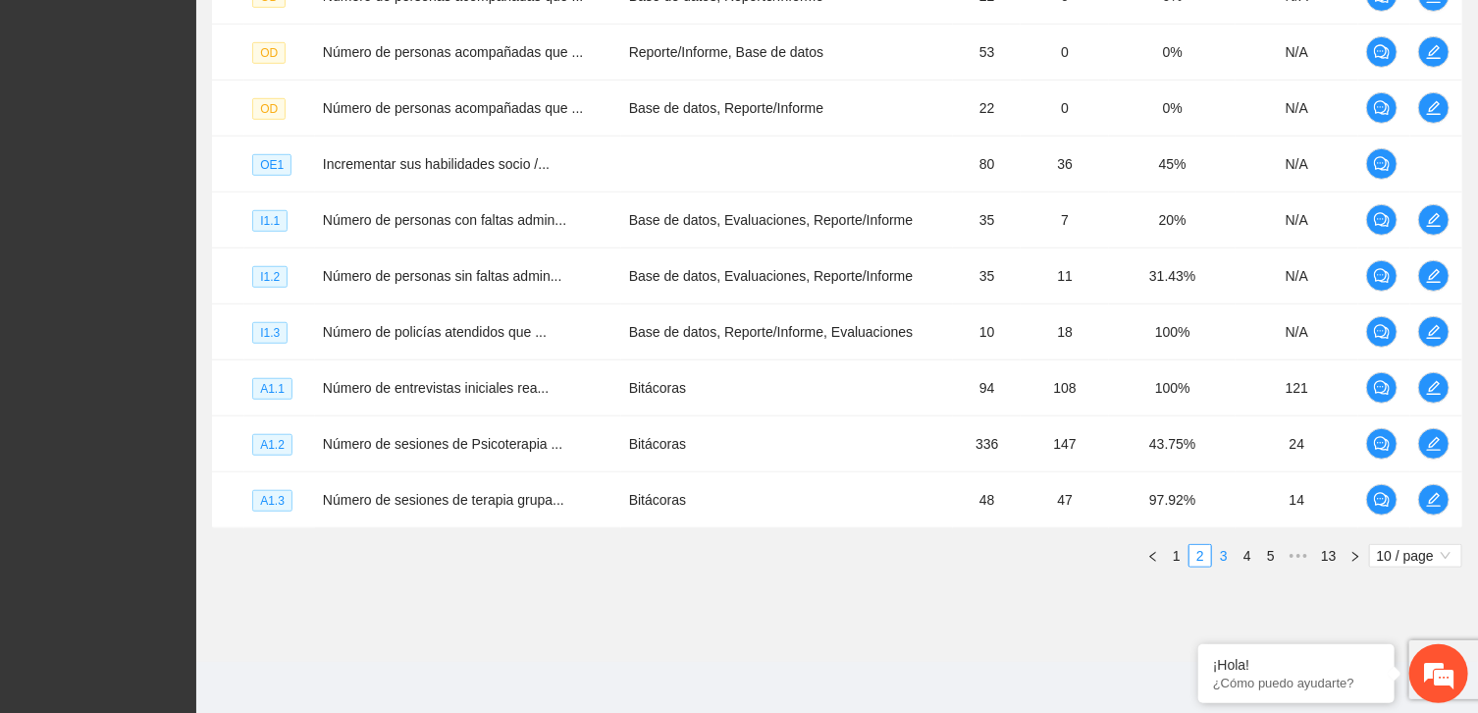
click at [1228, 548] on link "3" at bounding box center [1224, 556] width 22 height 22
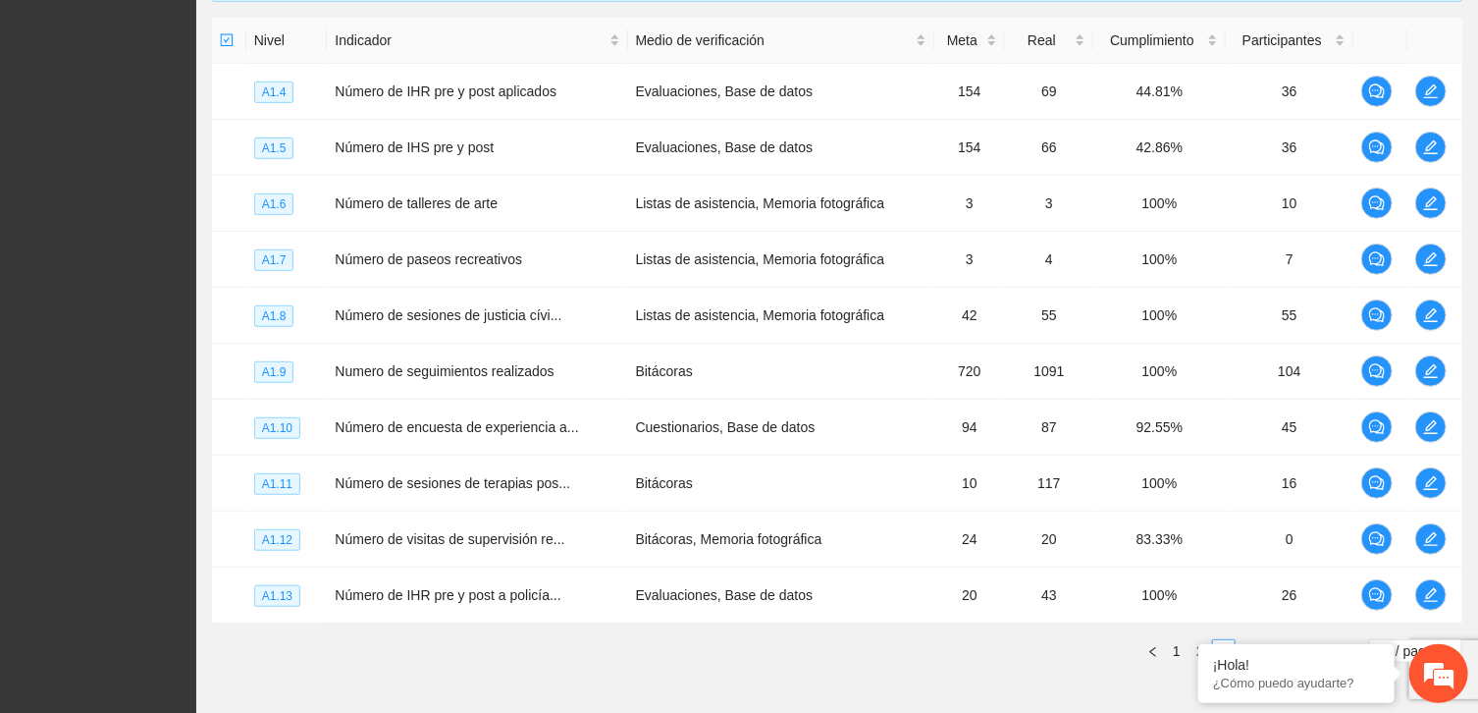
scroll to position [510, 0]
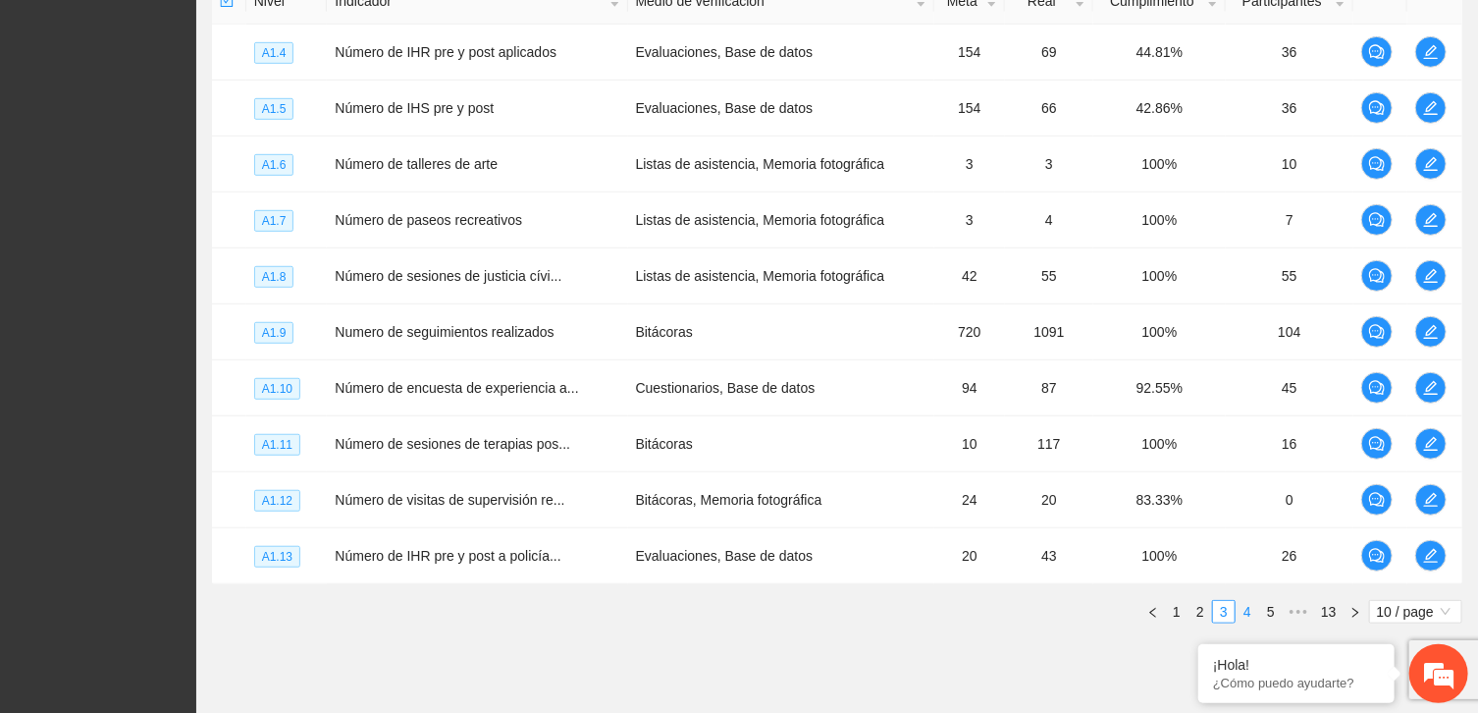
click at [1243, 611] on link "4" at bounding box center [1248, 612] width 22 height 22
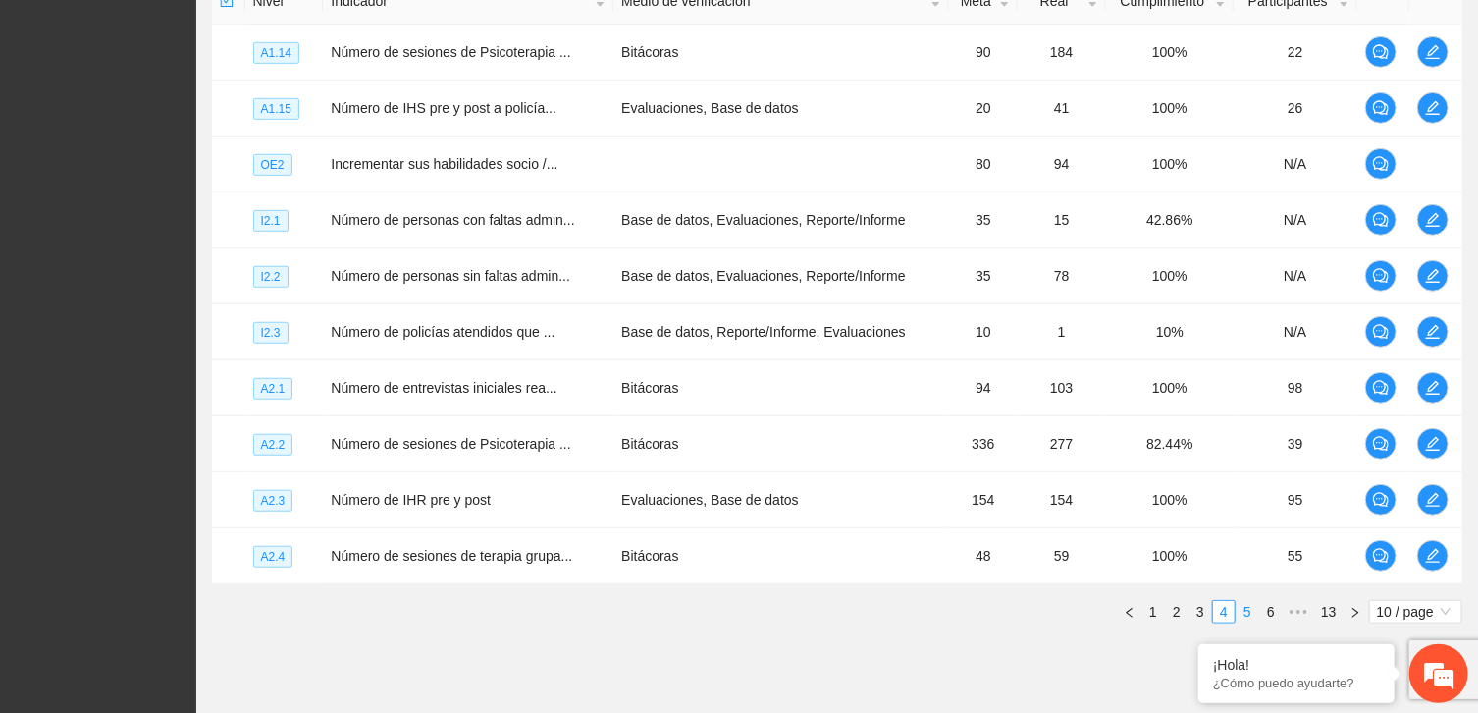
click at [1248, 608] on link "5" at bounding box center [1248, 612] width 22 height 22
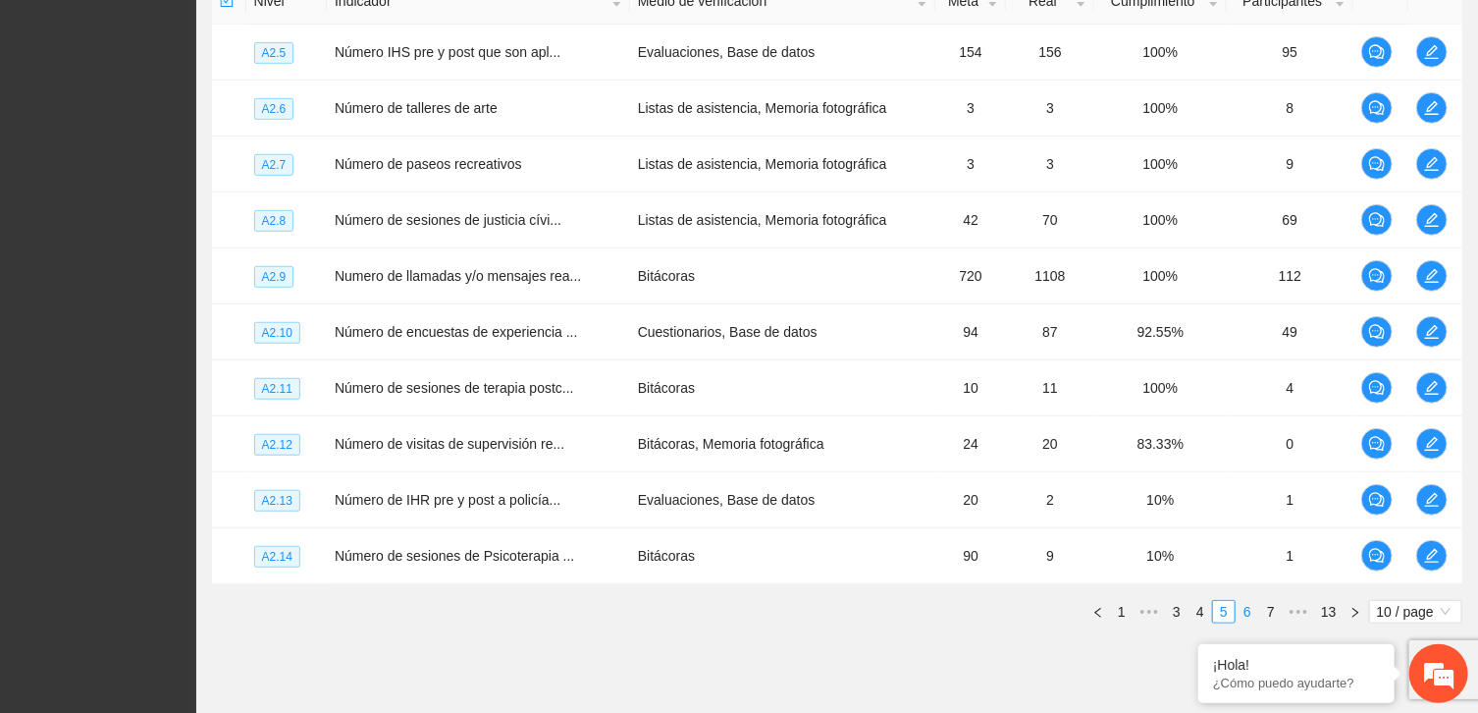
click at [1249, 610] on link "6" at bounding box center [1248, 612] width 22 height 22
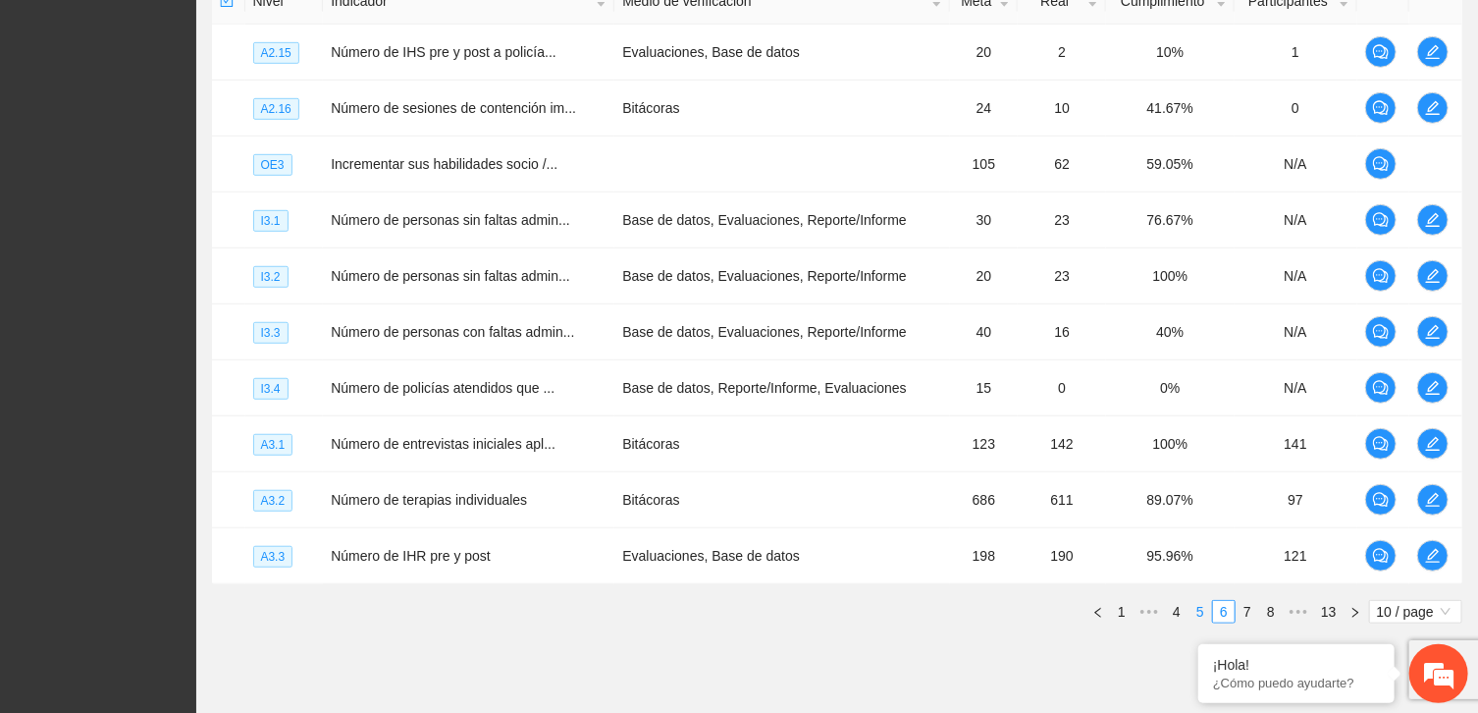
click at [1201, 612] on link "5" at bounding box center [1201, 612] width 22 height 22
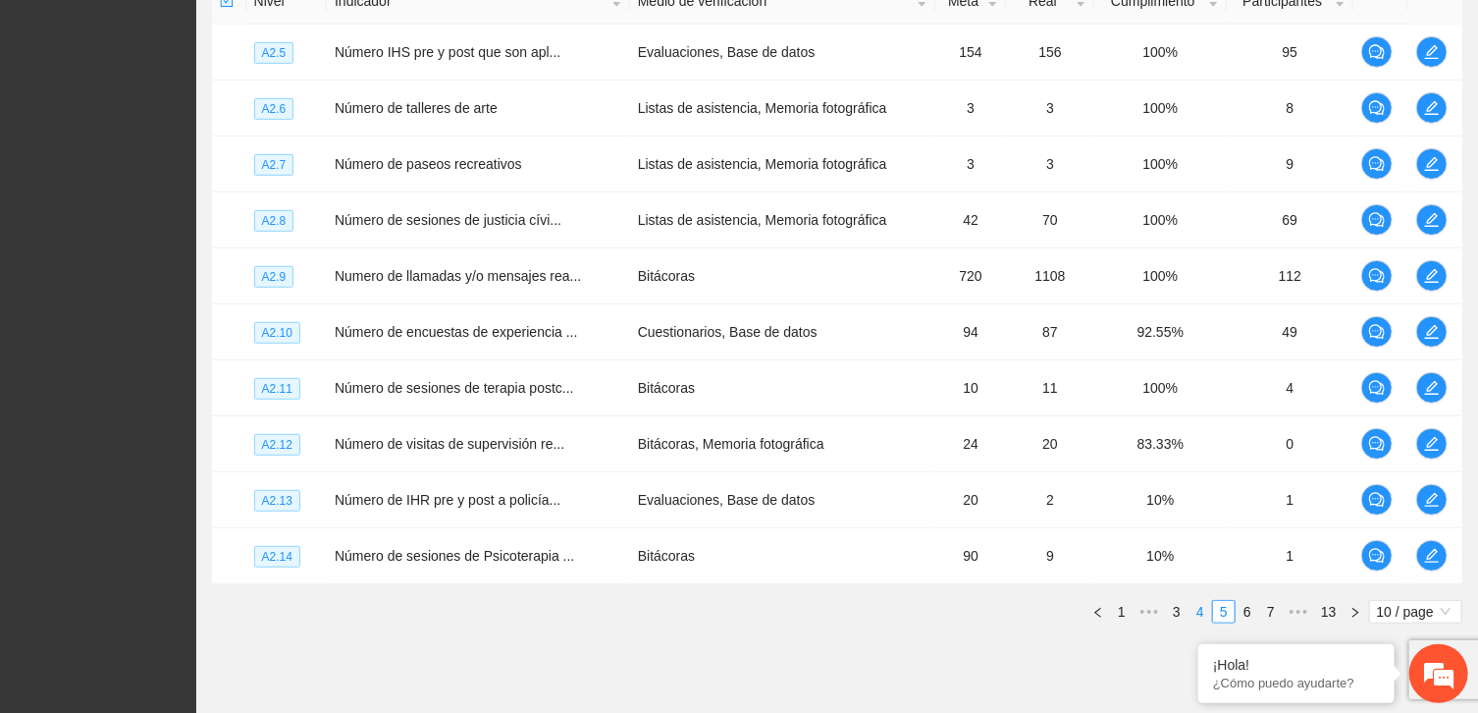
click at [1192, 609] on link "4" at bounding box center [1201, 612] width 22 height 22
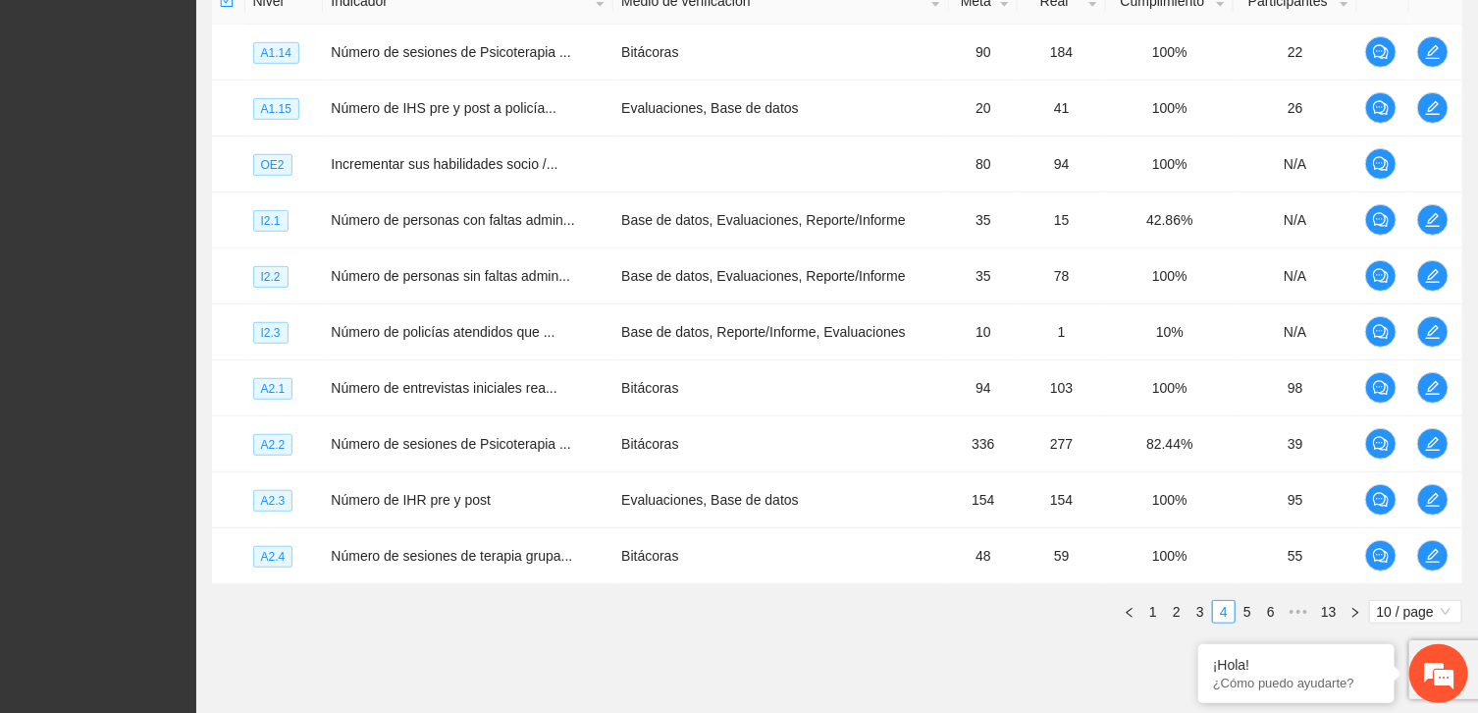
scroll to position [0, 0]
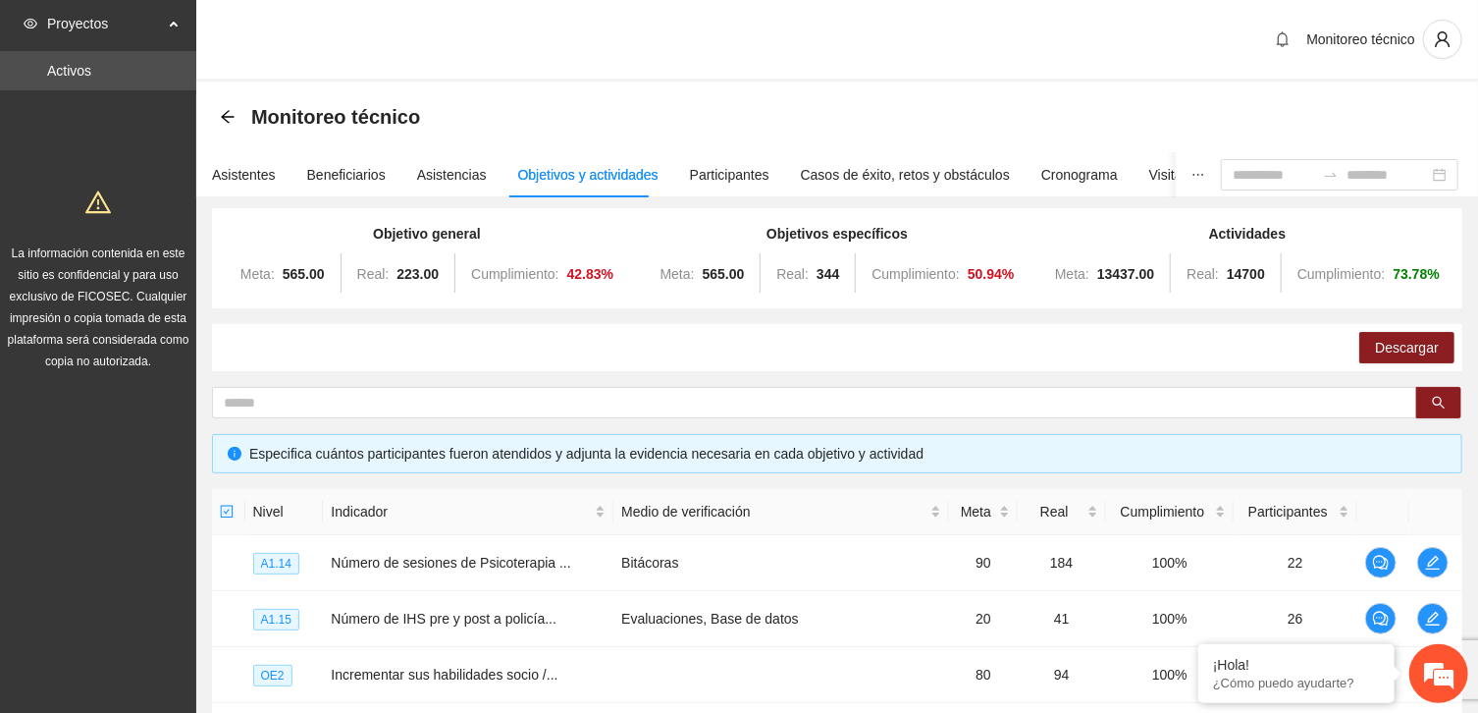
click at [273, 176] on div "Asistentes Beneficiarios Asistencias Objetivos y actividades Participantes Caso…" at bounding box center [764, 174] width 1137 height 45
click at [251, 179] on div "Asistentes" at bounding box center [244, 175] width 64 height 22
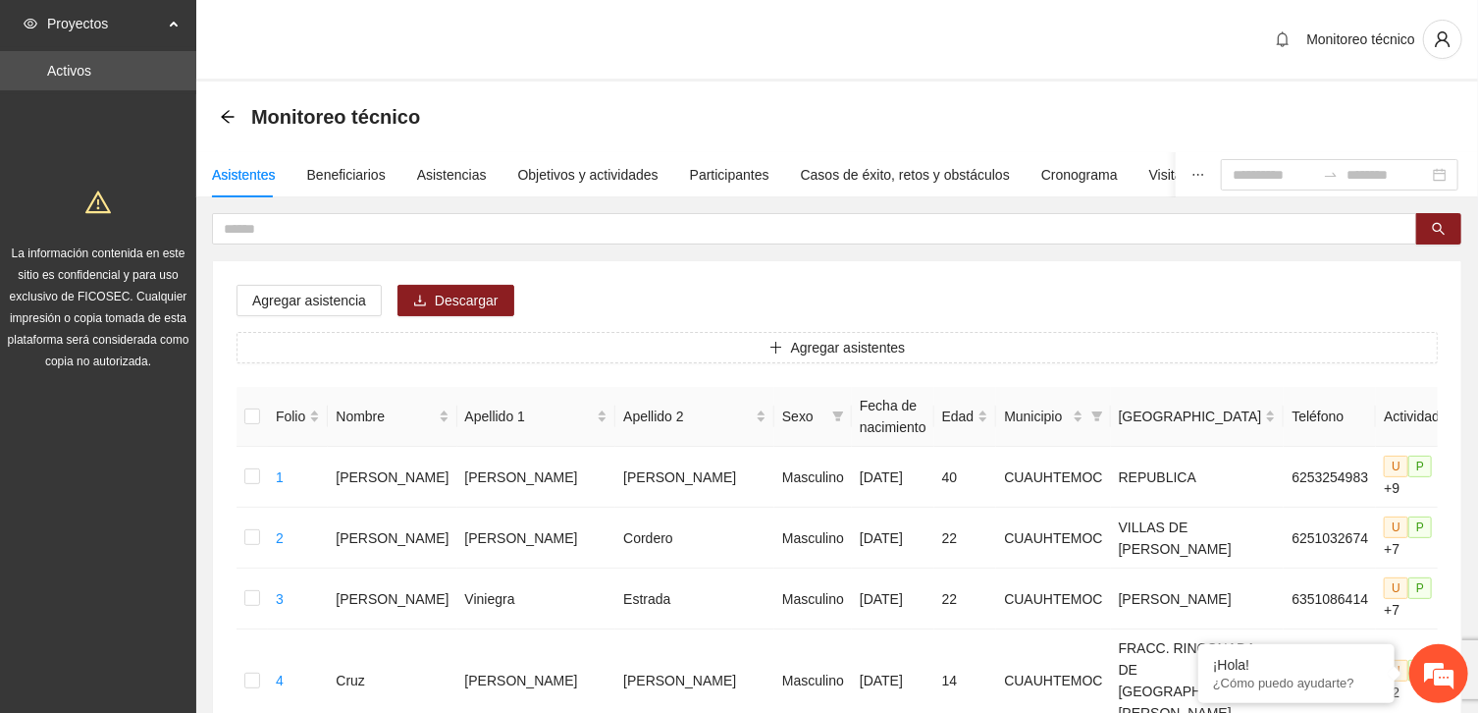
scroll to position [623, 0]
